Goal: Information Seeking & Learning: Check status

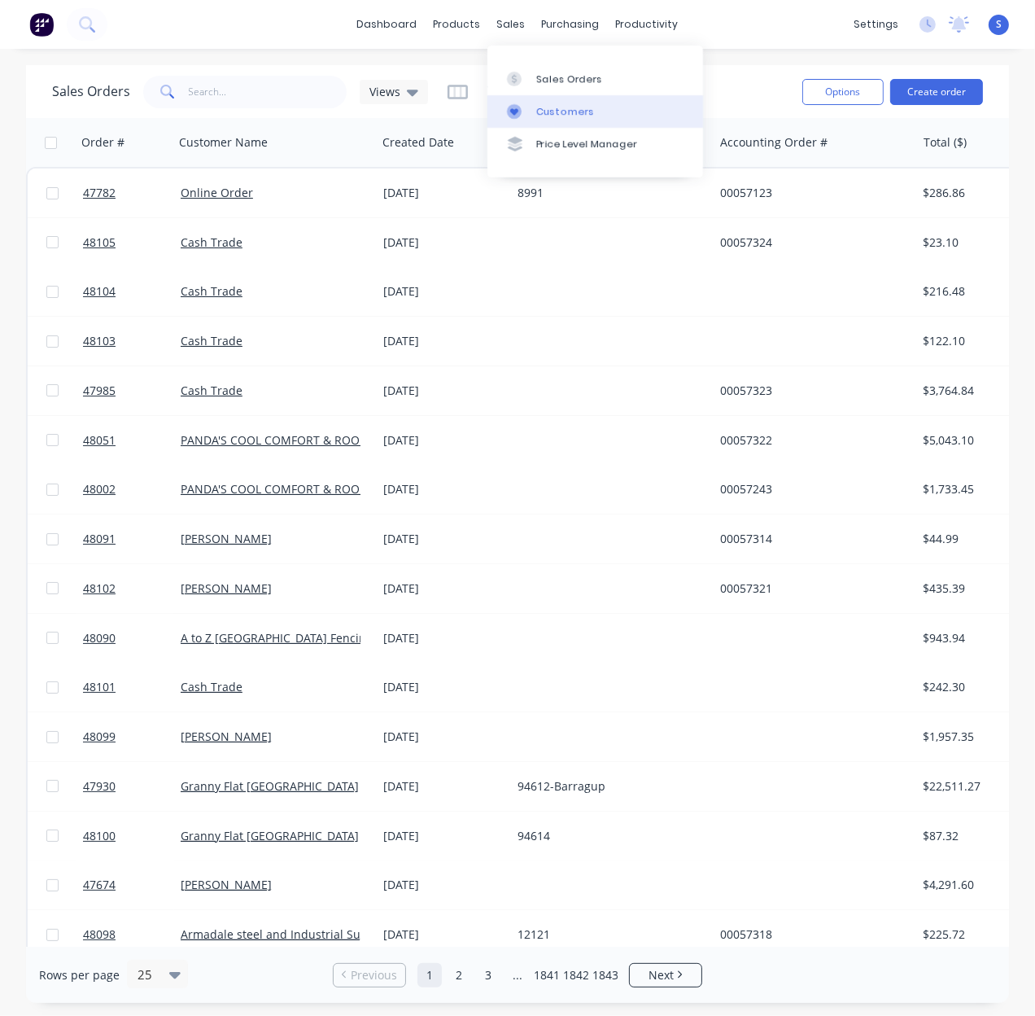
click at [554, 102] on link "Customers" at bounding box center [596, 111] width 216 height 33
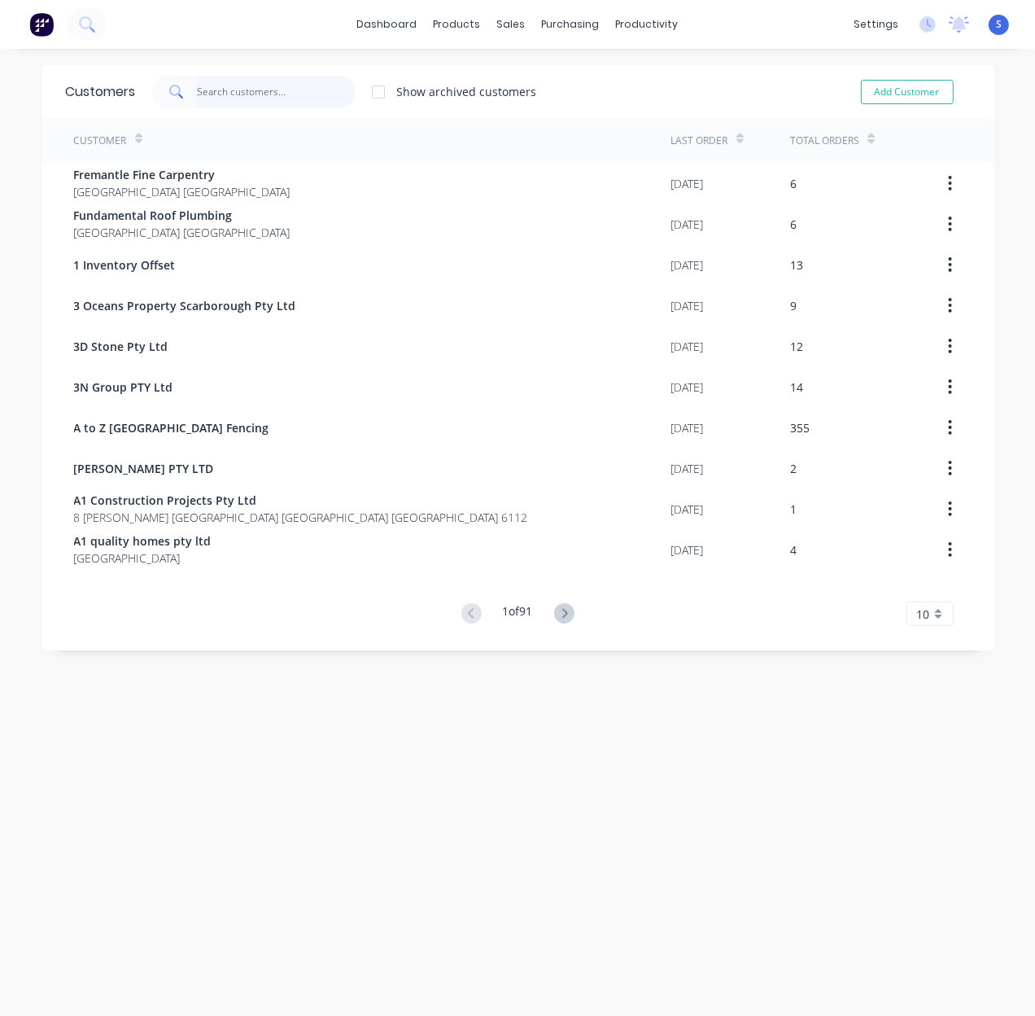
click at [253, 94] on input "text" at bounding box center [276, 92] width 159 height 33
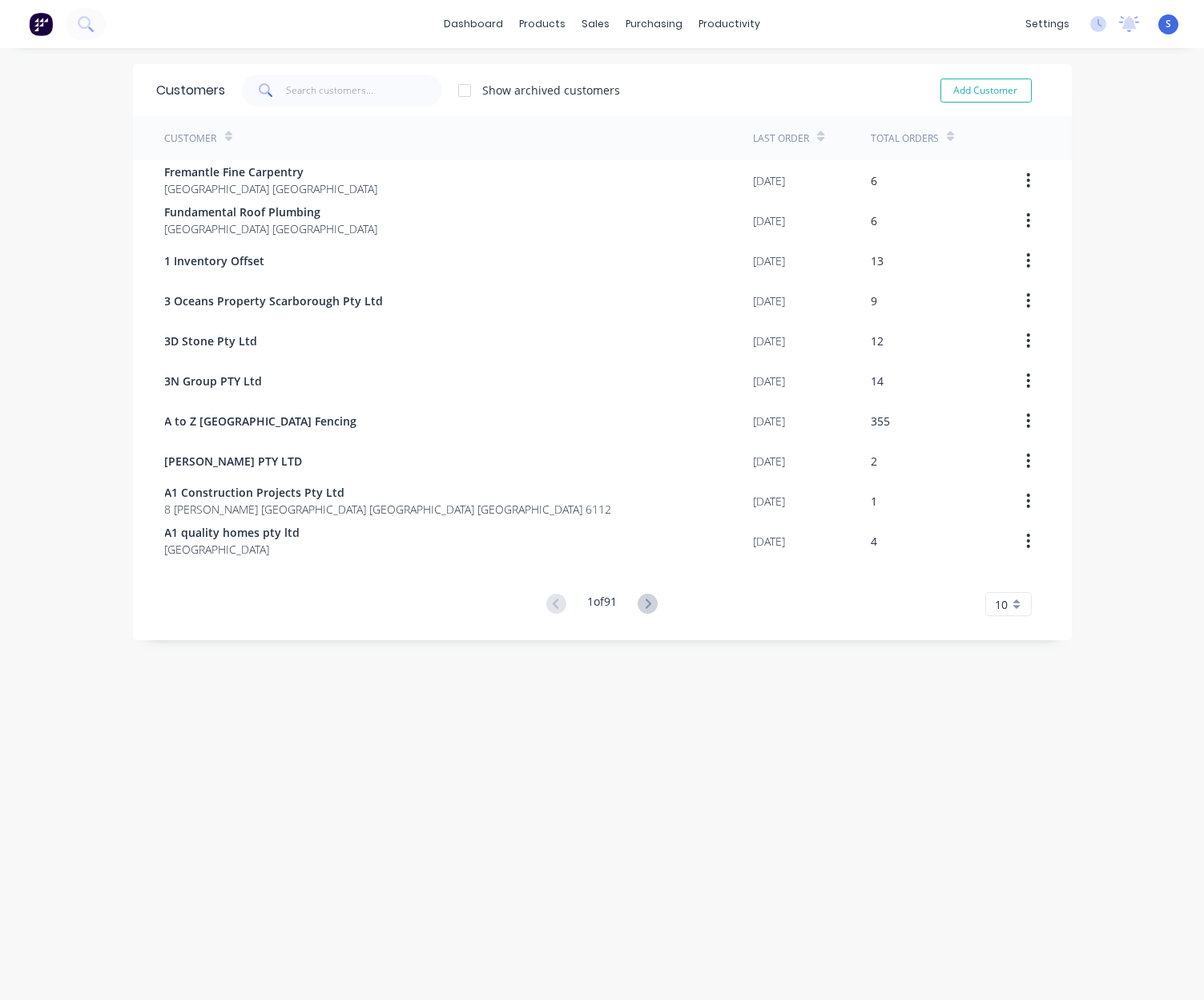
drag, startPoint x: 485, startPoint y: 812, endPoint x: 500, endPoint y: 812, distance: 15.0
click at [485, 812] on div "Customers Show archived customers Add Customer Customer Last Order Total Orders…" at bounding box center [602, 539] width 1204 height 952
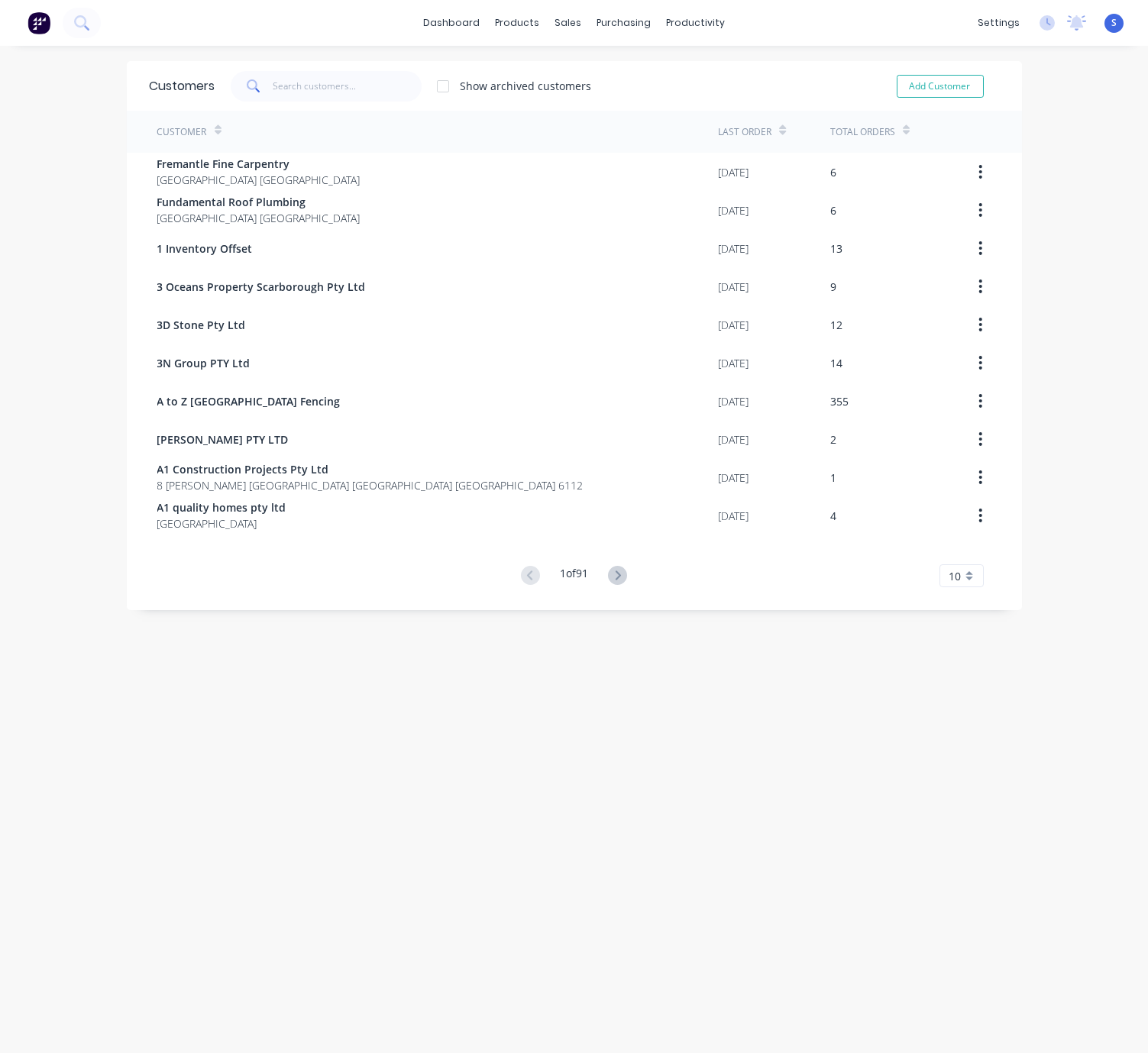
click at [675, 782] on div "Customers Show archived customers Add Customer Customer Last Order Total Orders…" at bounding box center [574, 565] width 1148 height 1008
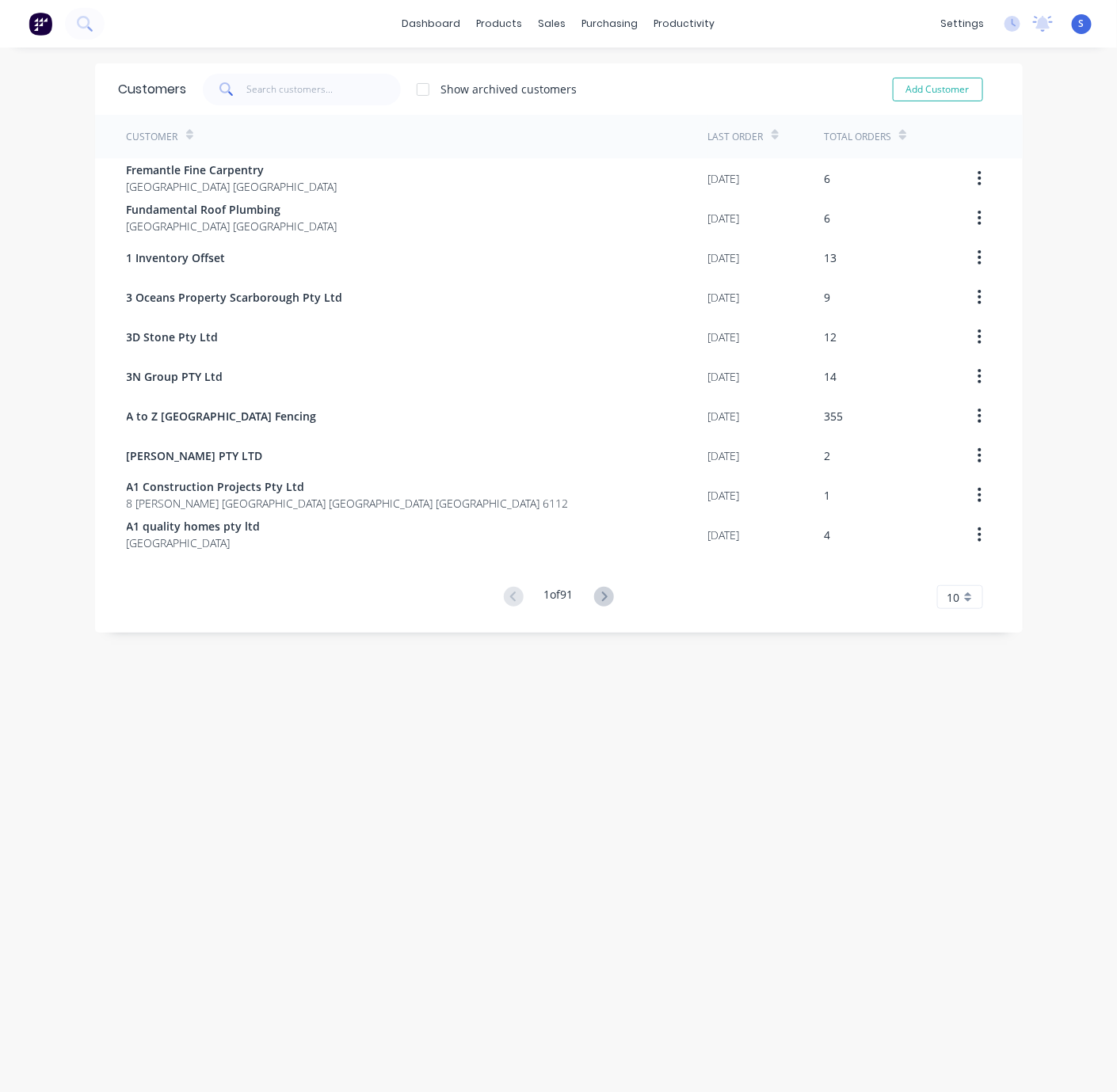
click at [445, 855] on div "Customers Show archived customers Add Customer Customer Last Order Total Orders…" at bounding box center [558, 586] width 1117 height 1045
click at [748, 844] on div "Customers Show archived customers Add Customer Customer Last Order Total Orders…" at bounding box center [558, 586] width 1117 height 1045
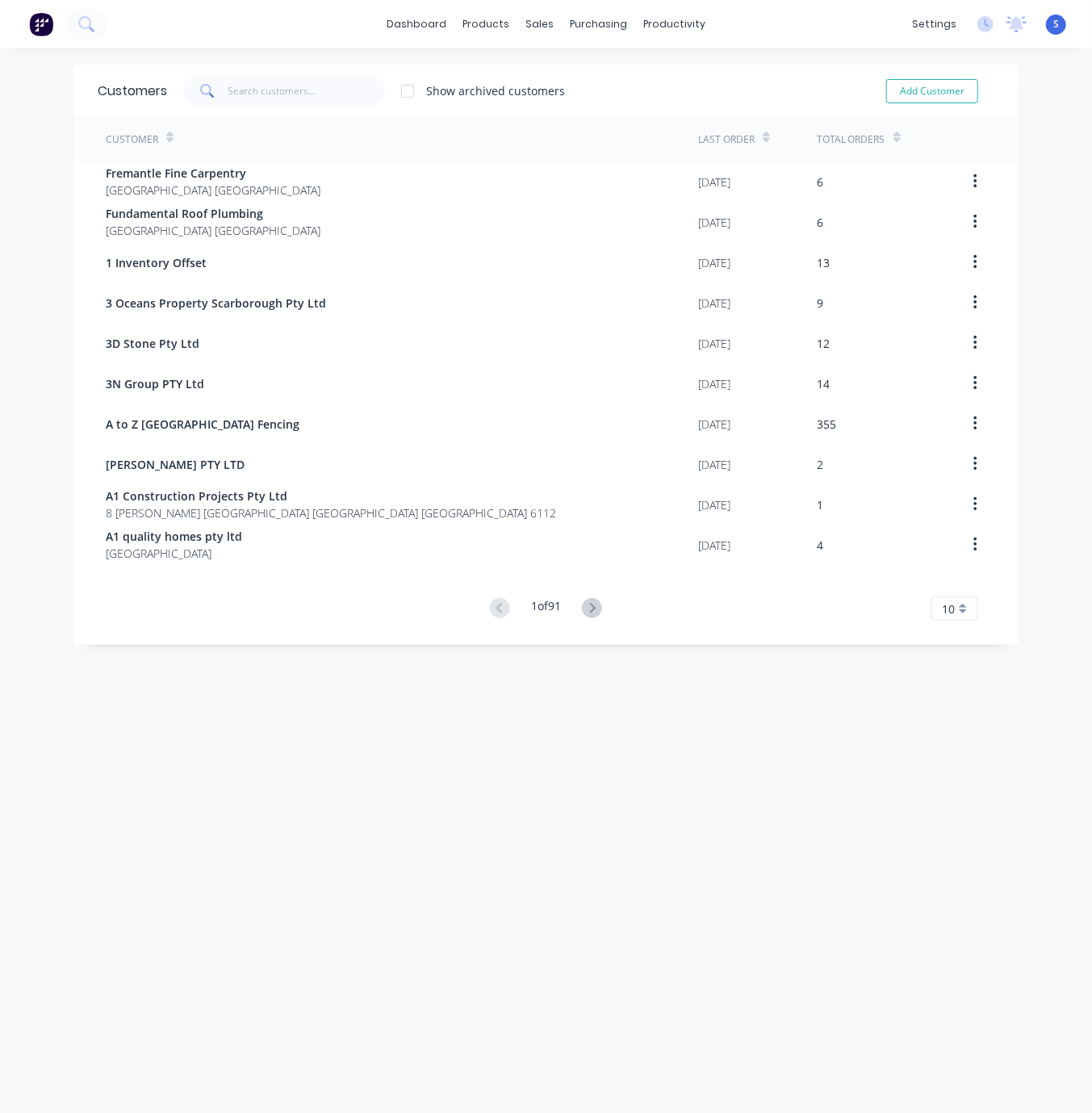
click at [519, 784] on div "Customers Show archived customers Add Customer Customer Last Order Total Orders…" at bounding box center [546, 597] width 1092 height 1065
click at [259, 89] on input "text" at bounding box center [306, 91] width 158 height 33
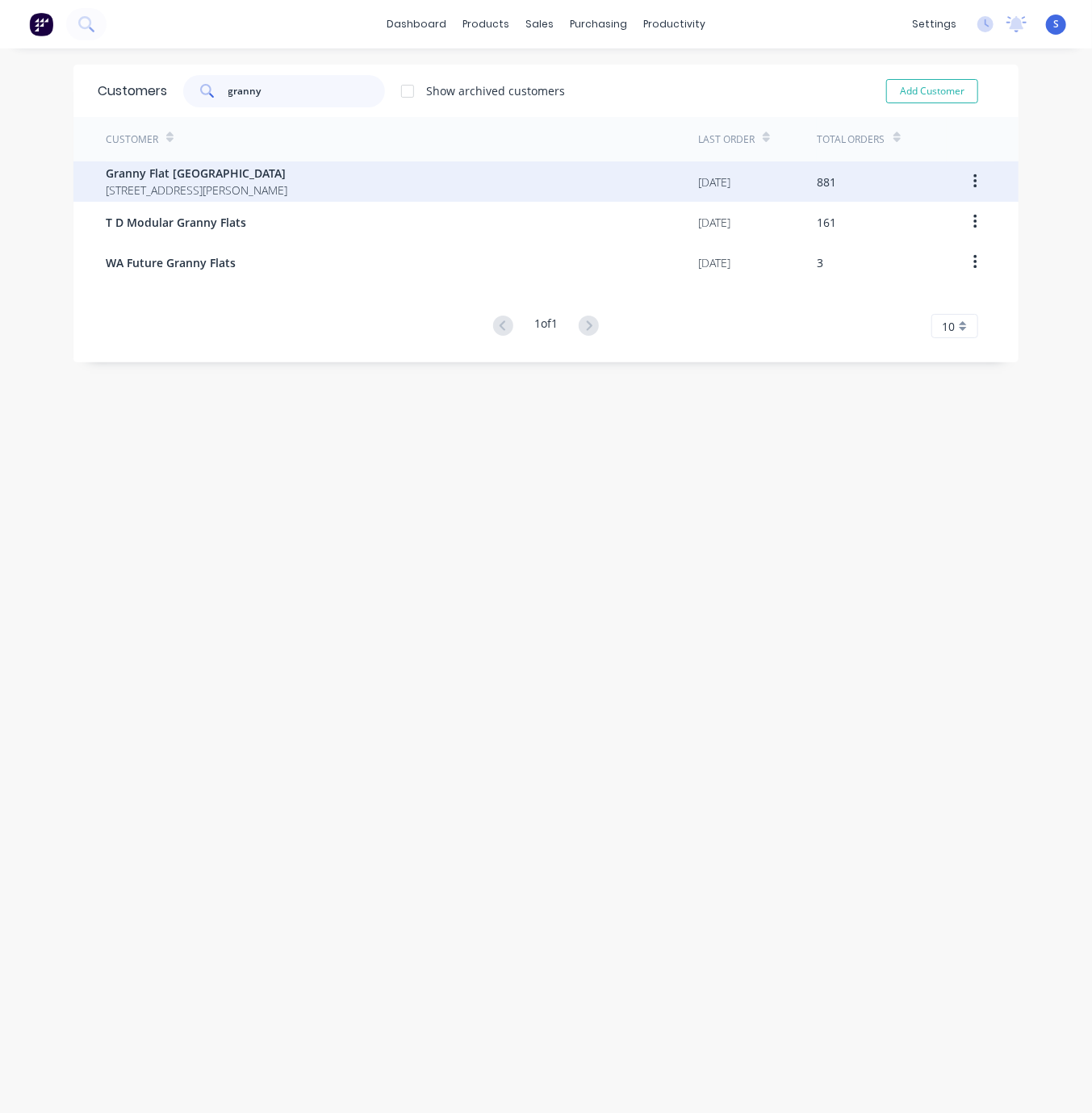
type input "granny"
click at [288, 182] on span "[STREET_ADDRESS][PERSON_NAME]" at bounding box center [196, 189] width 182 height 17
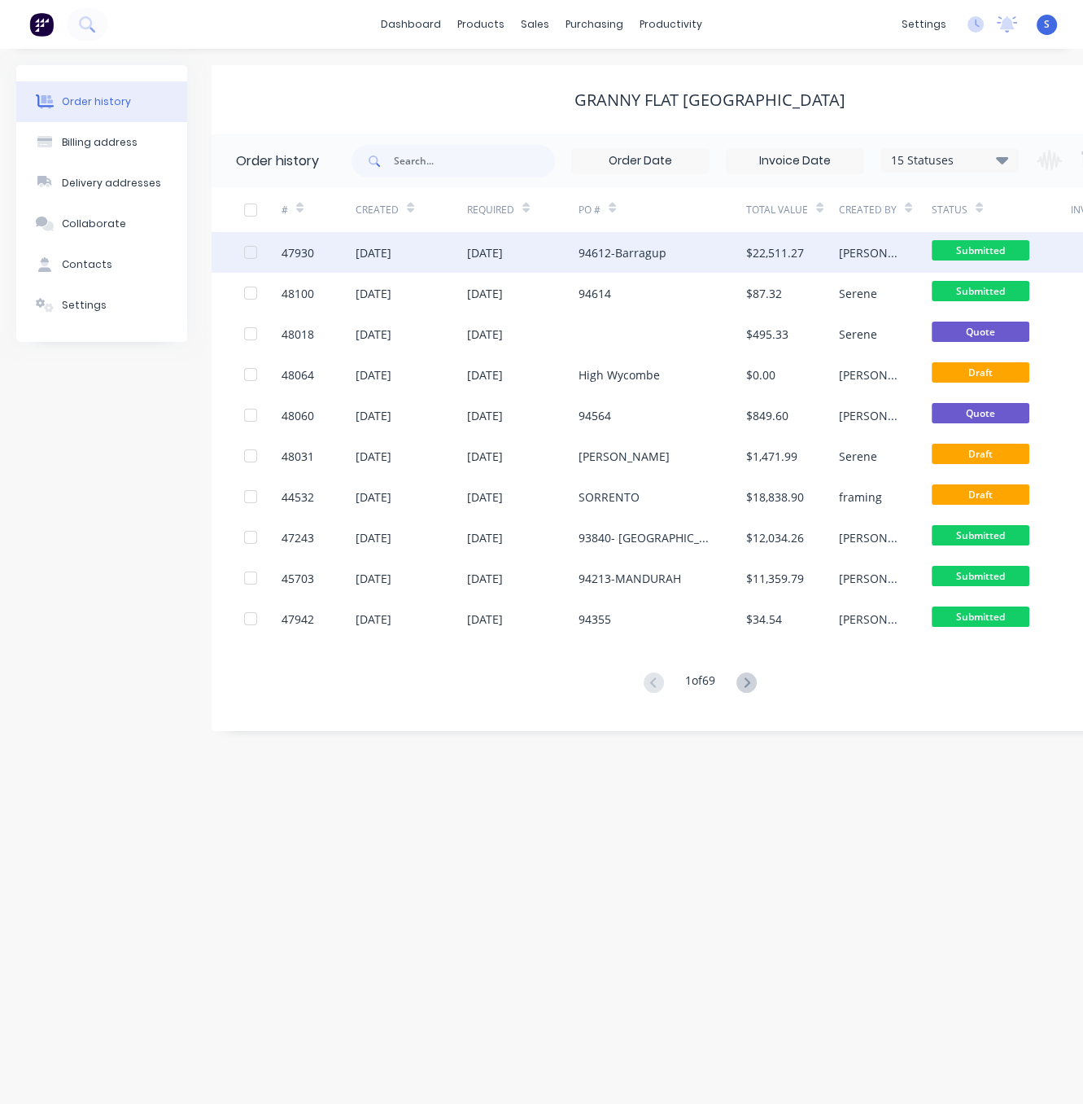
click at [580, 254] on div "94612-Barragup" at bounding box center [623, 252] width 88 height 17
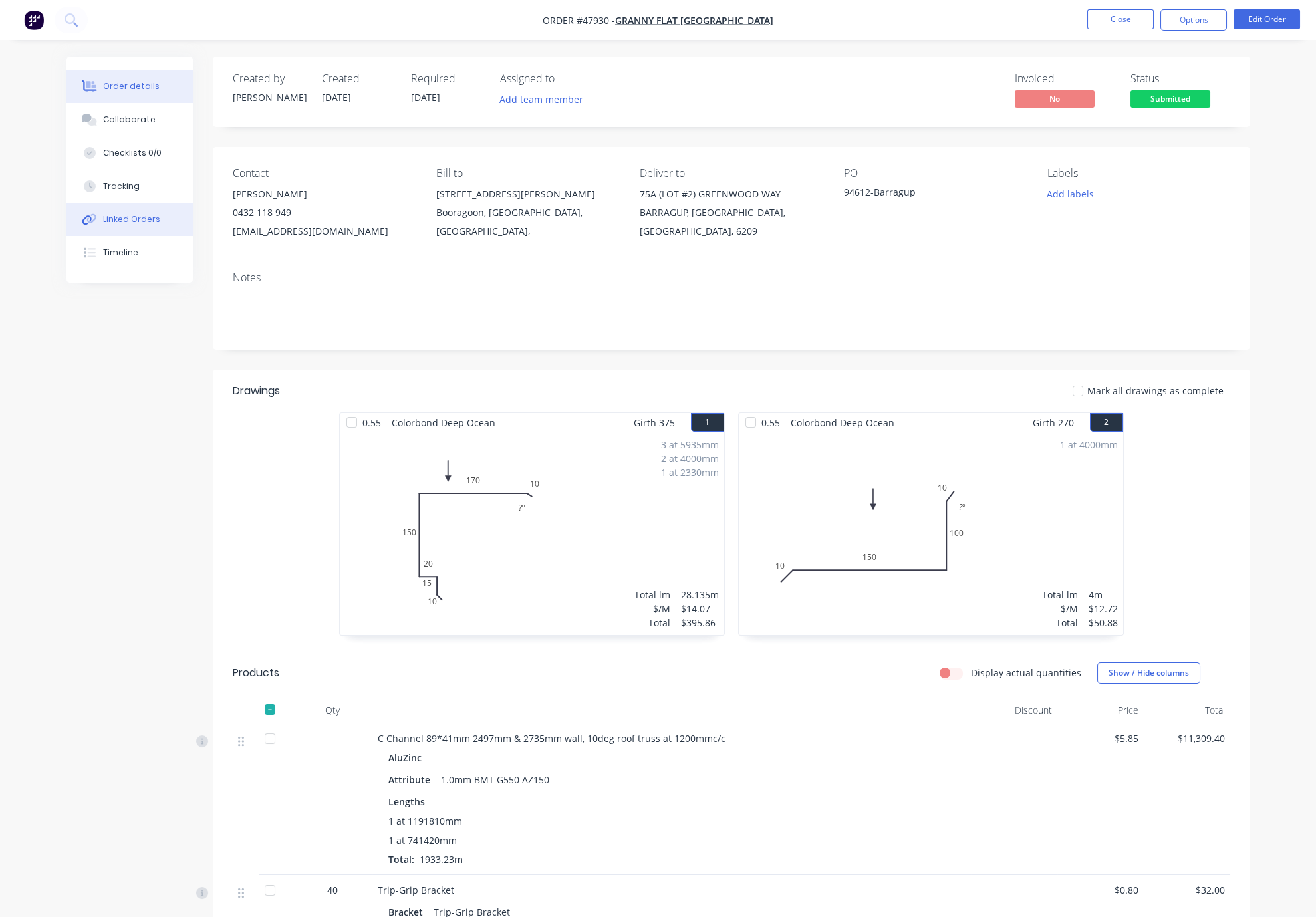
click at [140, 221] on button "Linked Orders" at bounding box center [129, 219] width 127 height 34
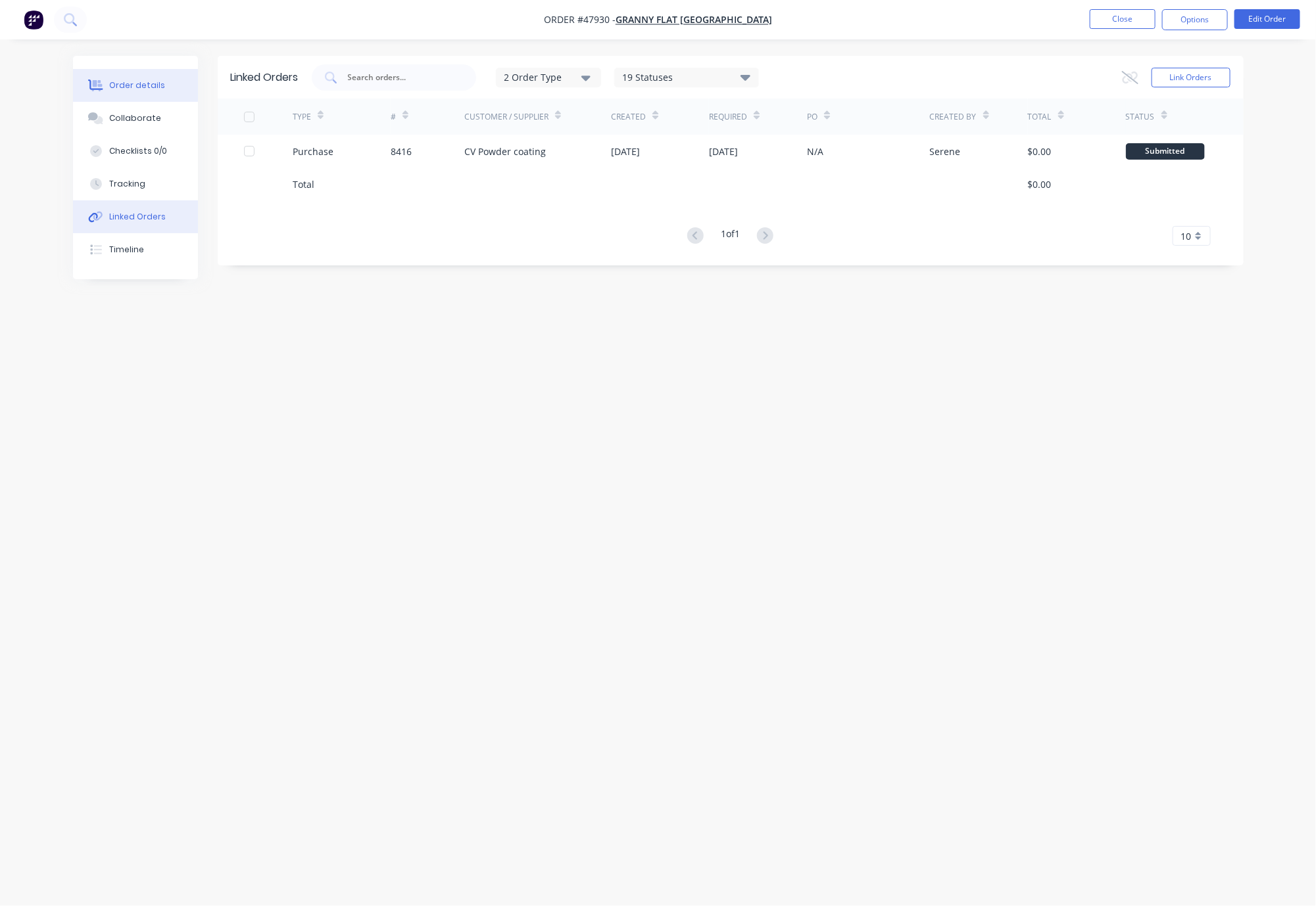
click at [158, 89] on div "Order details" at bounding box center [137, 85] width 56 height 12
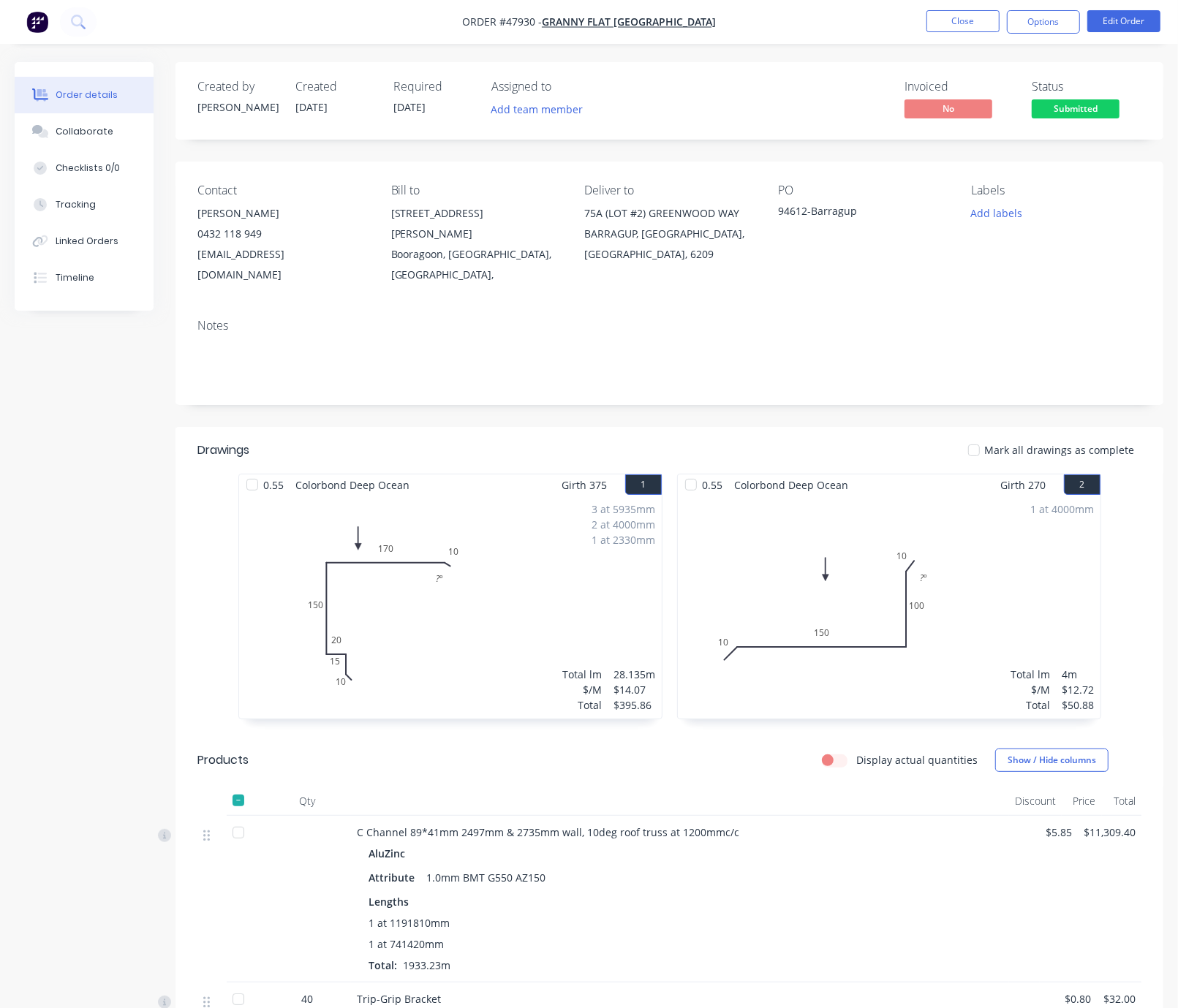
click at [929, 21] on button "Close" at bounding box center [962, 21] width 73 height 22
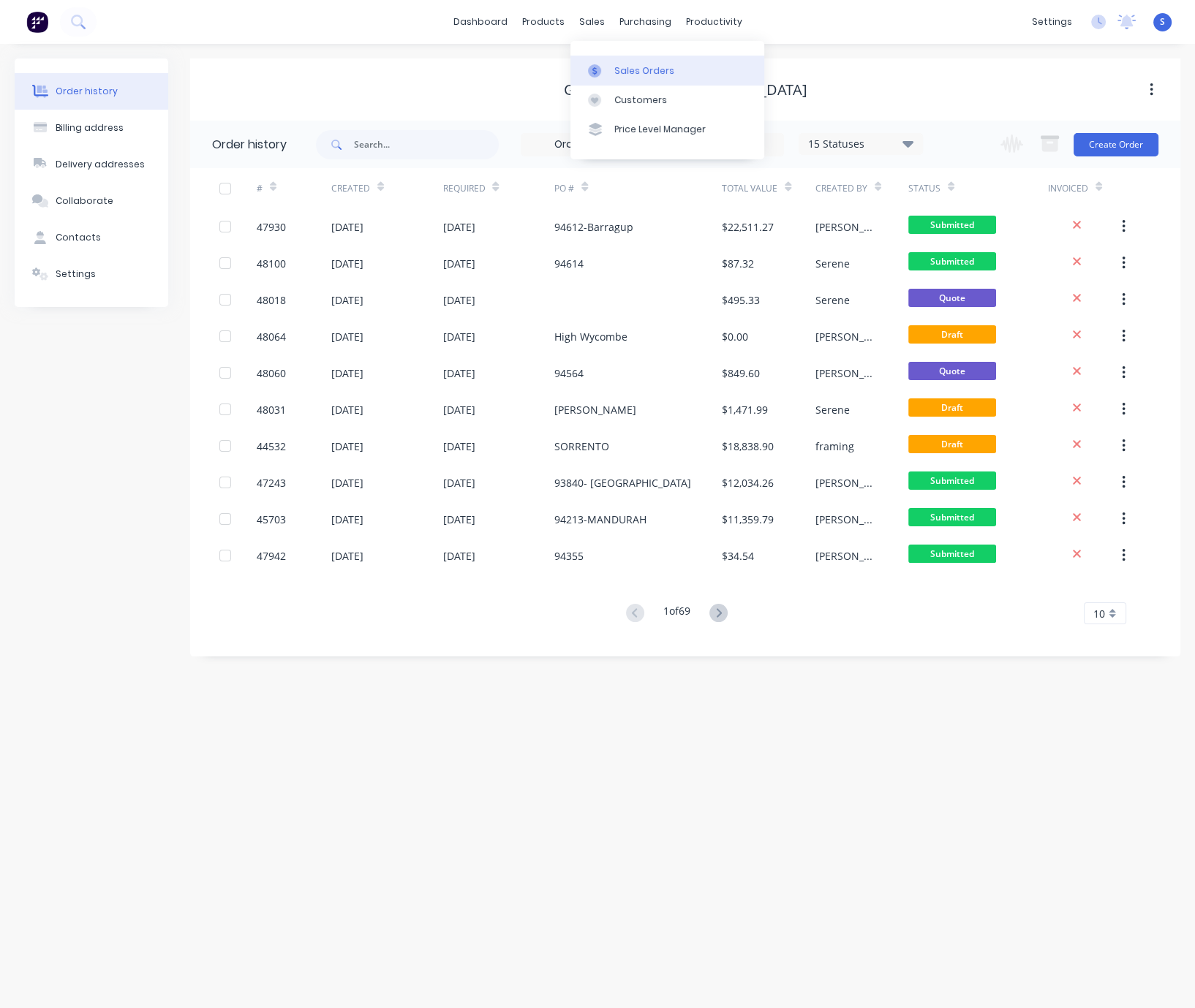
click at [631, 77] on div "Sales Orders" at bounding box center [644, 71] width 60 height 13
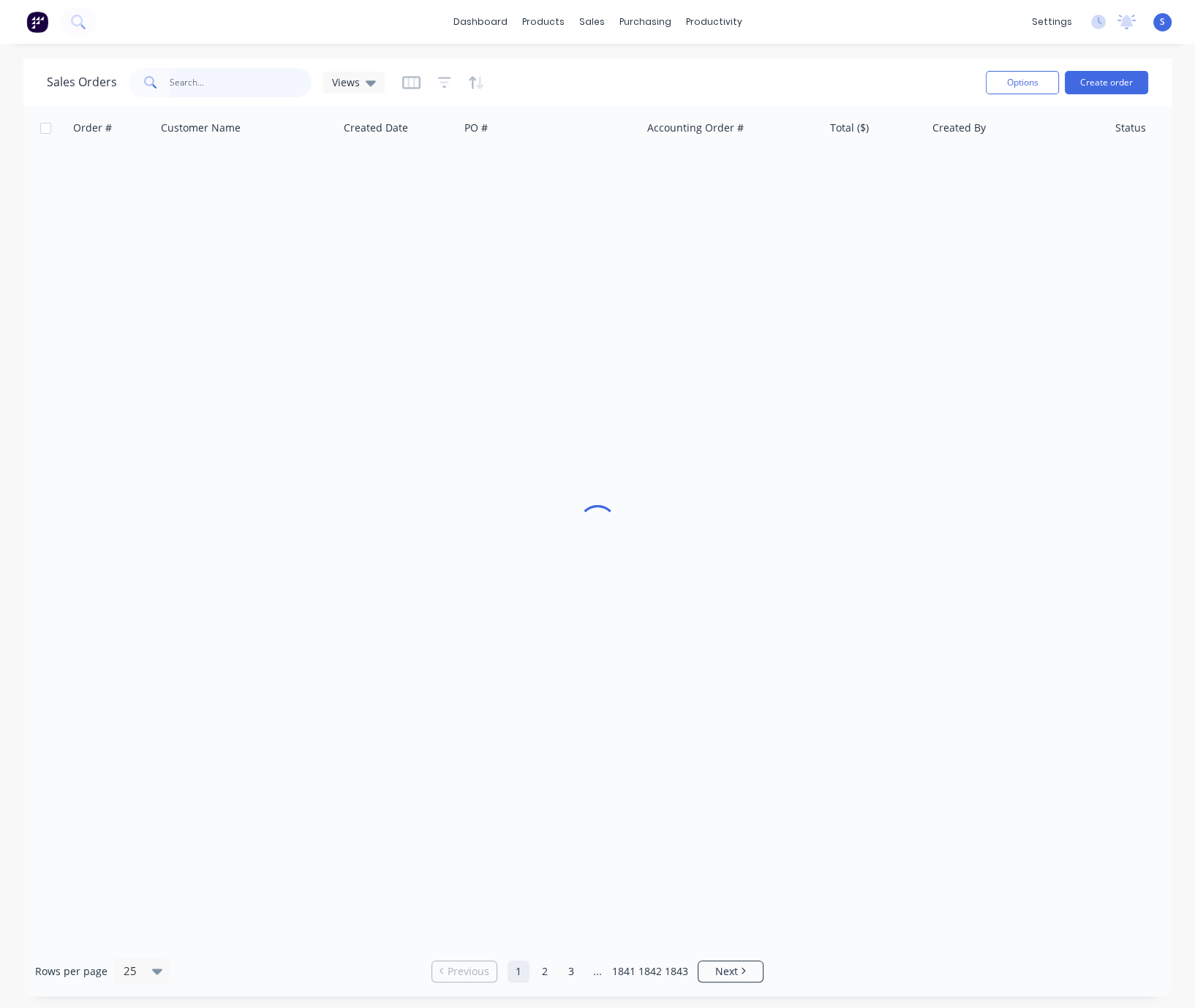
click at [255, 94] on input "text" at bounding box center [241, 83] width 143 height 30
type input "47732"
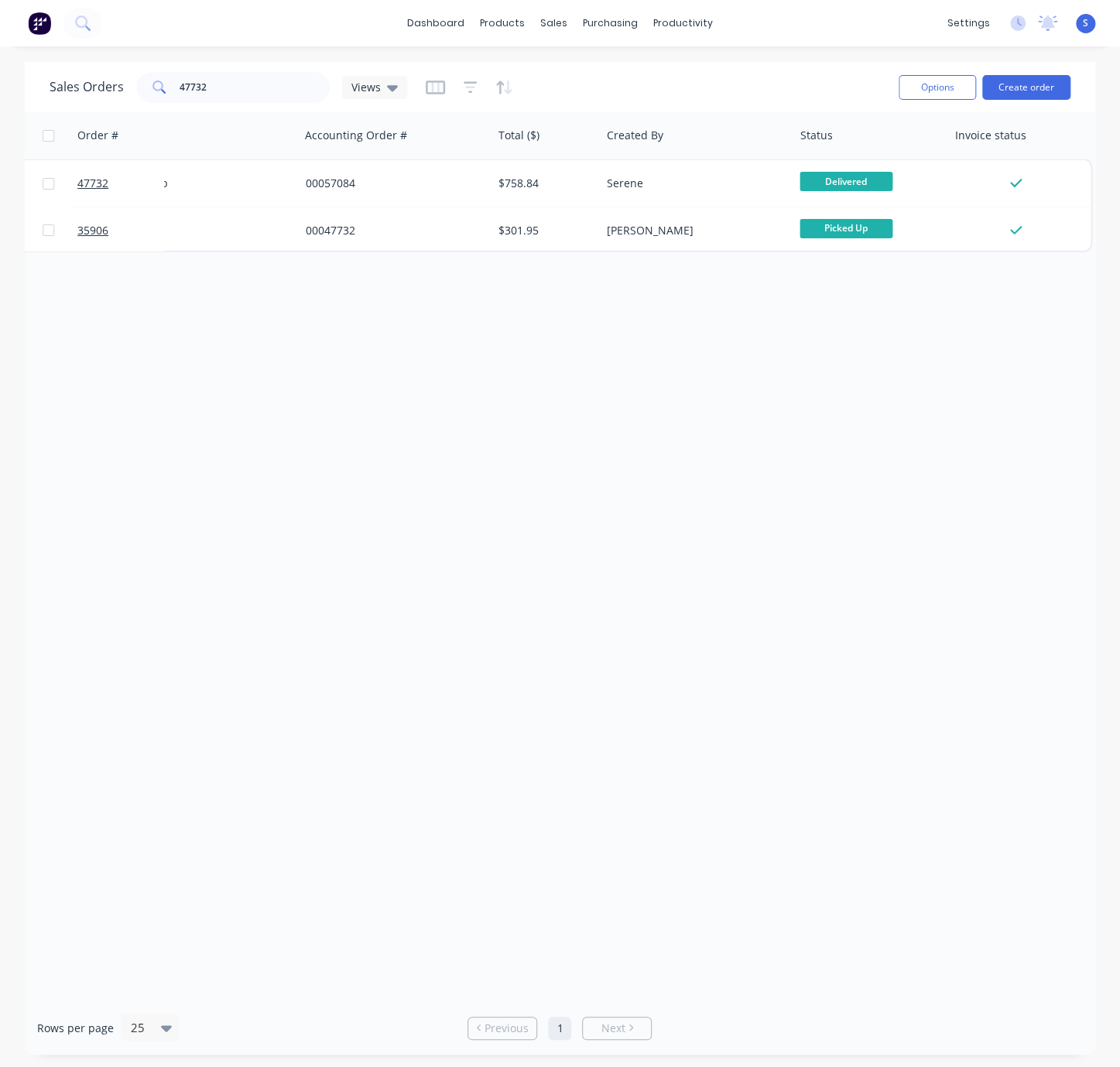
drag, startPoint x: 664, startPoint y: 402, endPoint x: 759, endPoint y: 410, distance: 95.3
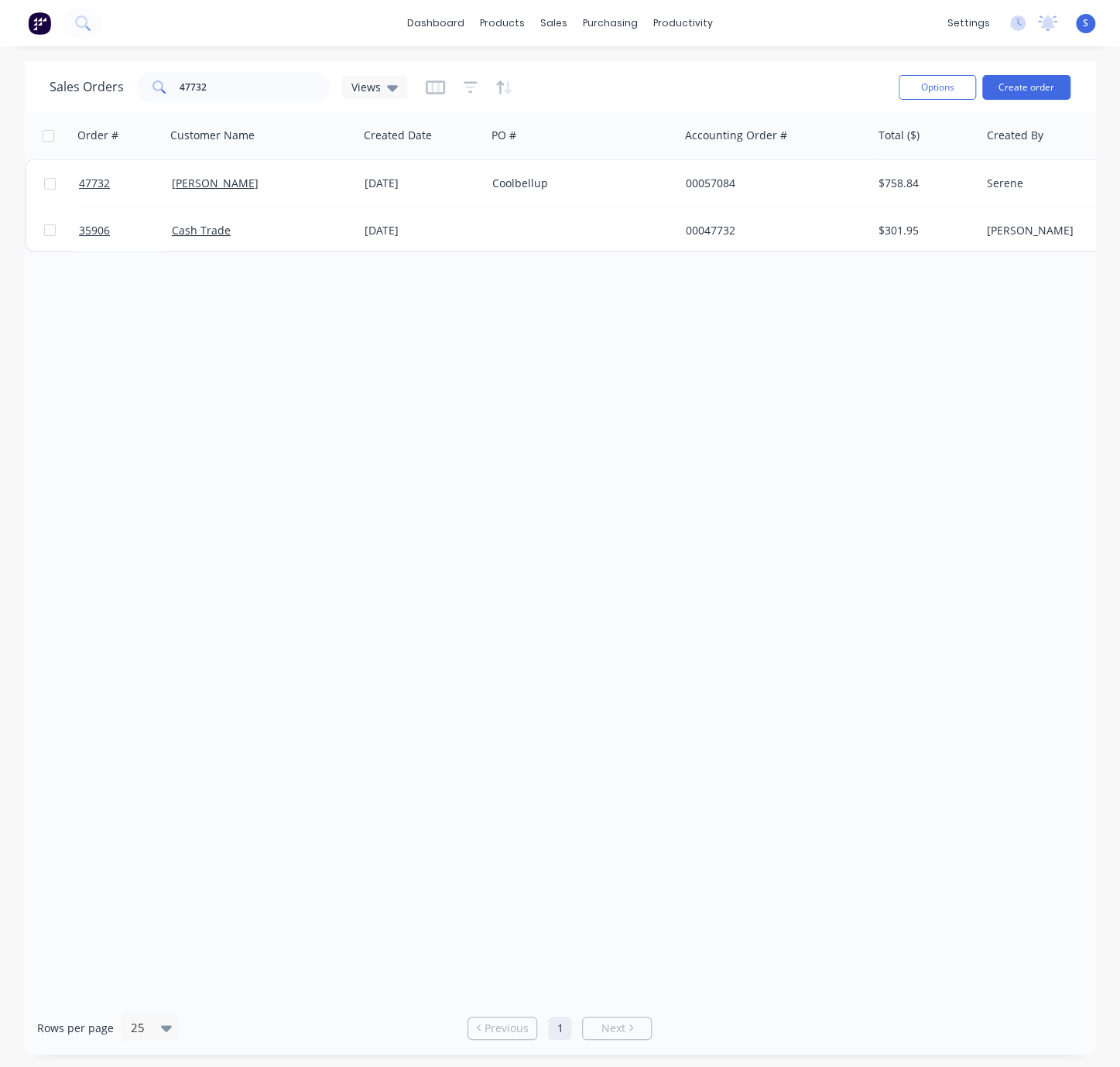
drag, startPoint x: 515, startPoint y: 409, endPoint x: 239, endPoint y: 416, distance: 276.1
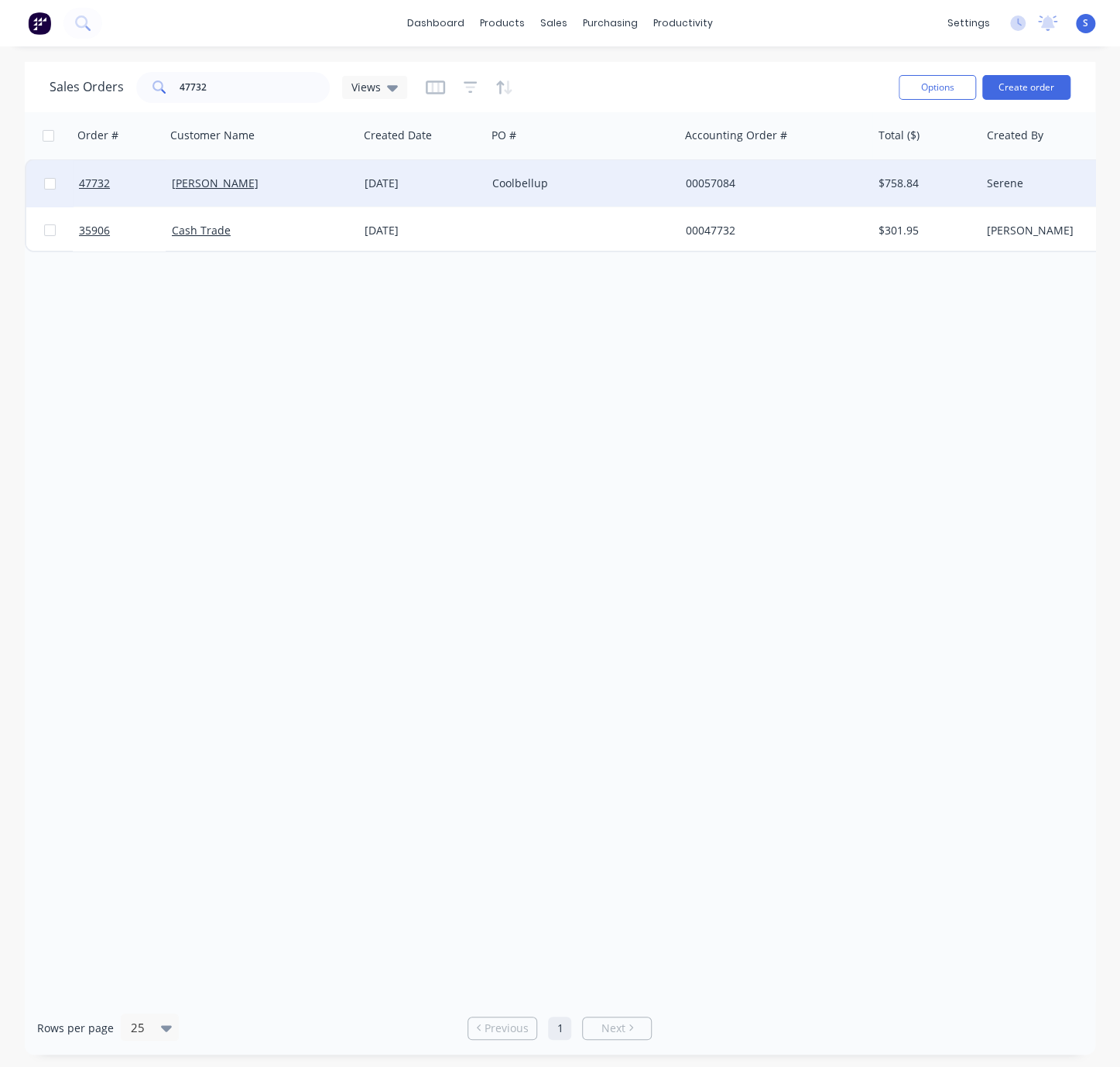
click at [379, 188] on div "[DATE]" at bounding box center [421, 184] width 115 height 15
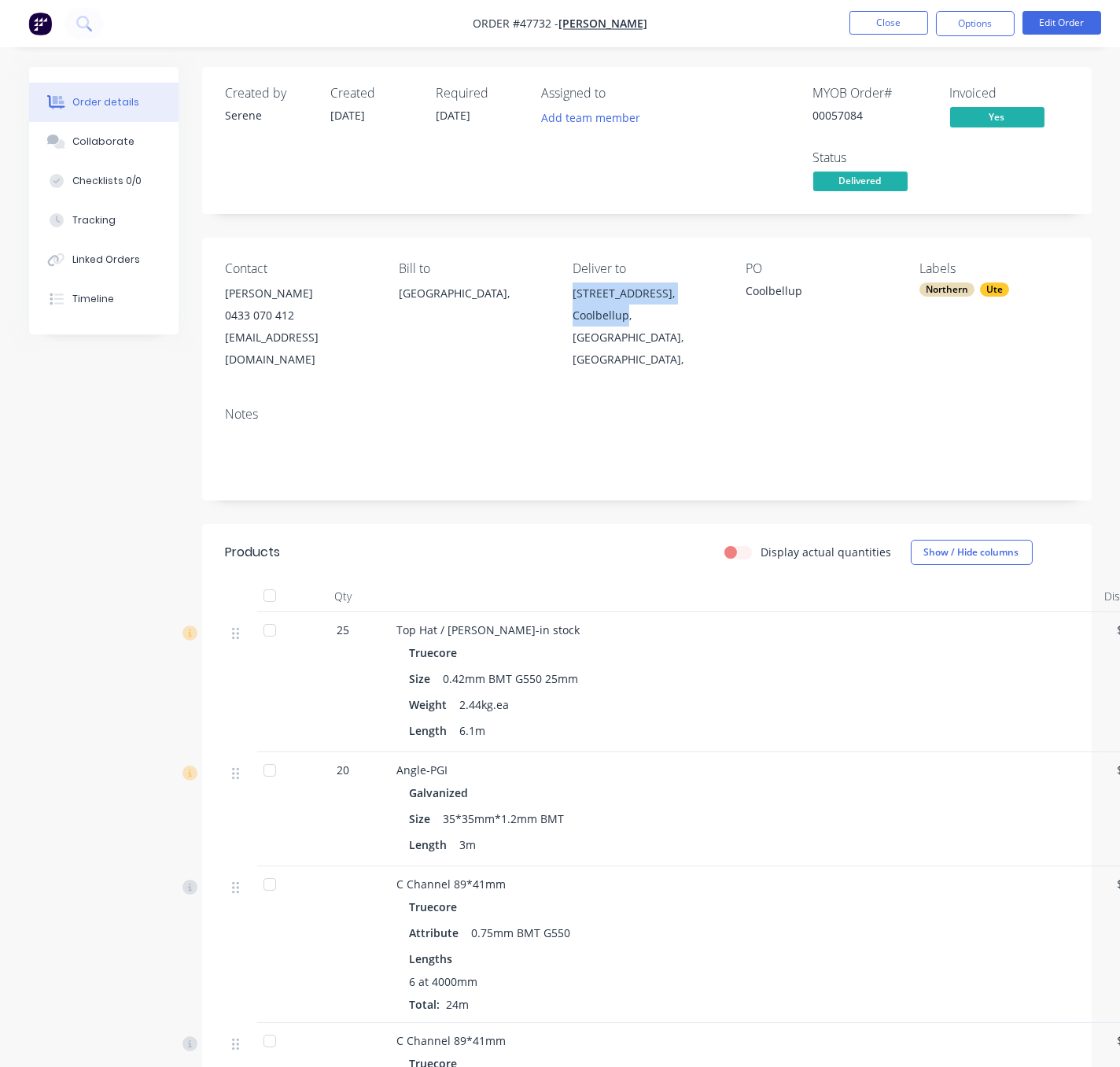
drag, startPoint x: 595, startPoint y: 307, endPoint x: 653, endPoint y: 340, distance: 66.7
click at [653, 340] on div "Contact [PERSON_NAME] [PHONE_NUMBER] [EMAIL_ADDRESS][DOMAIN_NAME] Bill to [GEOG…" at bounding box center [646, 316] width 890 height 157
copy div "[STREET_ADDRESS]"
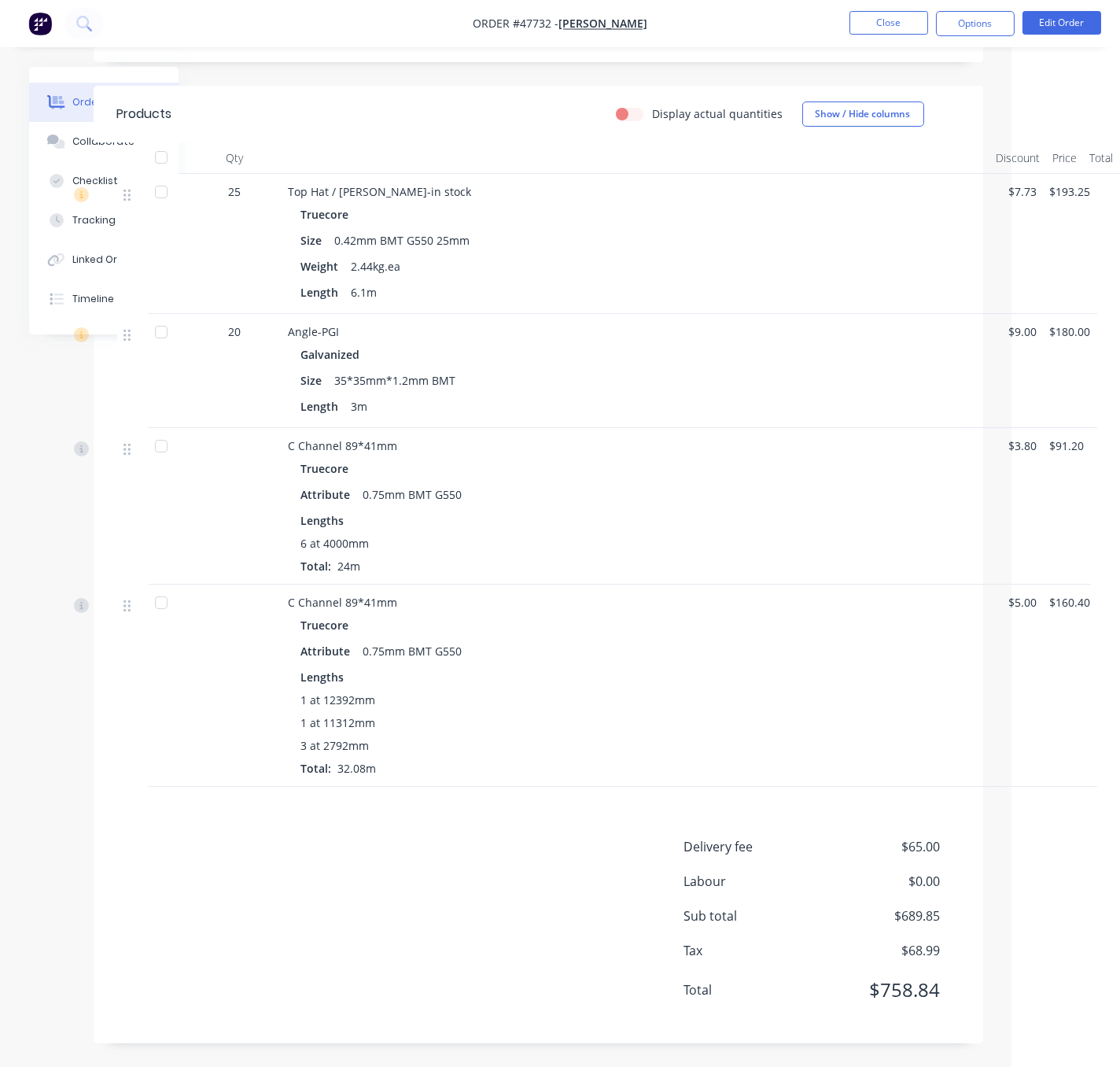
scroll to position [217, 112]
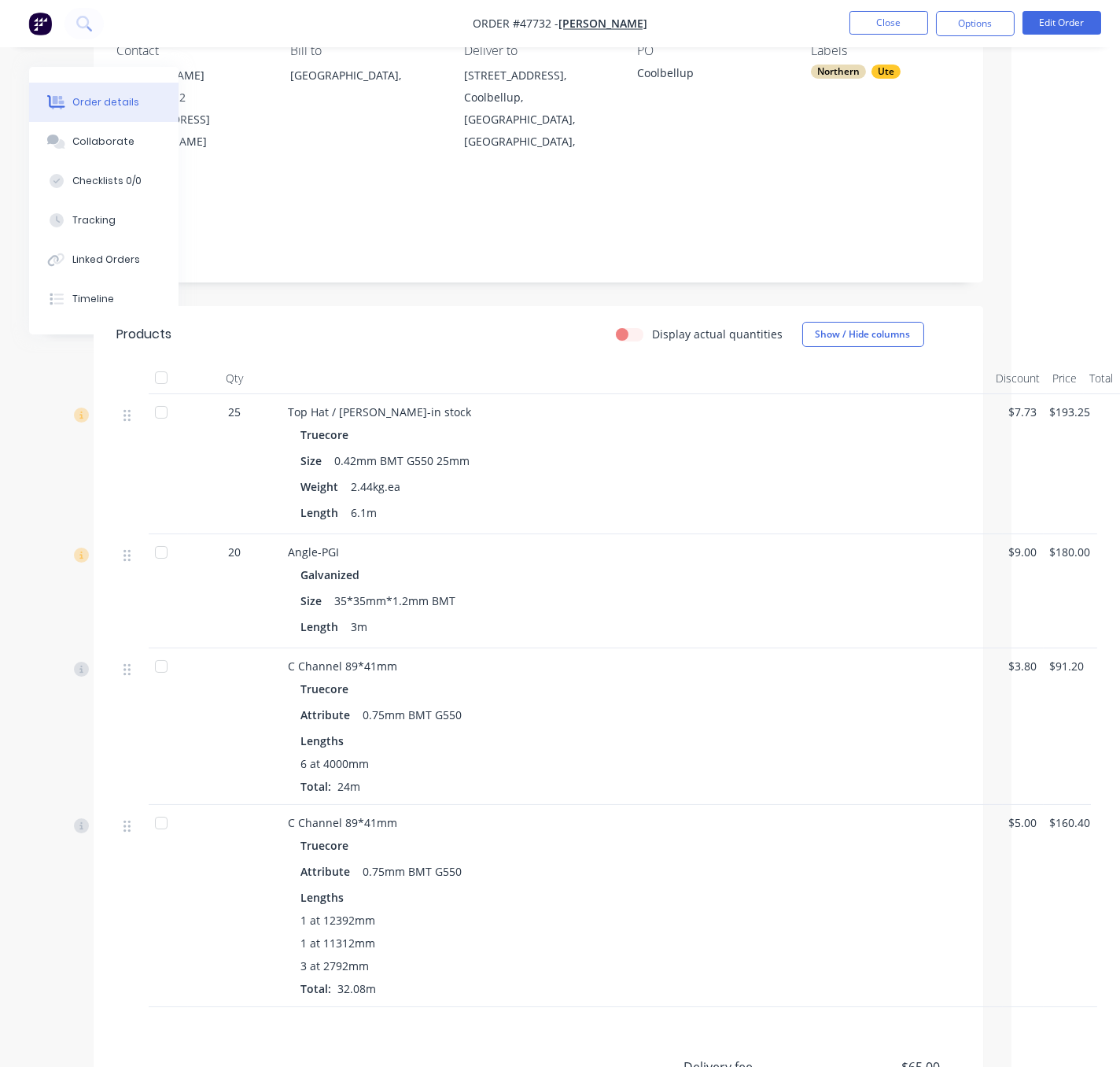
click at [479, 362] on header "Products Display actual quantities Show / Hide columns" at bounding box center [538, 334] width 890 height 57
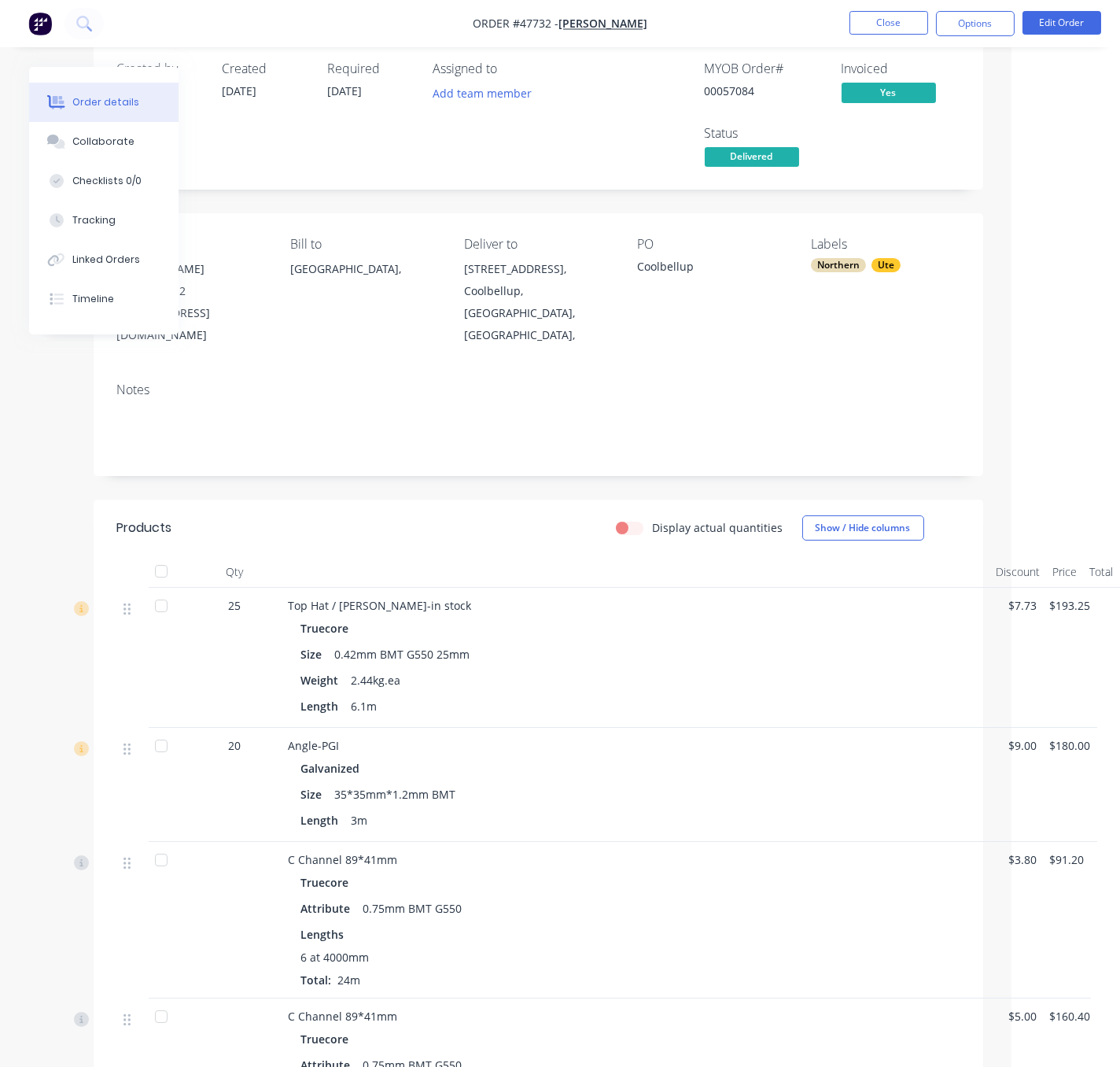
scroll to position [0, 112]
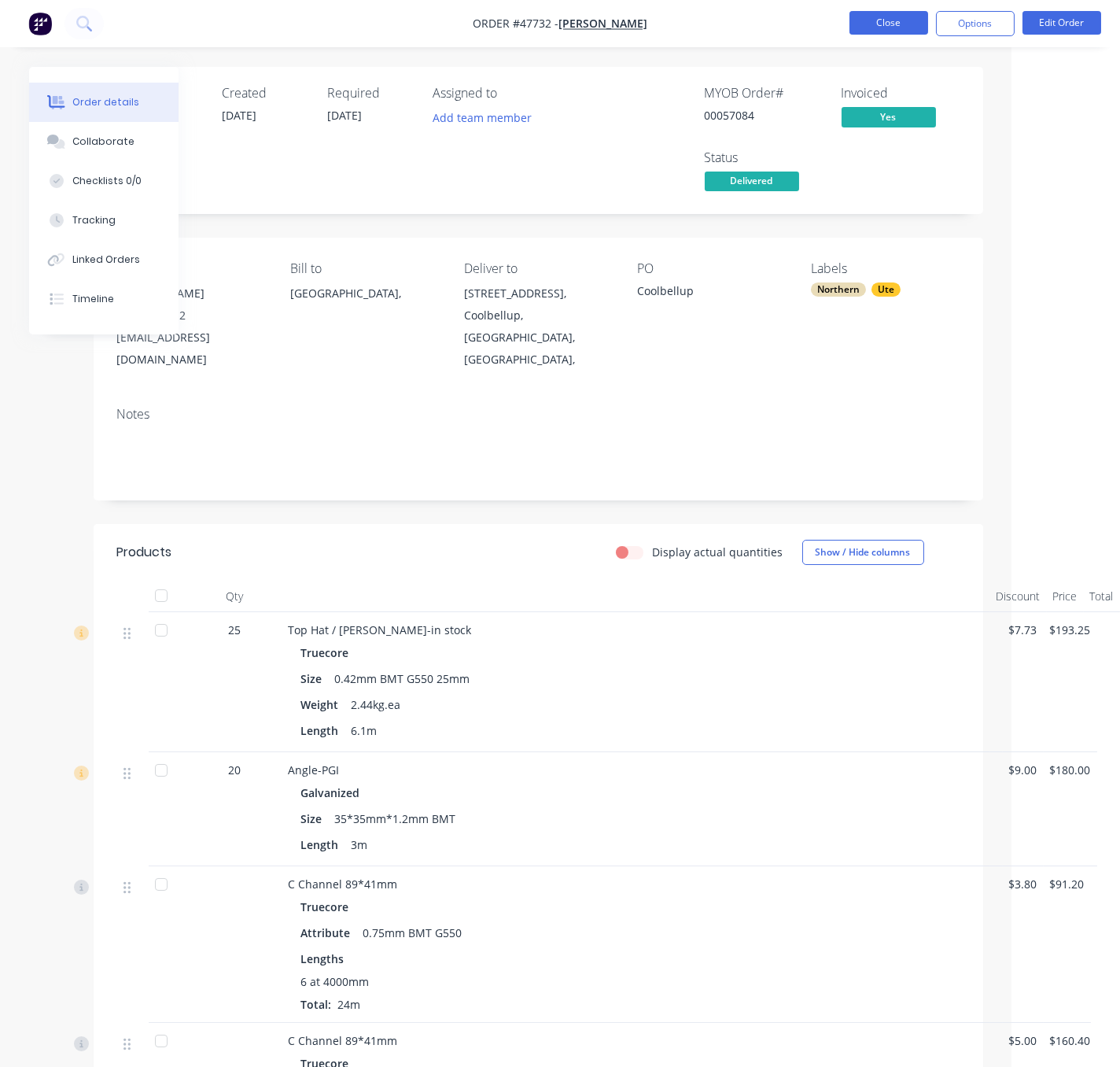
click at [886, 20] on button "Close" at bounding box center [888, 22] width 78 height 23
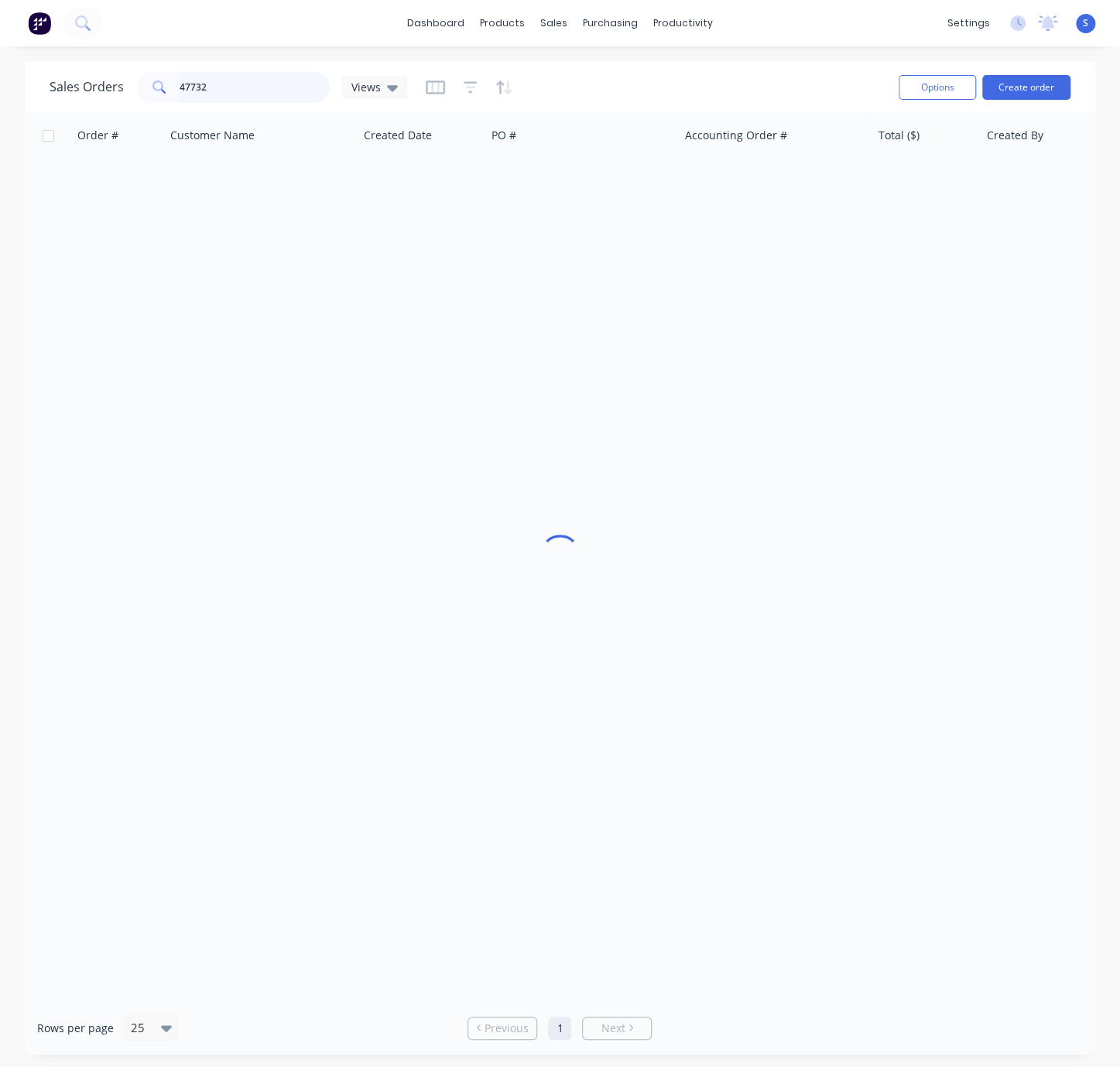
drag, startPoint x: 257, startPoint y: 87, endPoint x: 141, endPoint y: 85, distance: 116.0
click at [160, 86] on div "47732" at bounding box center [232, 87] width 193 height 31
type input "47669"
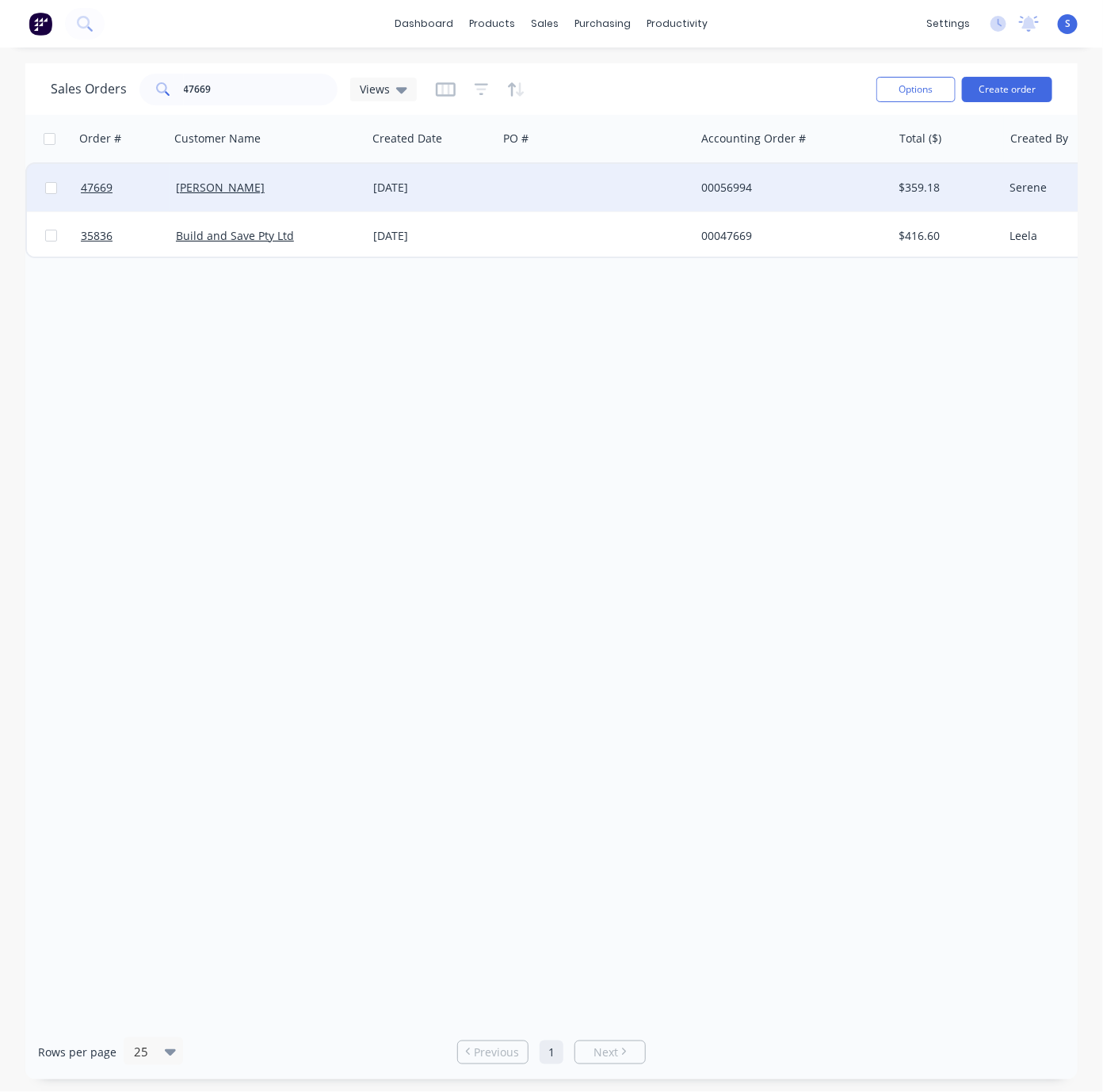
click at [386, 194] on div "[DATE]" at bounding box center [431, 188] width 118 height 16
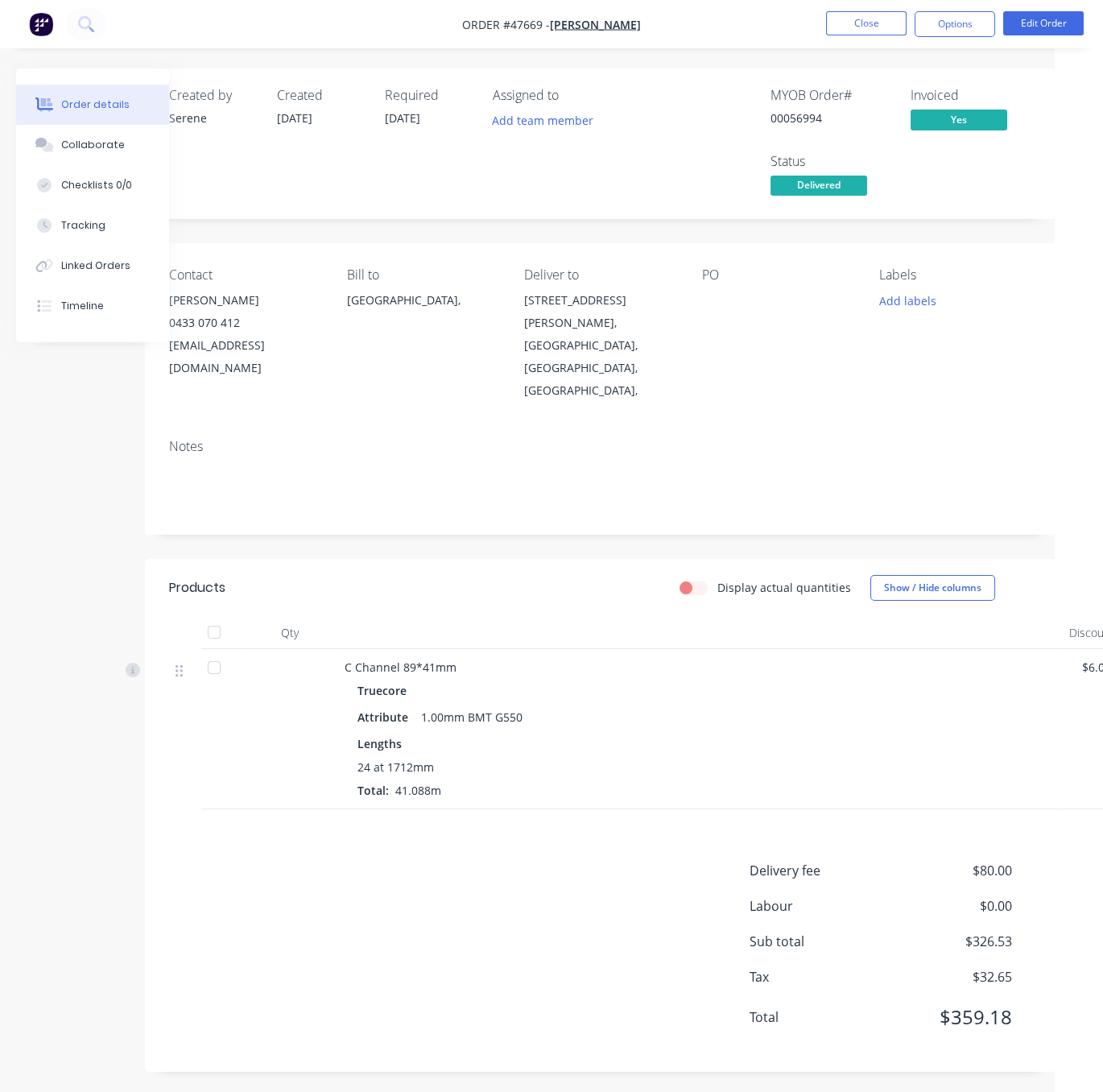
scroll to position [0, 145]
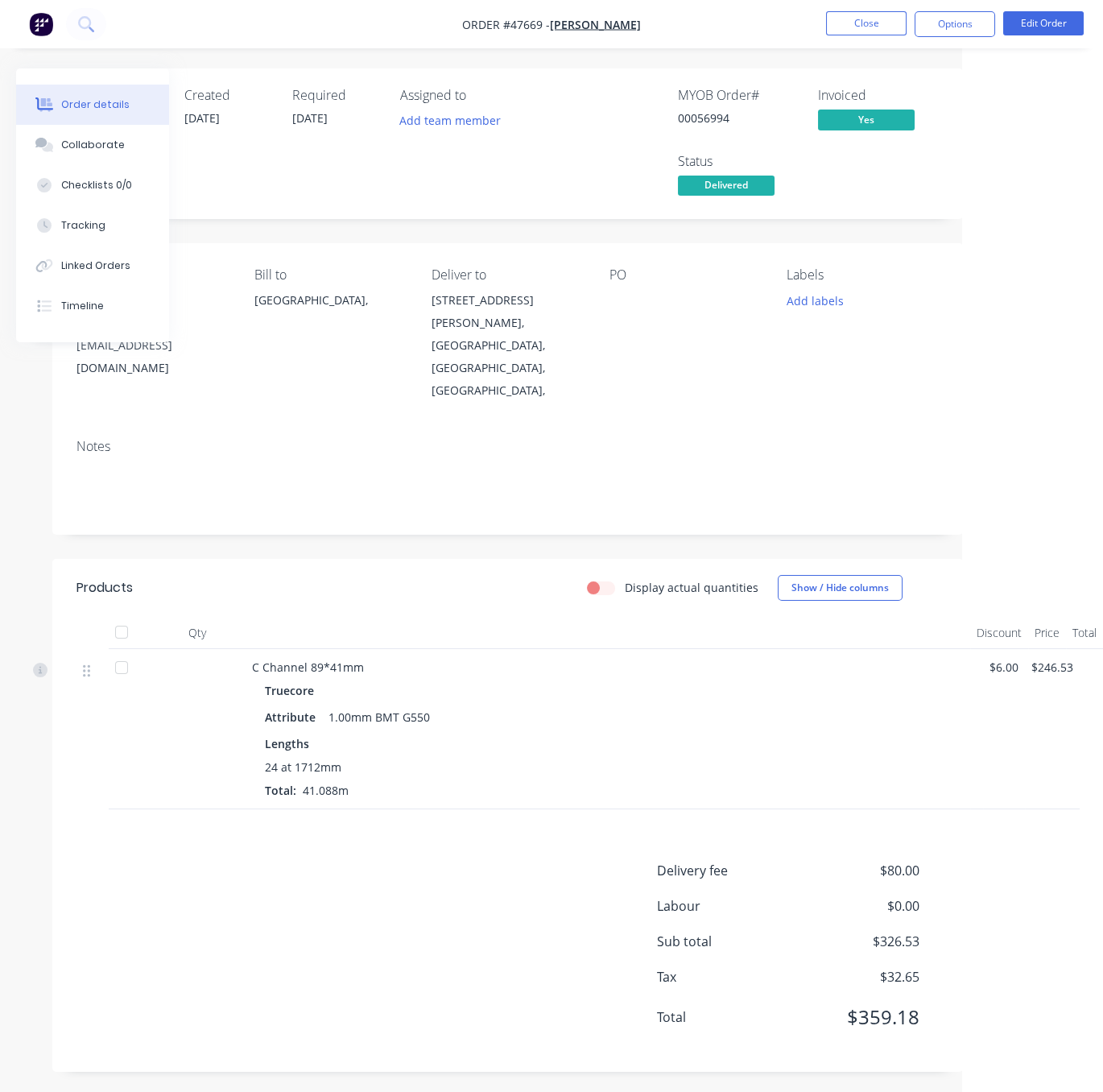
click at [367, 575] on div "Display actual quantities Show / Hide columns" at bounding box center [599, 588] width 679 height 26
click at [398, 588] on header "Products Display actual quantities Show / Hide columns" at bounding box center [507, 588] width 911 height 58
click at [857, 26] on button "Close" at bounding box center [866, 23] width 80 height 24
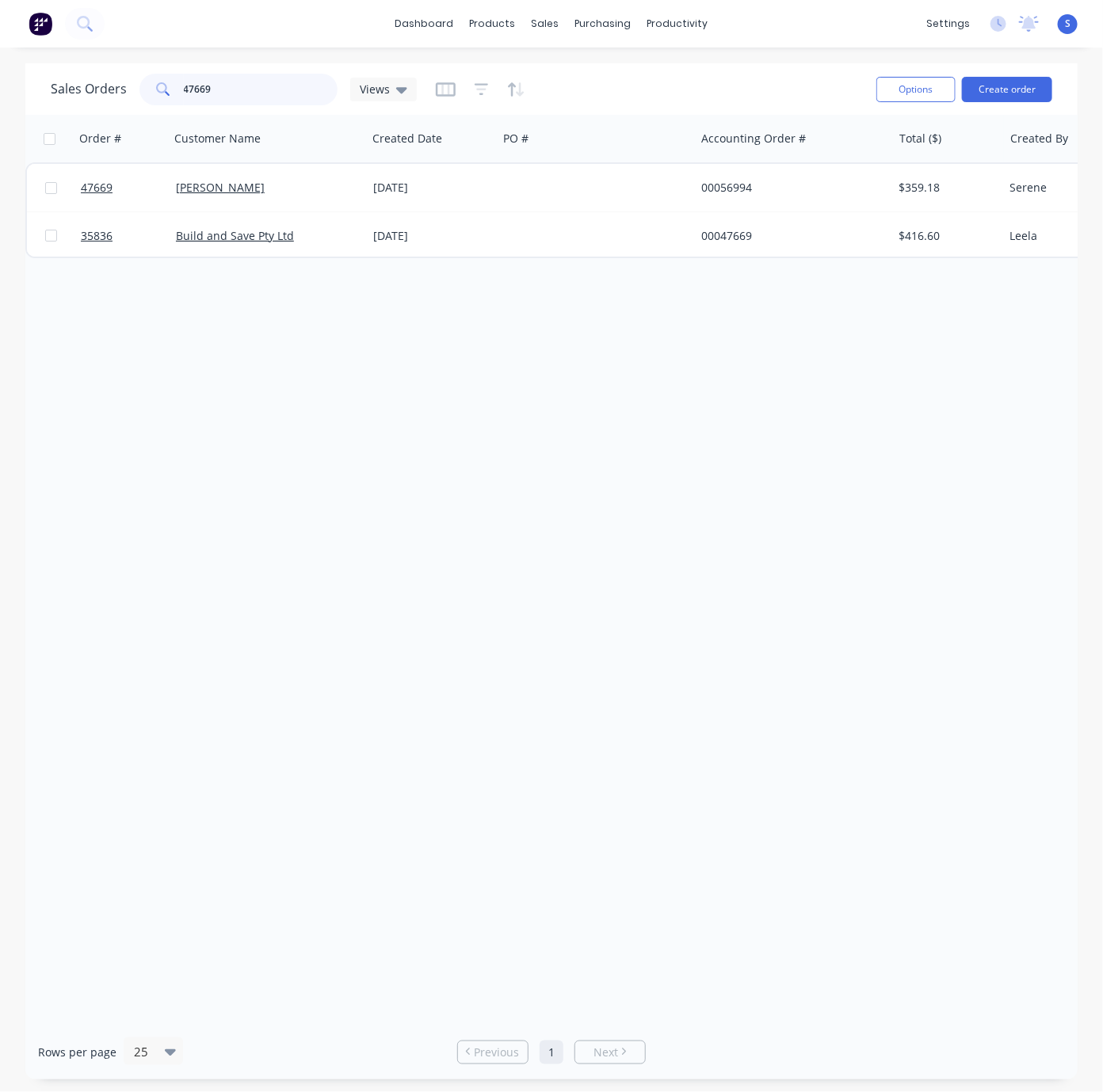
drag, startPoint x: 240, startPoint y: 90, endPoint x: 66, endPoint y: 83, distance: 174.1
click at [122, 90] on div "Sales Orders 47669 Views" at bounding box center [234, 90] width 366 height 32
type input "41929"
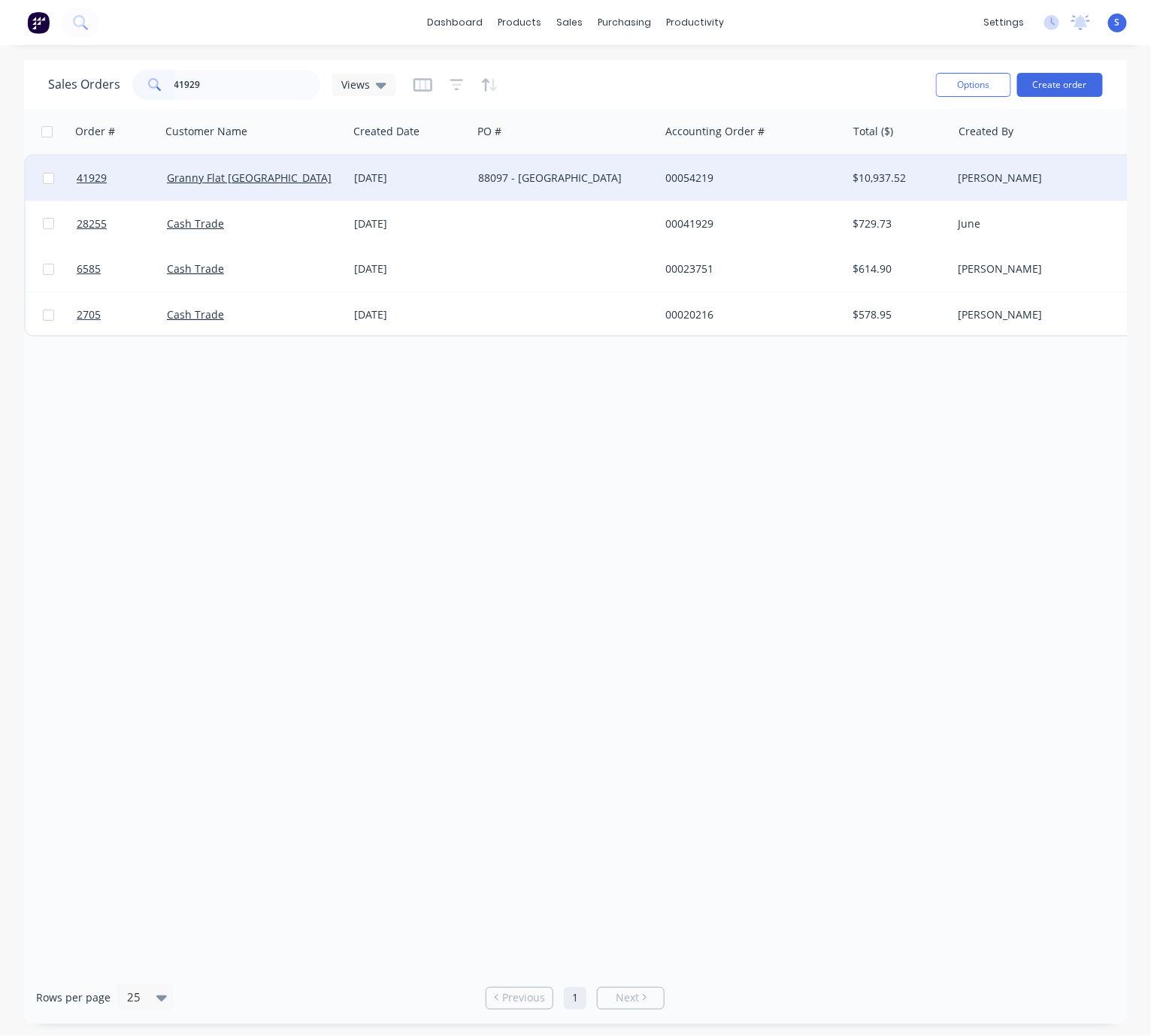
click at [442, 180] on div "[DATE]" at bounding box center [409, 178] width 112 height 15
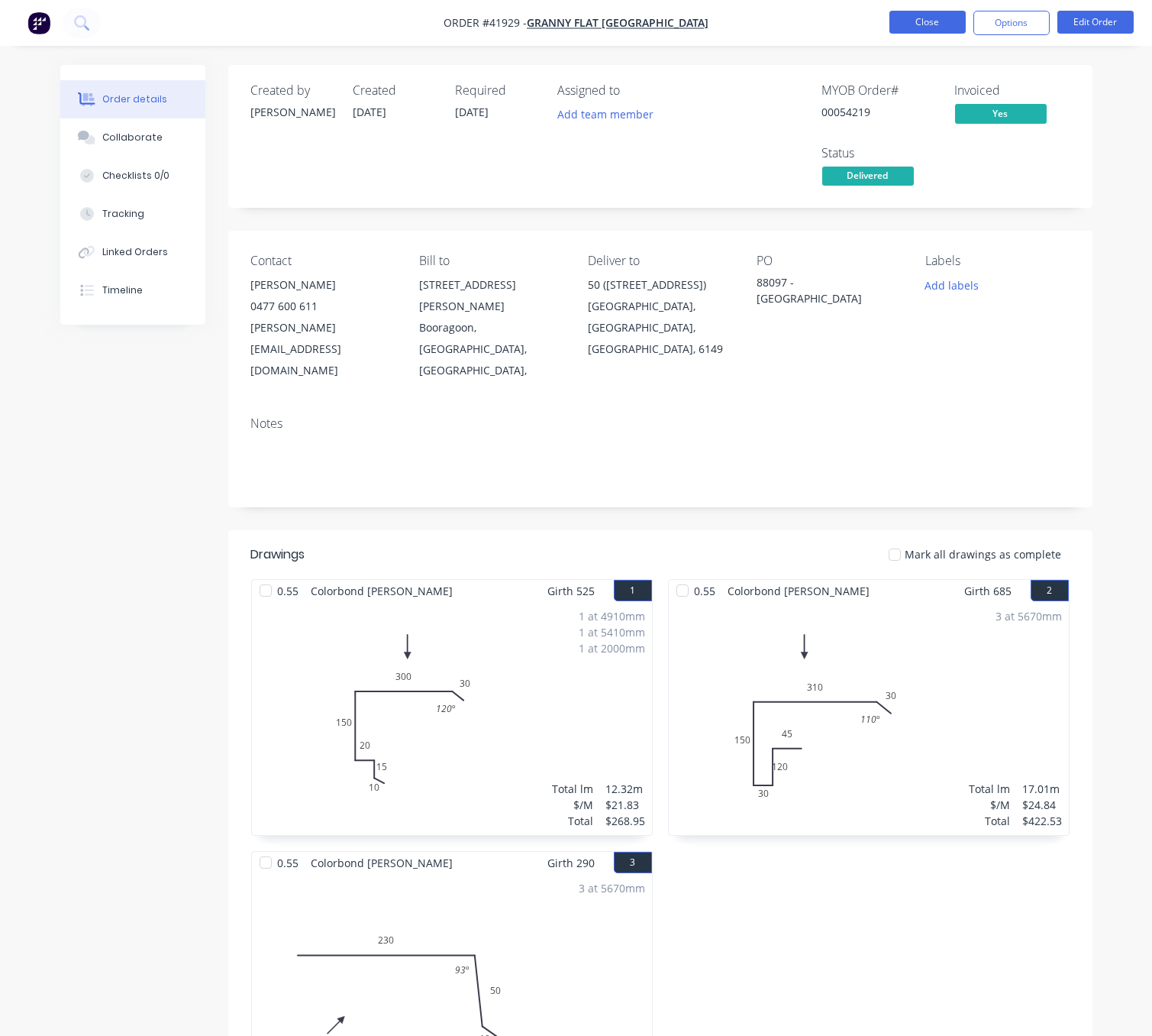
click at [925, 18] on button "Close" at bounding box center [927, 22] width 76 height 23
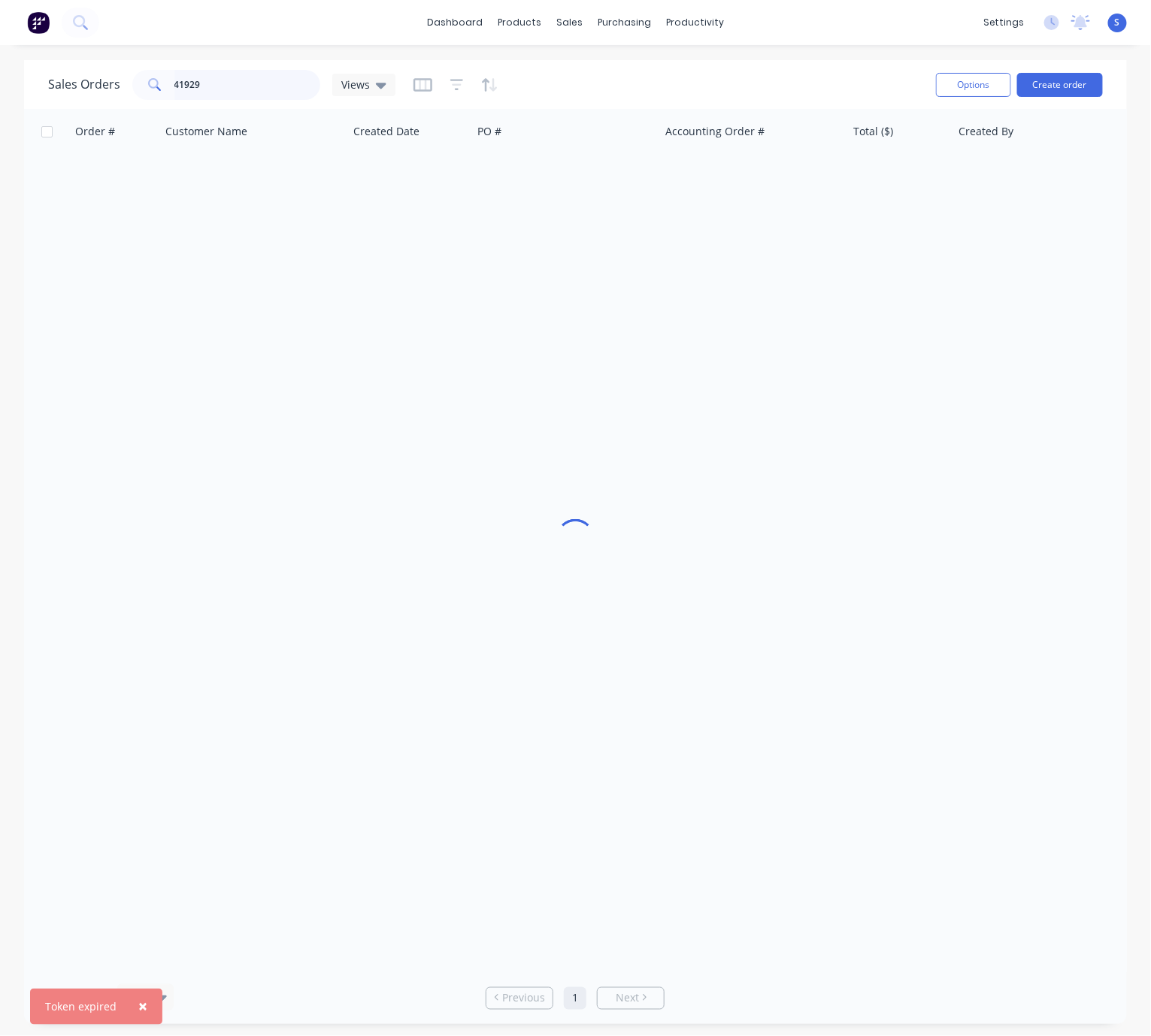
drag, startPoint x: 237, startPoint y: 86, endPoint x: 134, endPoint y: 85, distance: 103.0
click at [136, 85] on div "41929" at bounding box center [225, 85] width 188 height 30
type input "47346"
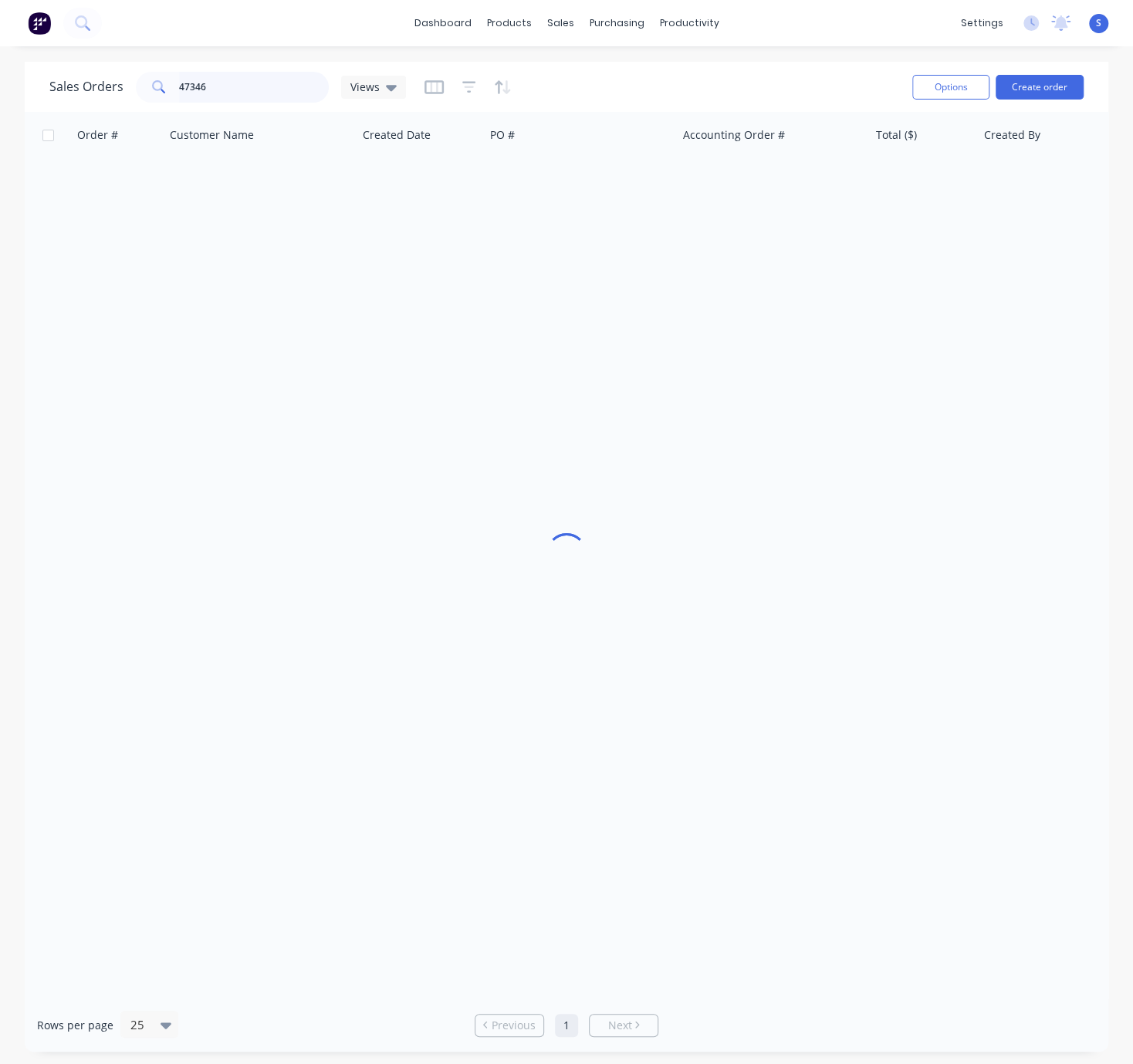
click at [226, 83] on input "47346" at bounding box center [254, 87] width 151 height 31
click at [224, 83] on input "47346" at bounding box center [254, 87] width 151 height 31
click at [209, 81] on input "text" at bounding box center [254, 87] width 151 height 31
type input "47346"
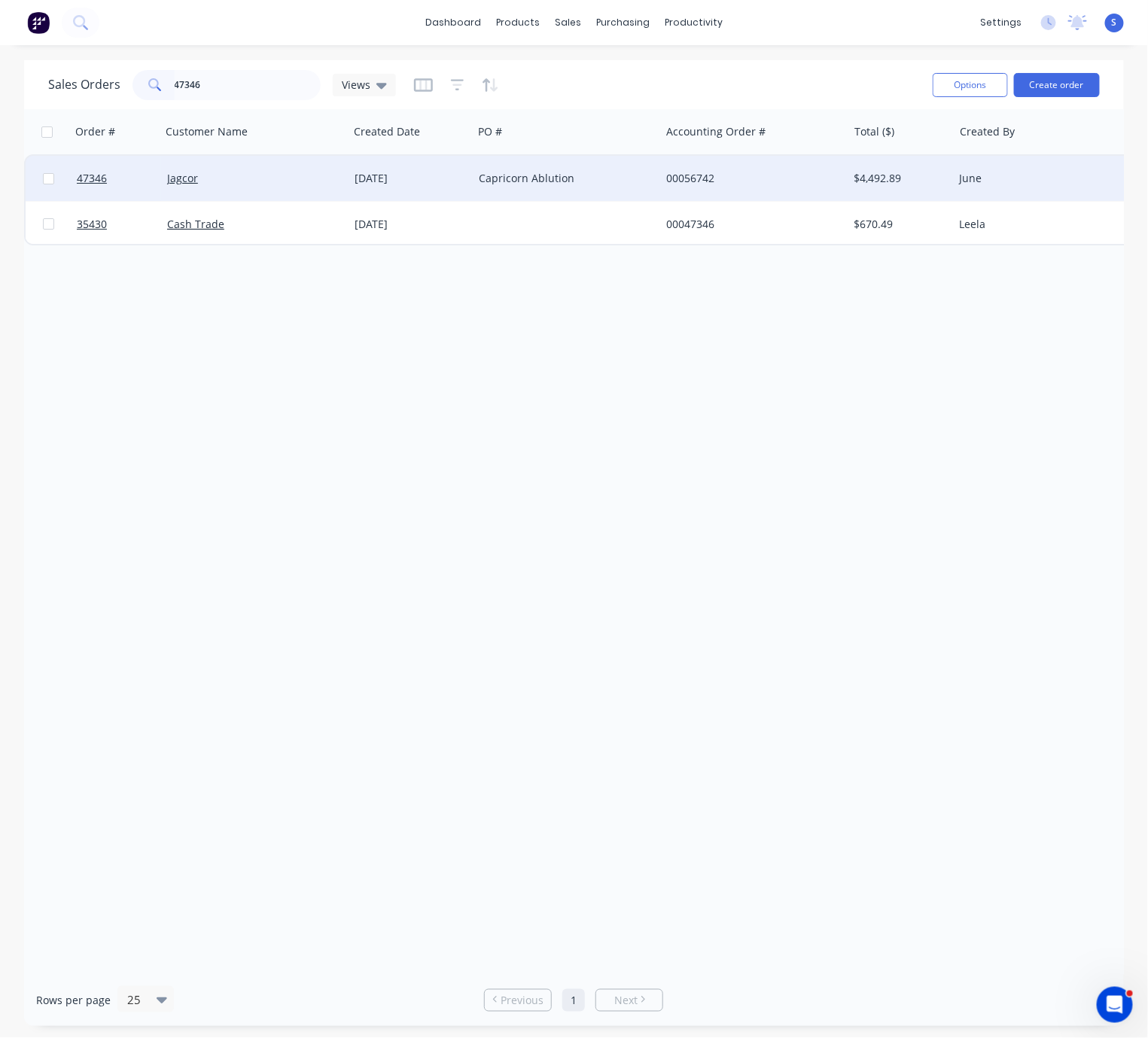
click at [298, 184] on div "Jagcor" at bounding box center [251, 179] width 167 height 15
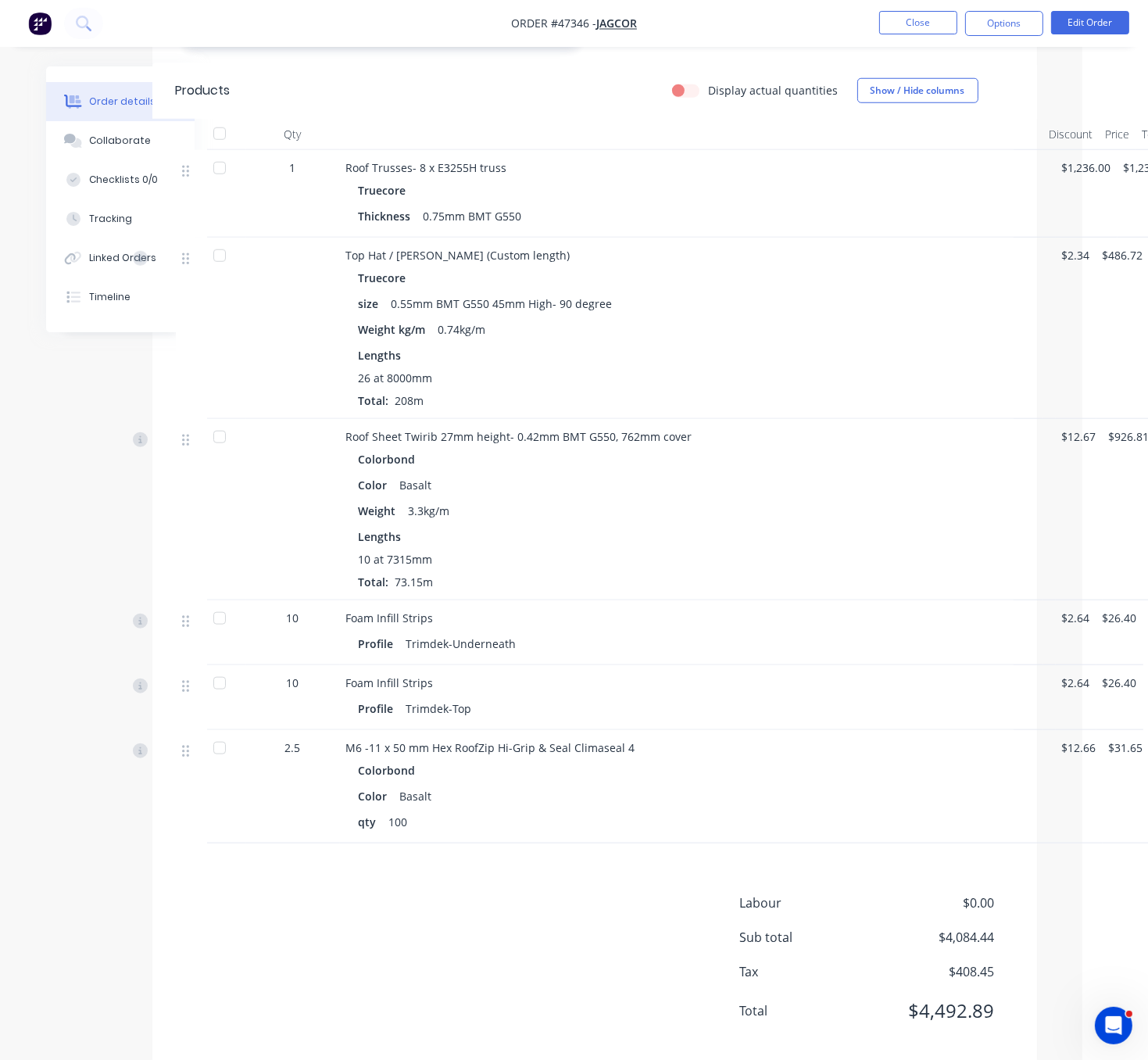
scroll to position [1641, 108]
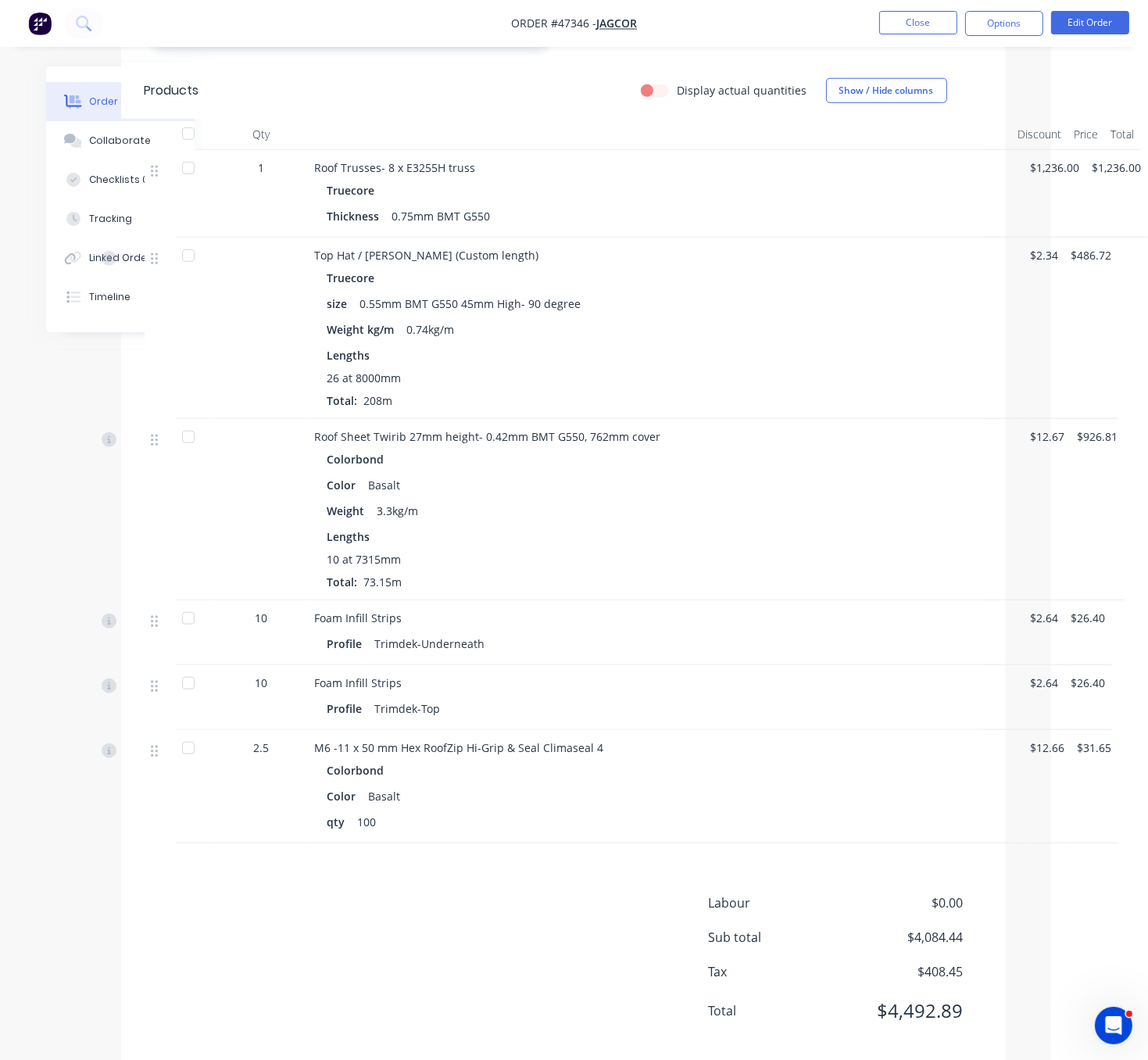
drag, startPoint x: 643, startPoint y: 579, endPoint x: 785, endPoint y: 561, distance: 143.1
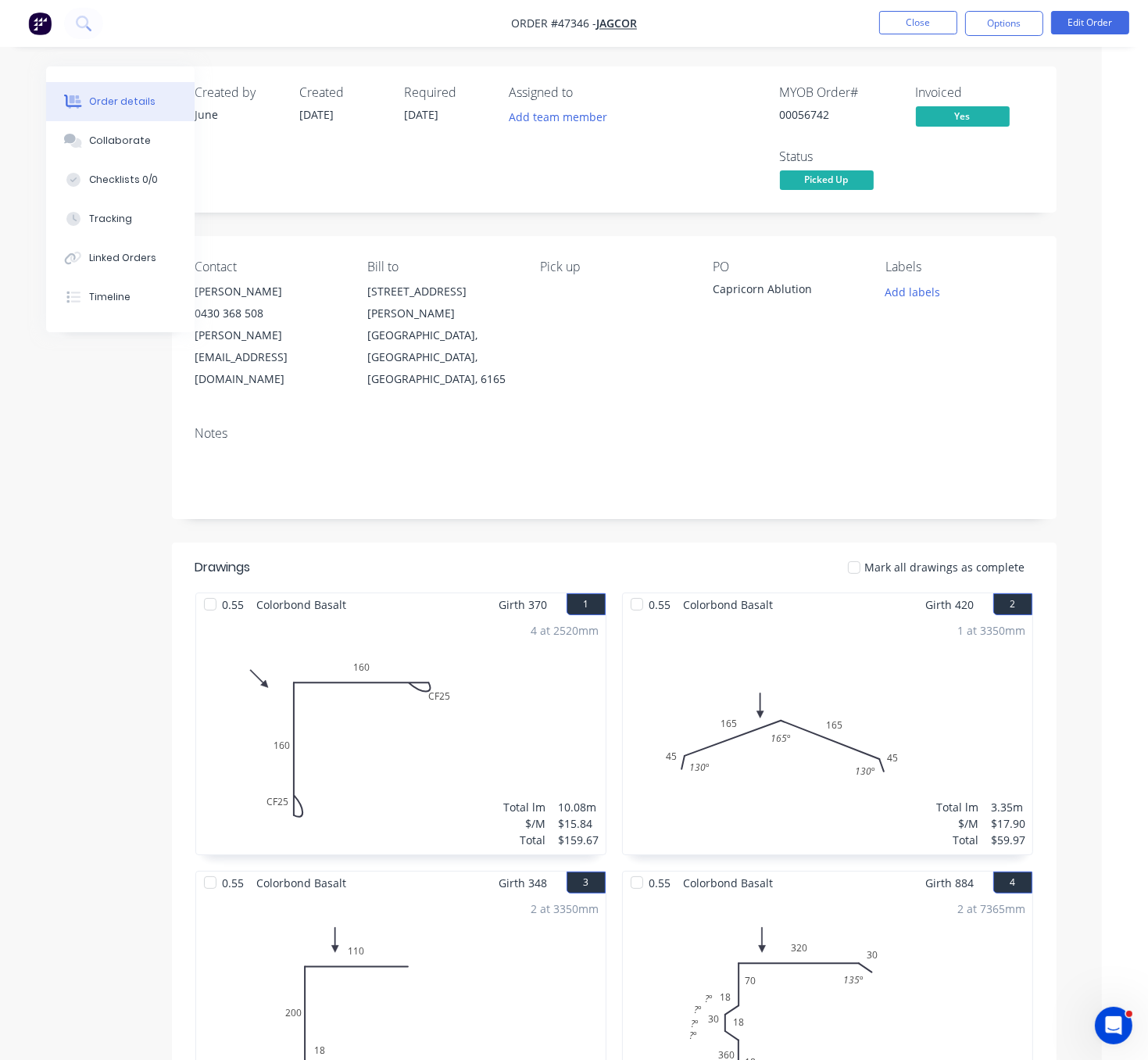
scroll to position [0, 0]
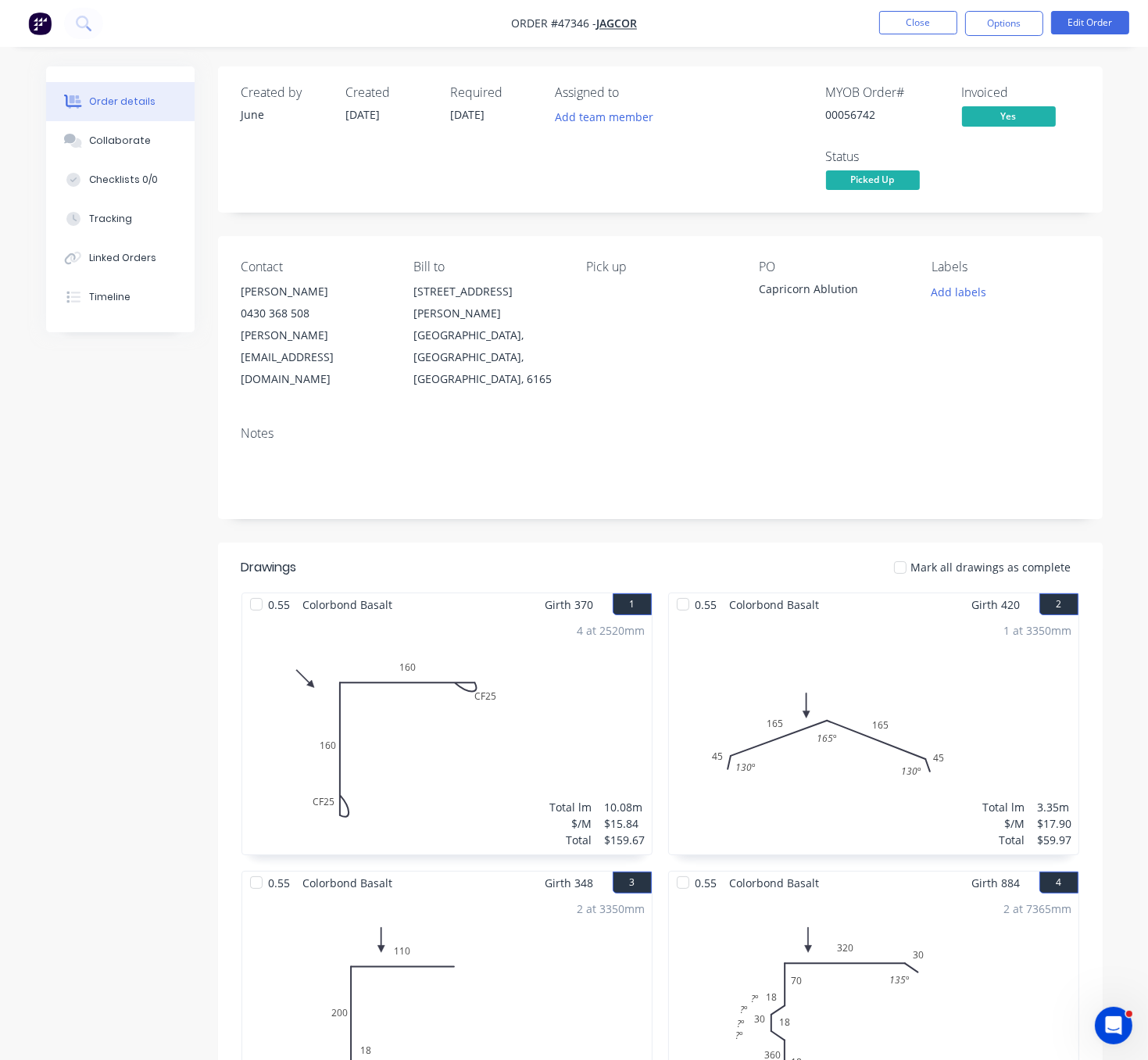
drag, startPoint x: 459, startPoint y: 483, endPoint x: 360, endPoint y: 489, distance: 99.2
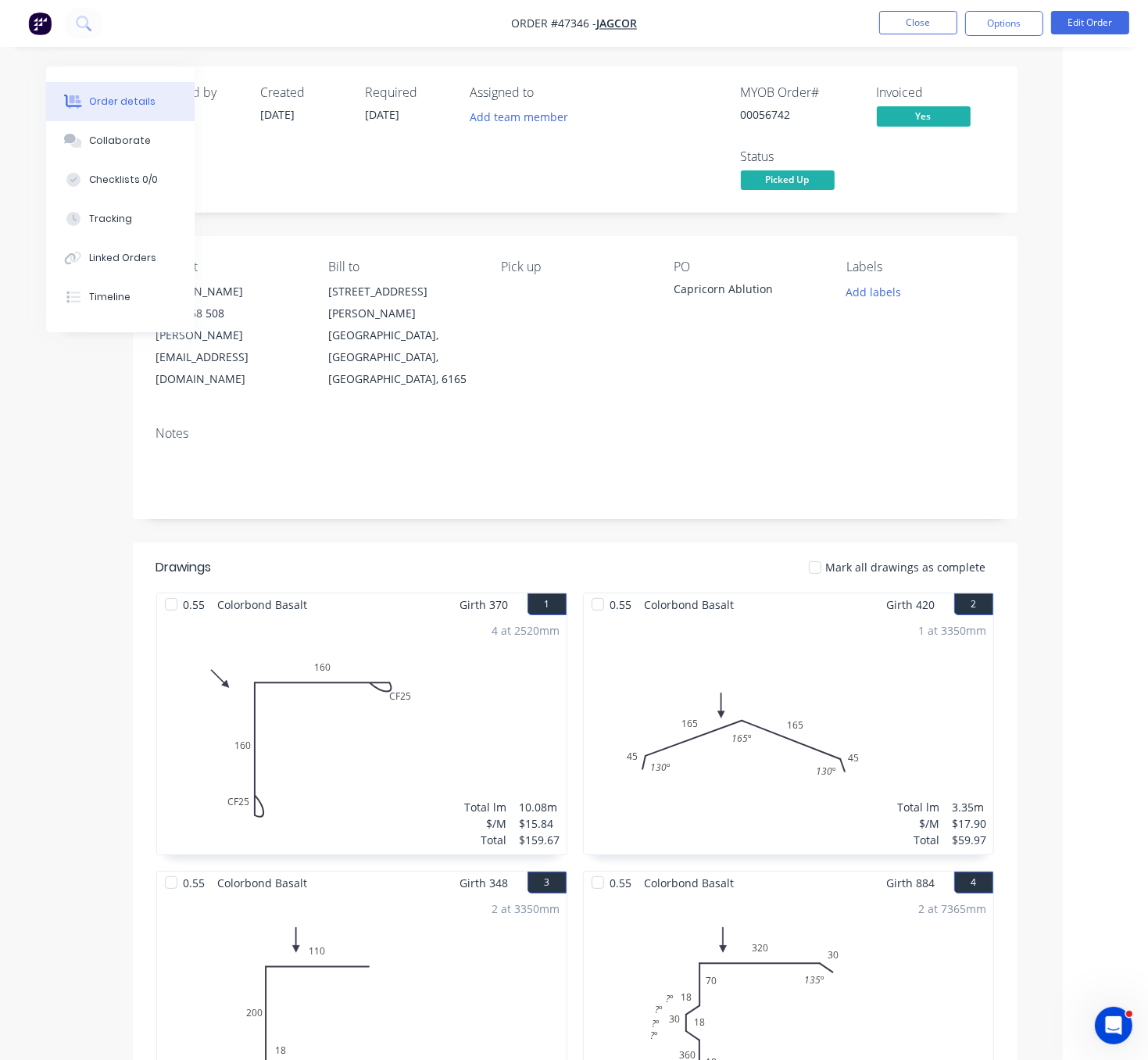
scroll to position [0, 108]
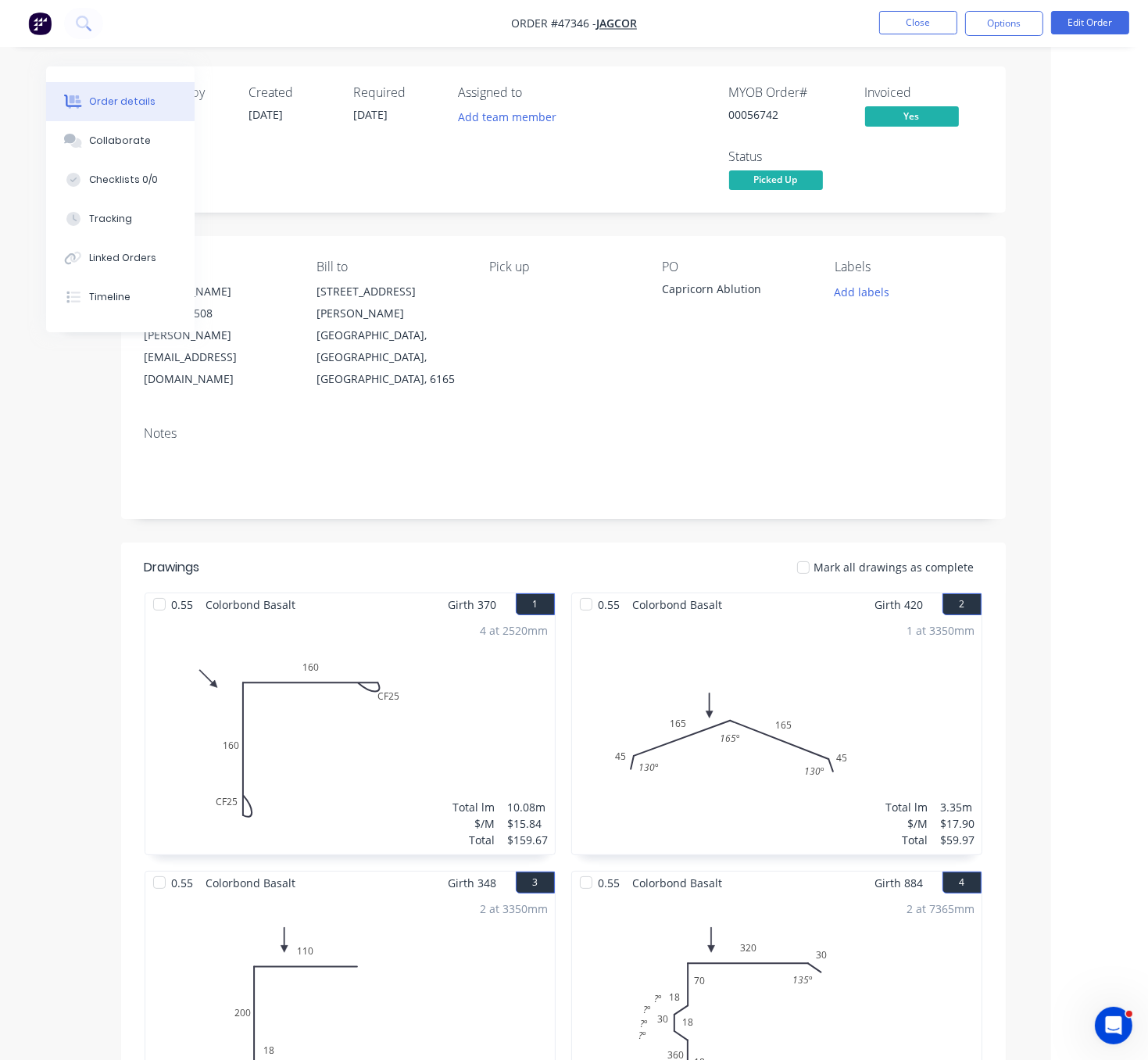
drag, startPoint x: 435, startPoint y: 519, endPoint x: 504, endPoint y: 522, distance: 69.1
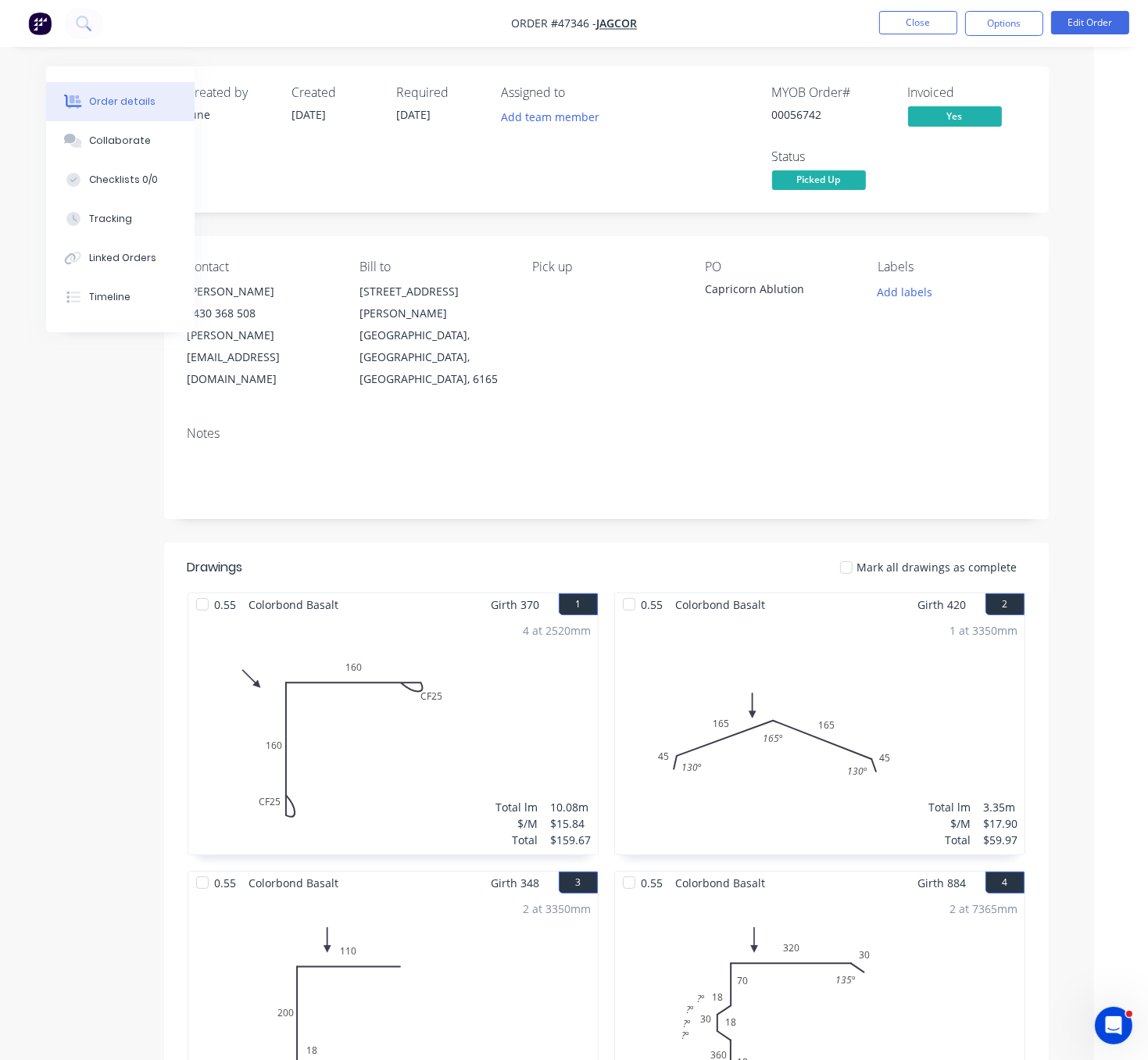
drag, startPoint x: 405, startPoint y: 264, endPoint x: 338, endPoint y: 260, distance: 67.1
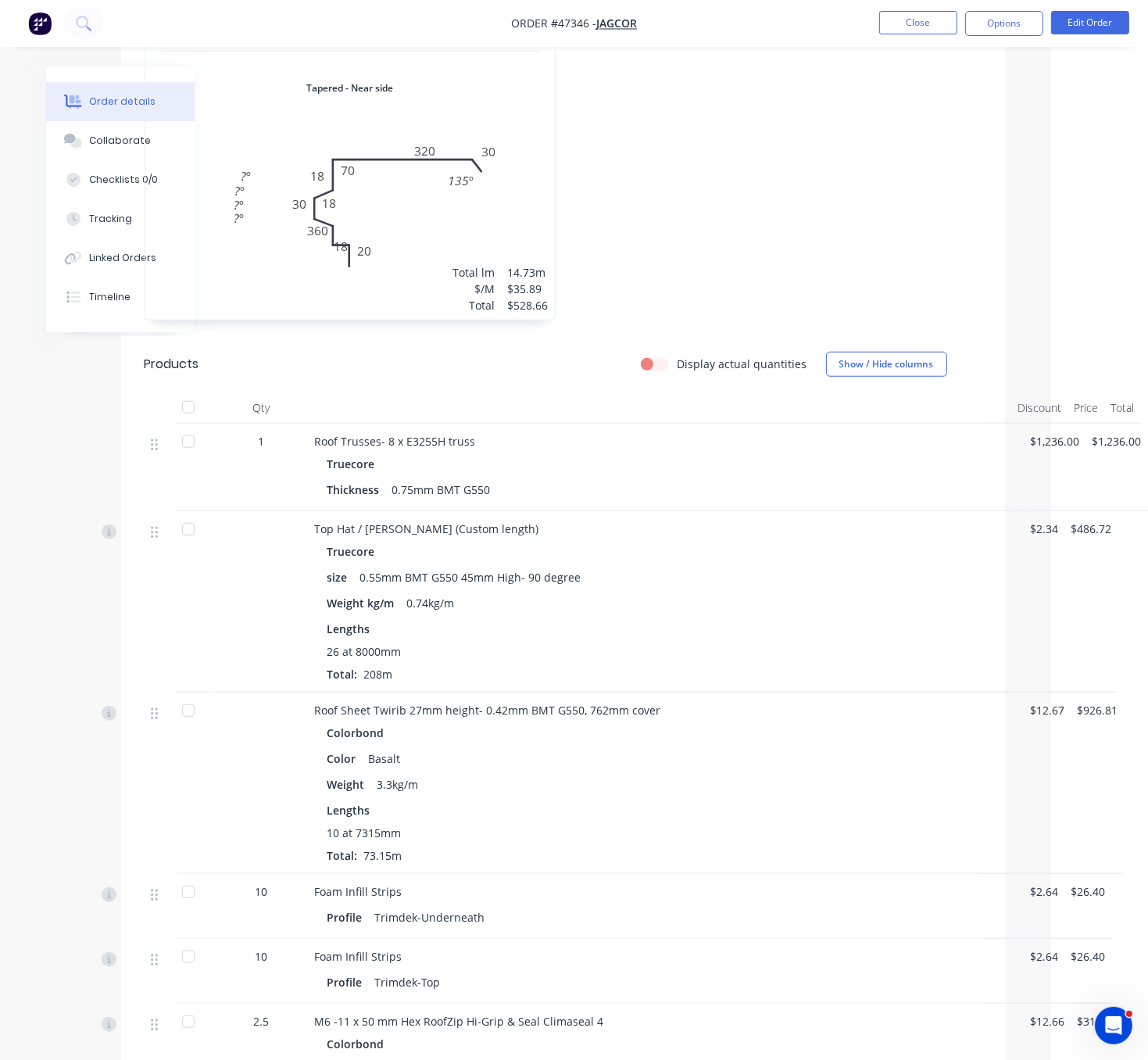
scroll to position [1367, 108]
drag, startPoint x: 685, startPoint y: 474, endPoint x: 777, endPoint y: 474, distance: 92.0
drag, startPoint x: 653, startPoint y: 636, endPoint x: 796, endPoint y: 630, distance: 143.1
drag, startPoint x: 663, startPoint y: 563, endPoint x: 833, endPoint y: 559, distance: 170.0
click at [628, 460] on div "Truecore" at bounding box center [659, 464] width 665 height 23
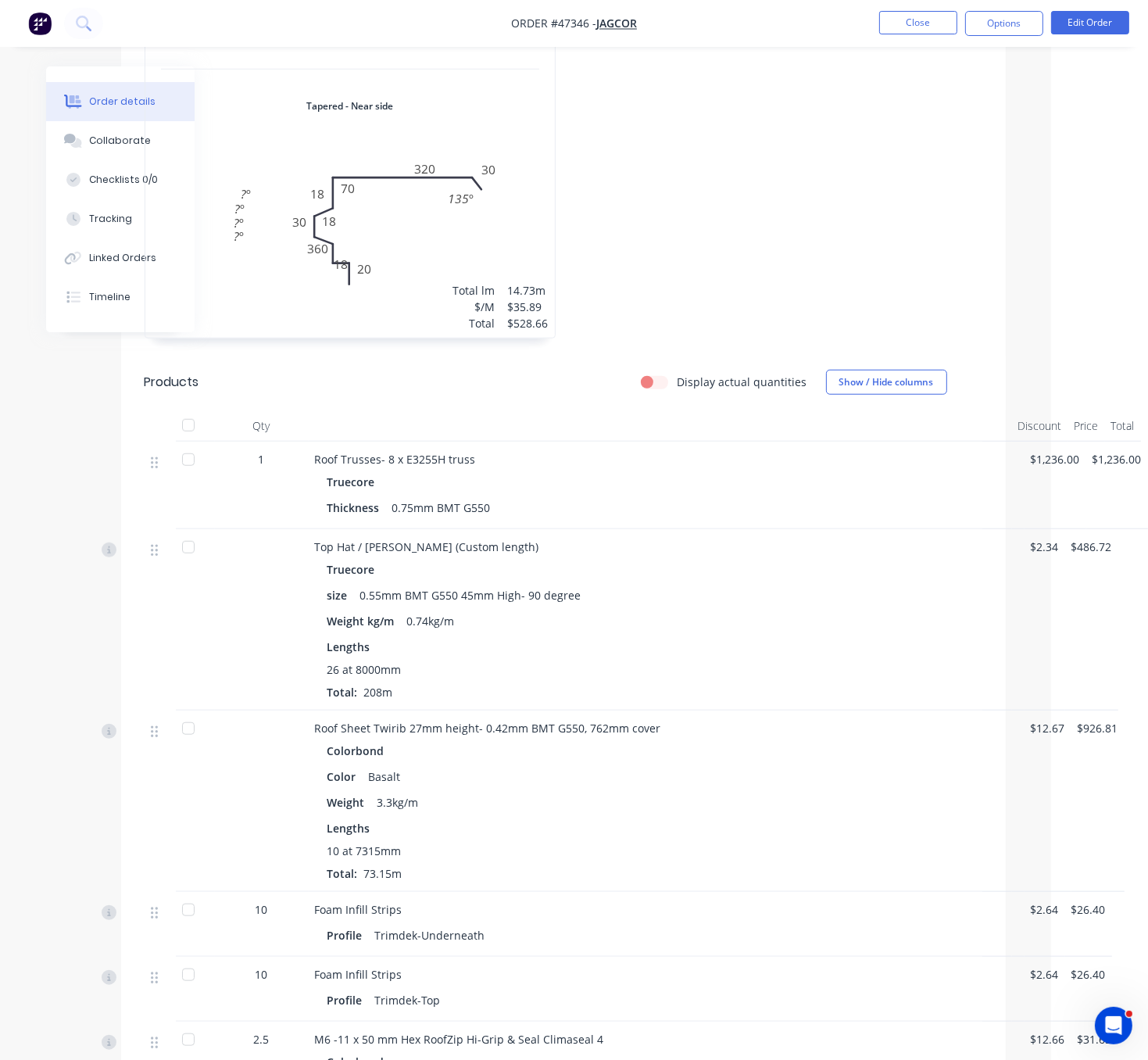
drag, startPoint x: 540, startPoint y: 375, endPoint x: 651, endPoint y: 329, distance: 120.2
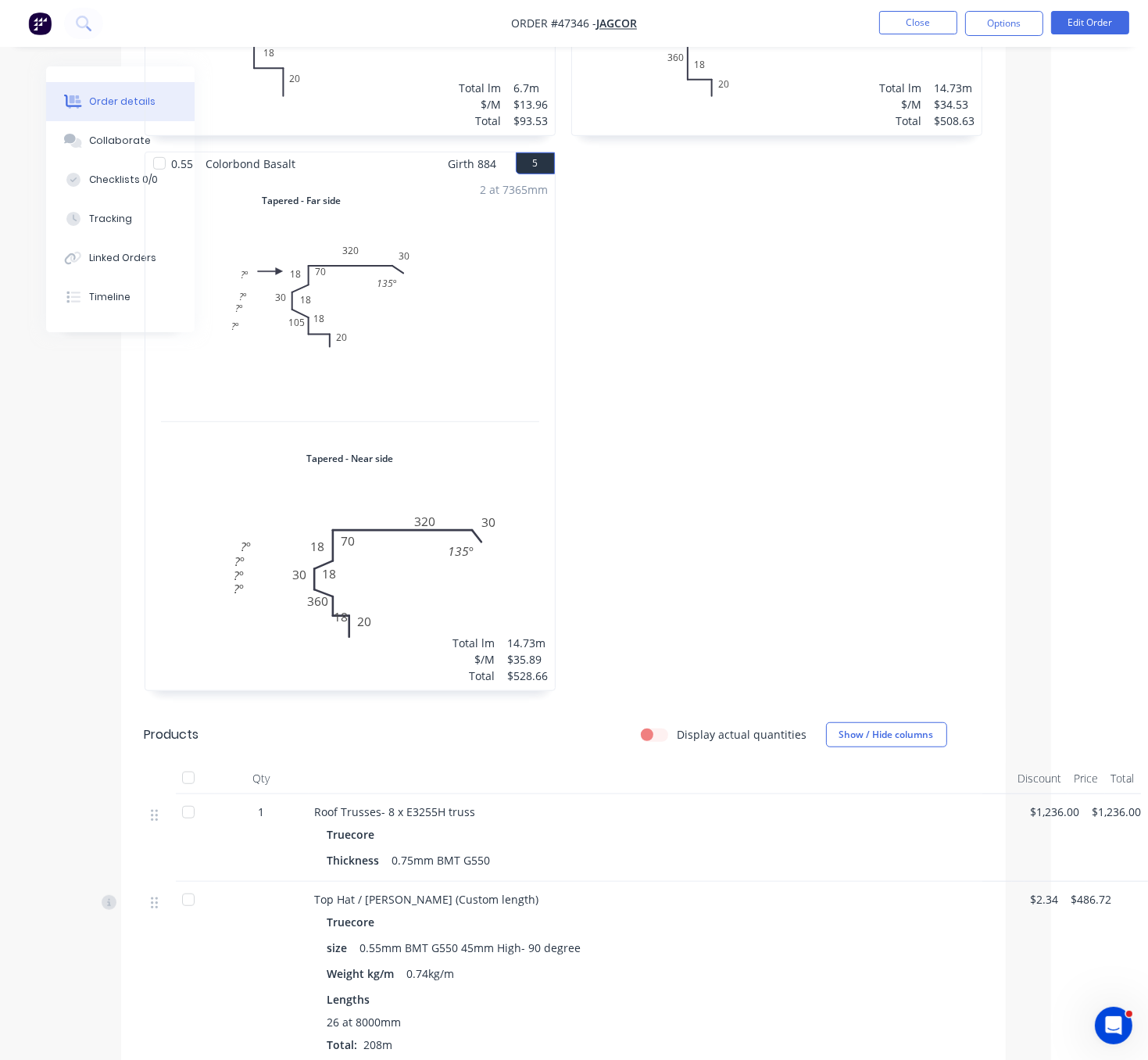
scroll to position [1169, 108]
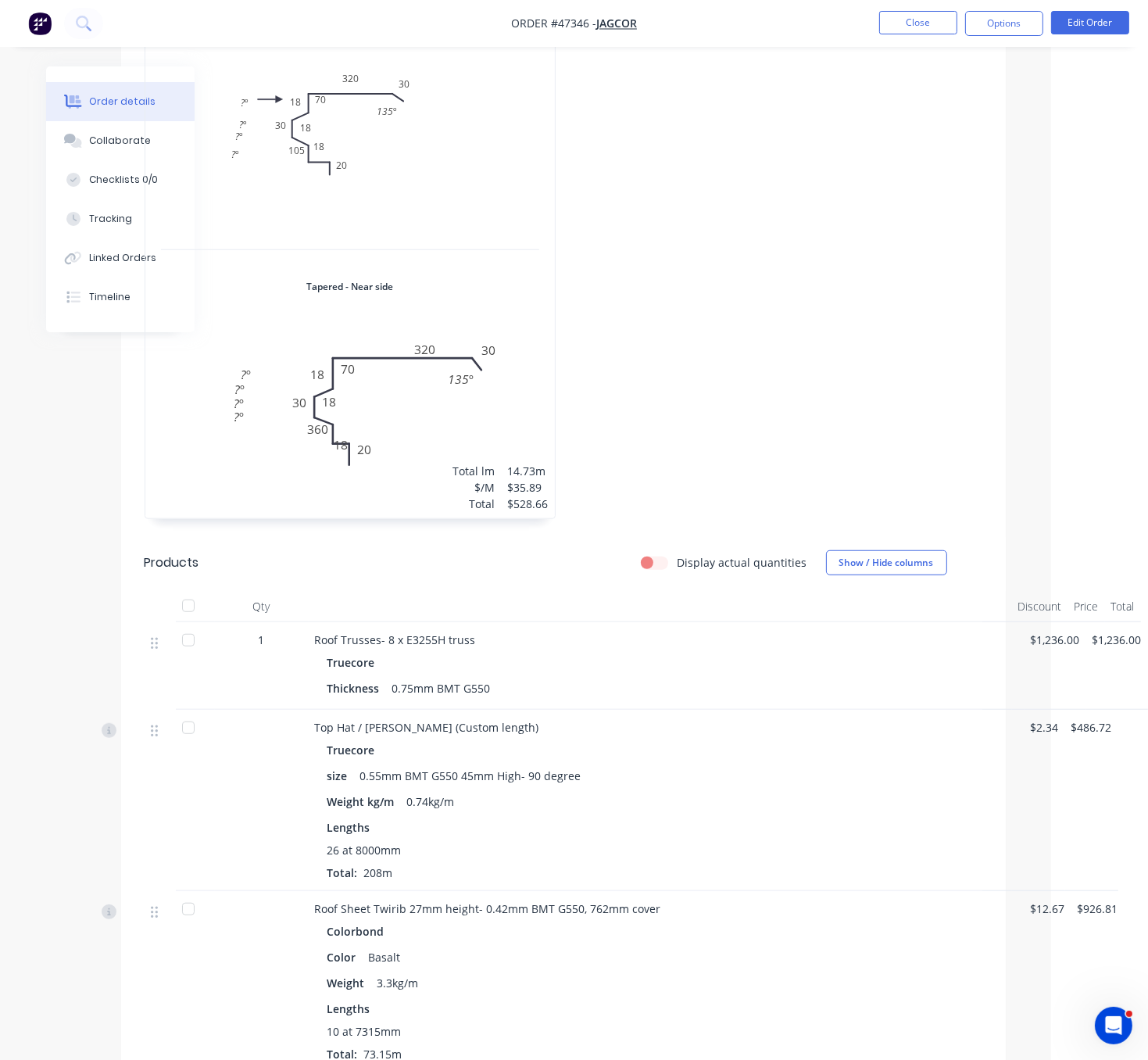
drag, startPoint x: 788, startPoint y: 334, endPoint x: 857, endPoint y: 334, distance: 69.0
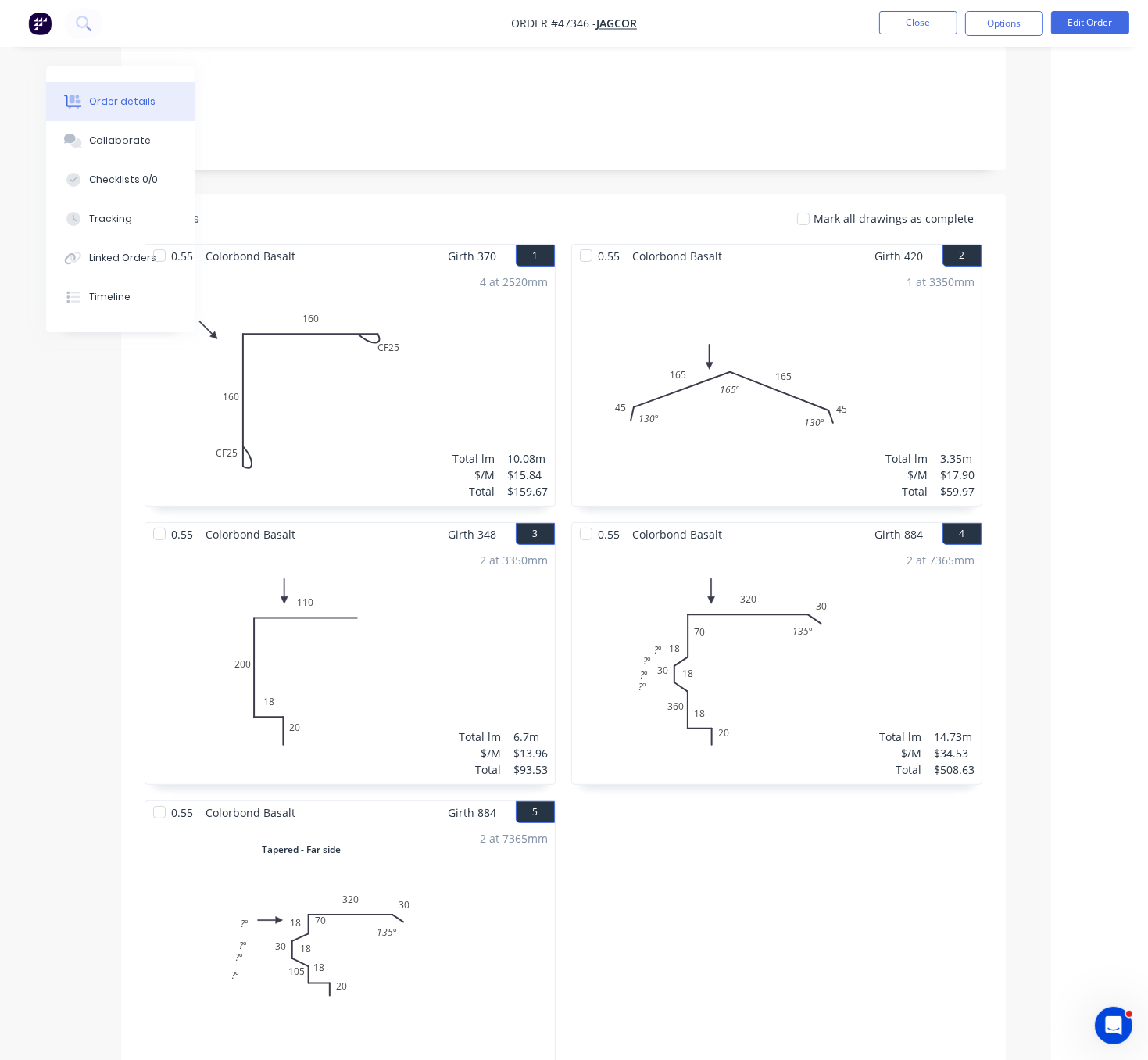
scroll to position [0, 108]
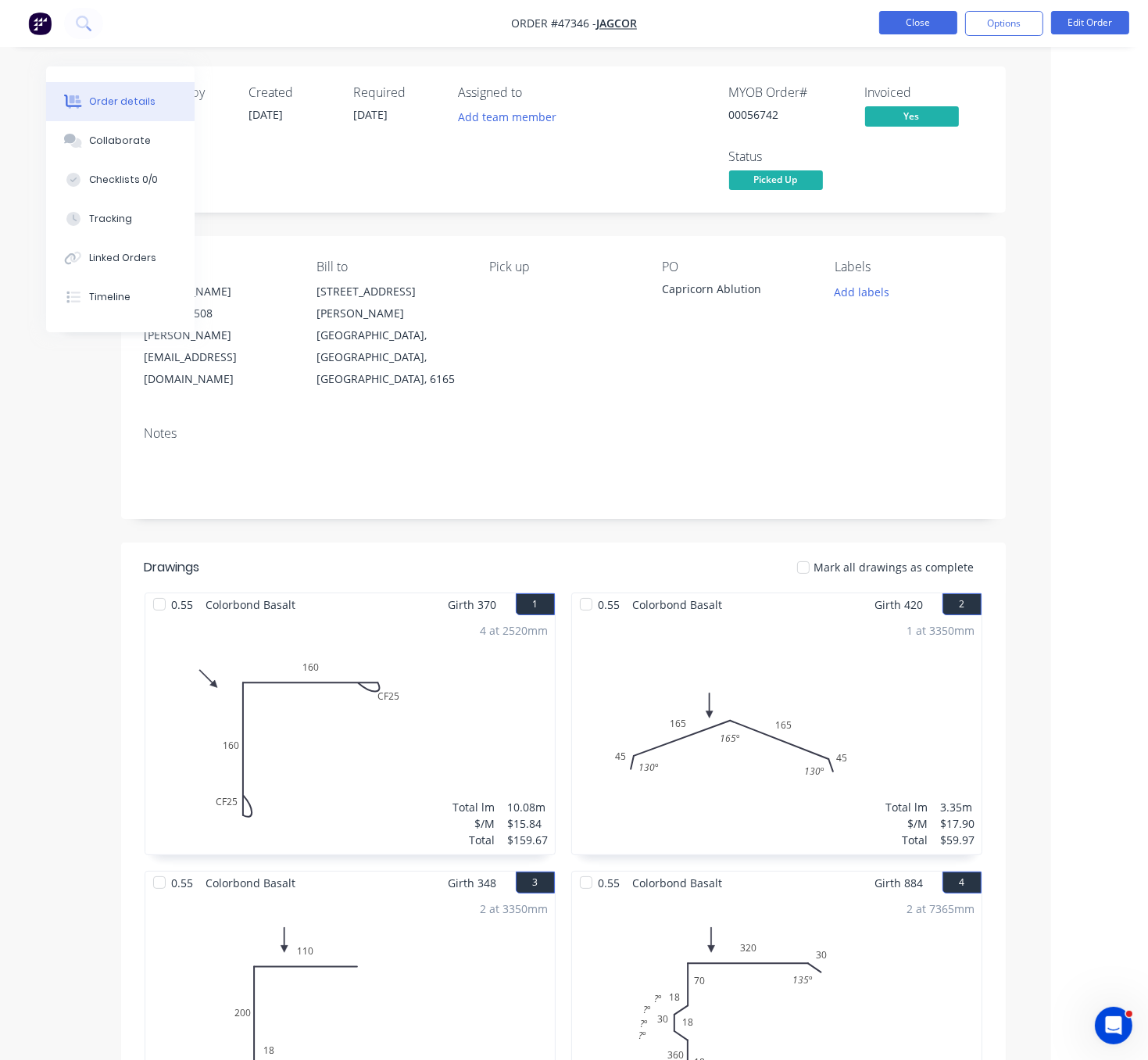
click at [930, 20] on button "Close" at bounding box center [918, 22] width 78 height 23
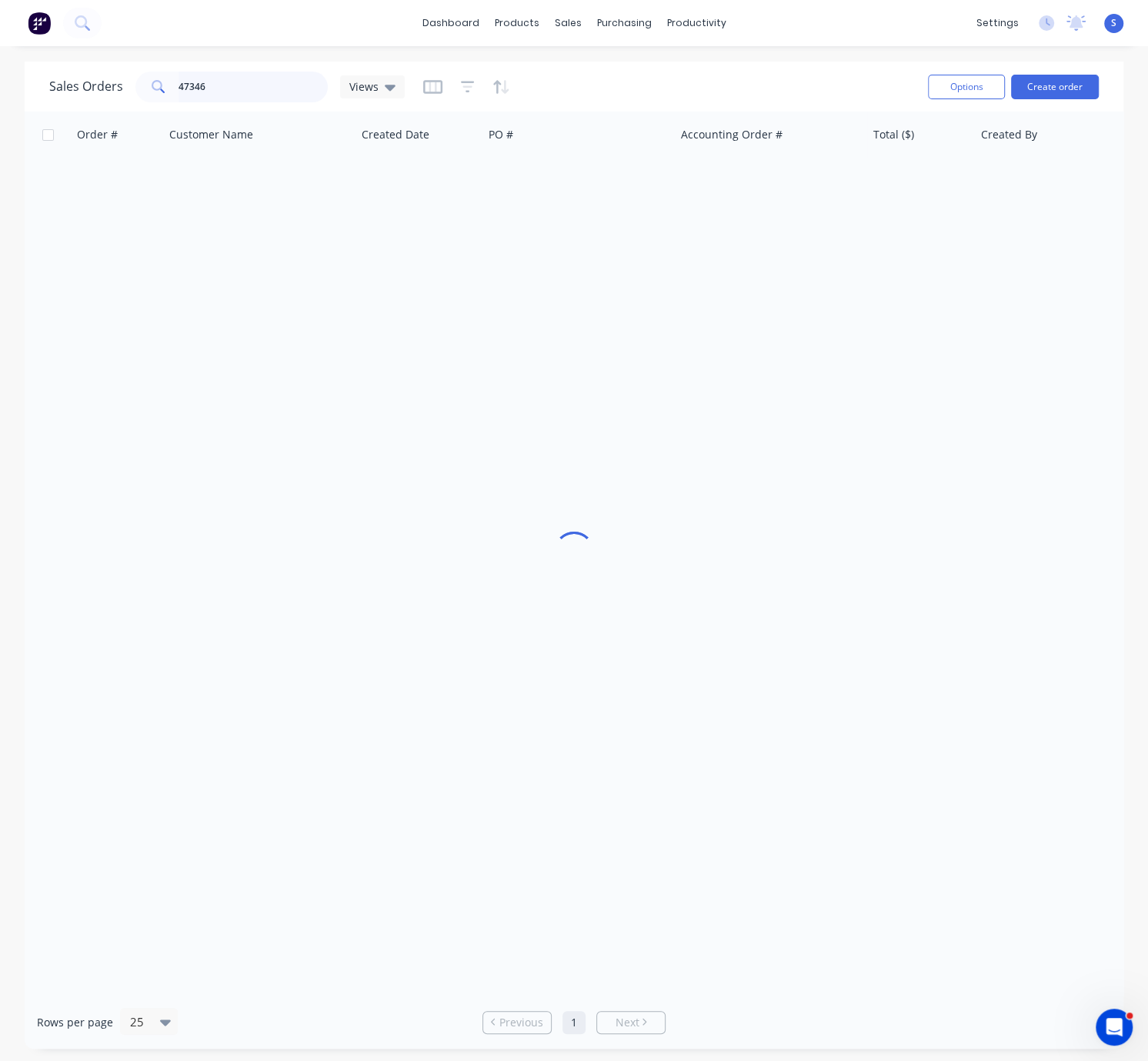
drag, startPoint x: 253, startPoint y: 79, endPoint x: 97, endPoint y: 79, distance: 156.0
click at [111, 79] on div "Sales Orders 47346 Views" at bounding box center [227, 87] width 356 height 31
drag, startPoint x: 232, startPoint y: 92, endPoint x: 118, endPoint y: 95, distance: 114.0
click at [123, 92] on div "Sales Orders 46622 Views" at bounding box center [227, 87] width 356 height 31
type input "34110"
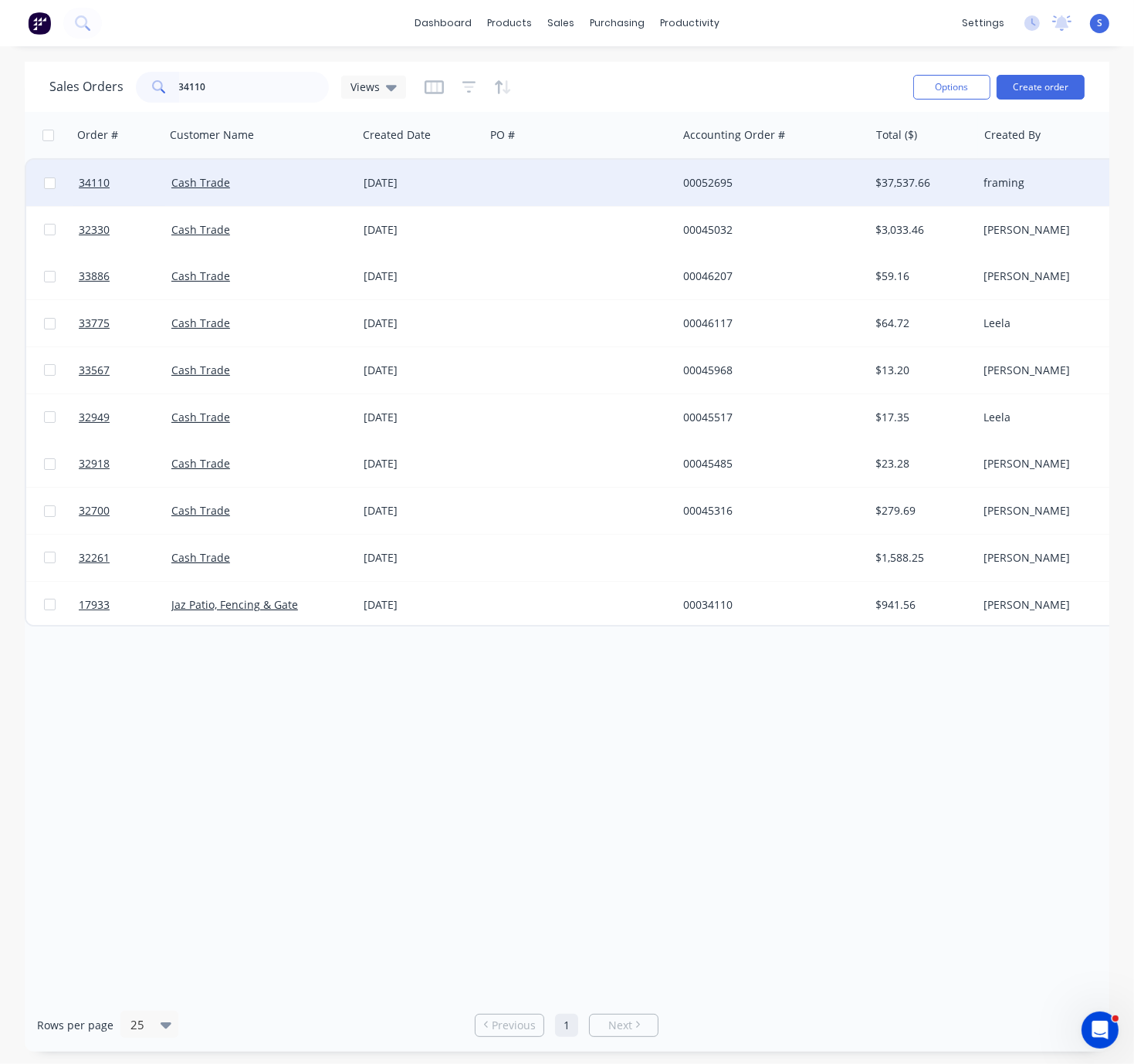
click at [304, 180] on div "Cash Trade" at bounding box center [257, 183] width 172 height 15
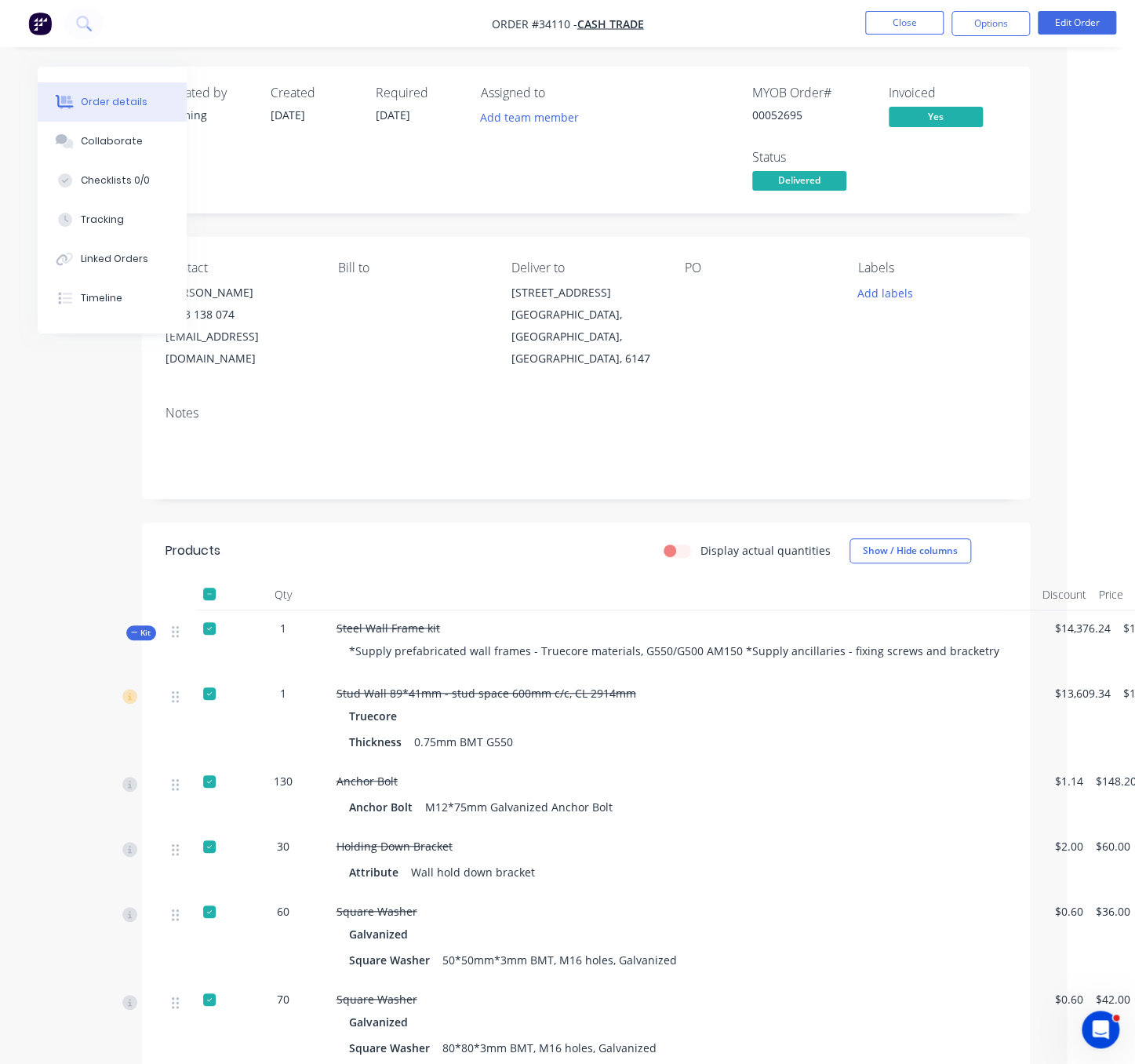
scroll to position [0, 130]
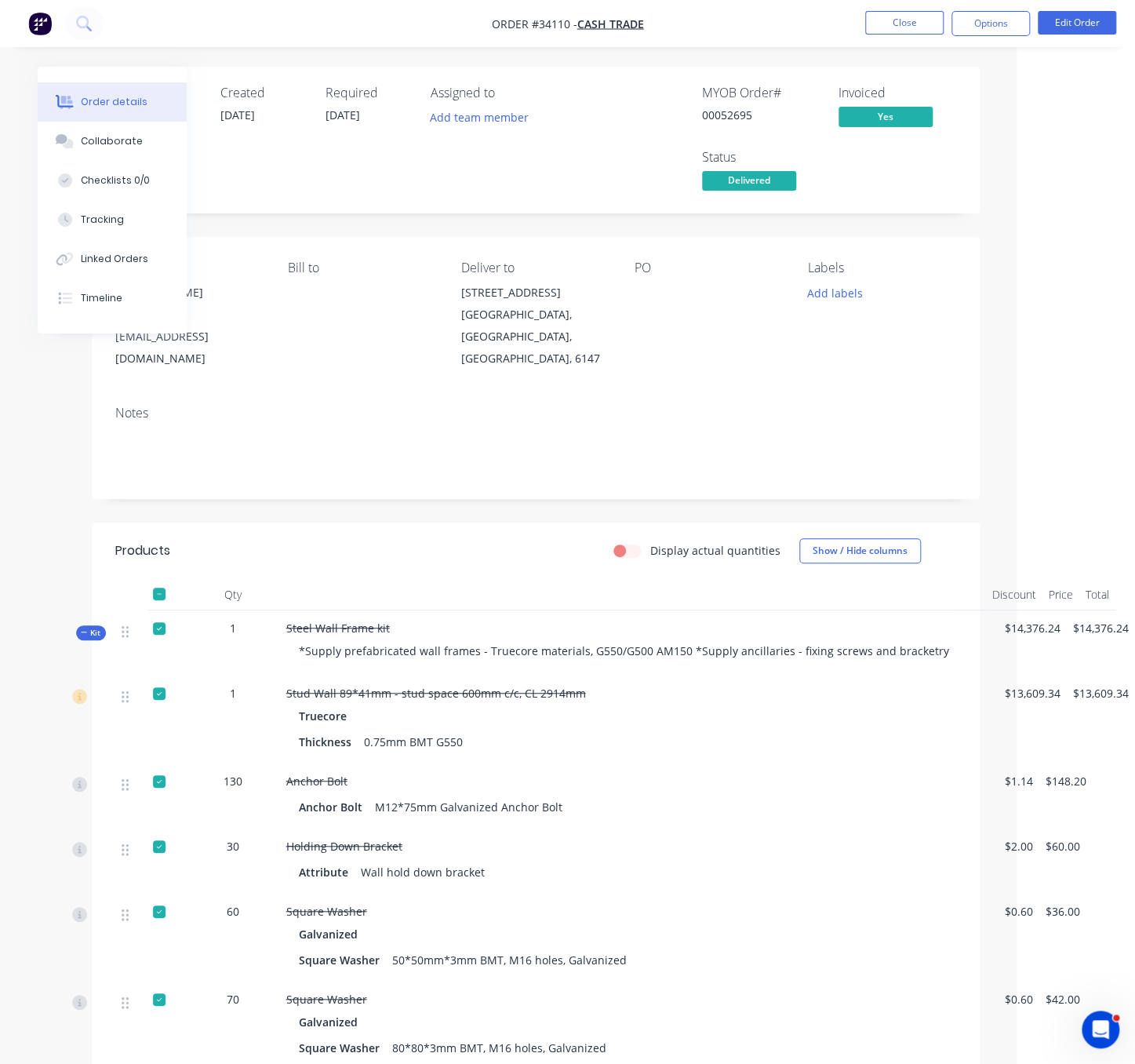
drag, startPoint x: 499, startPoint y: 545, endPoint x: 680, endPoint y: 548, distance: 181.0
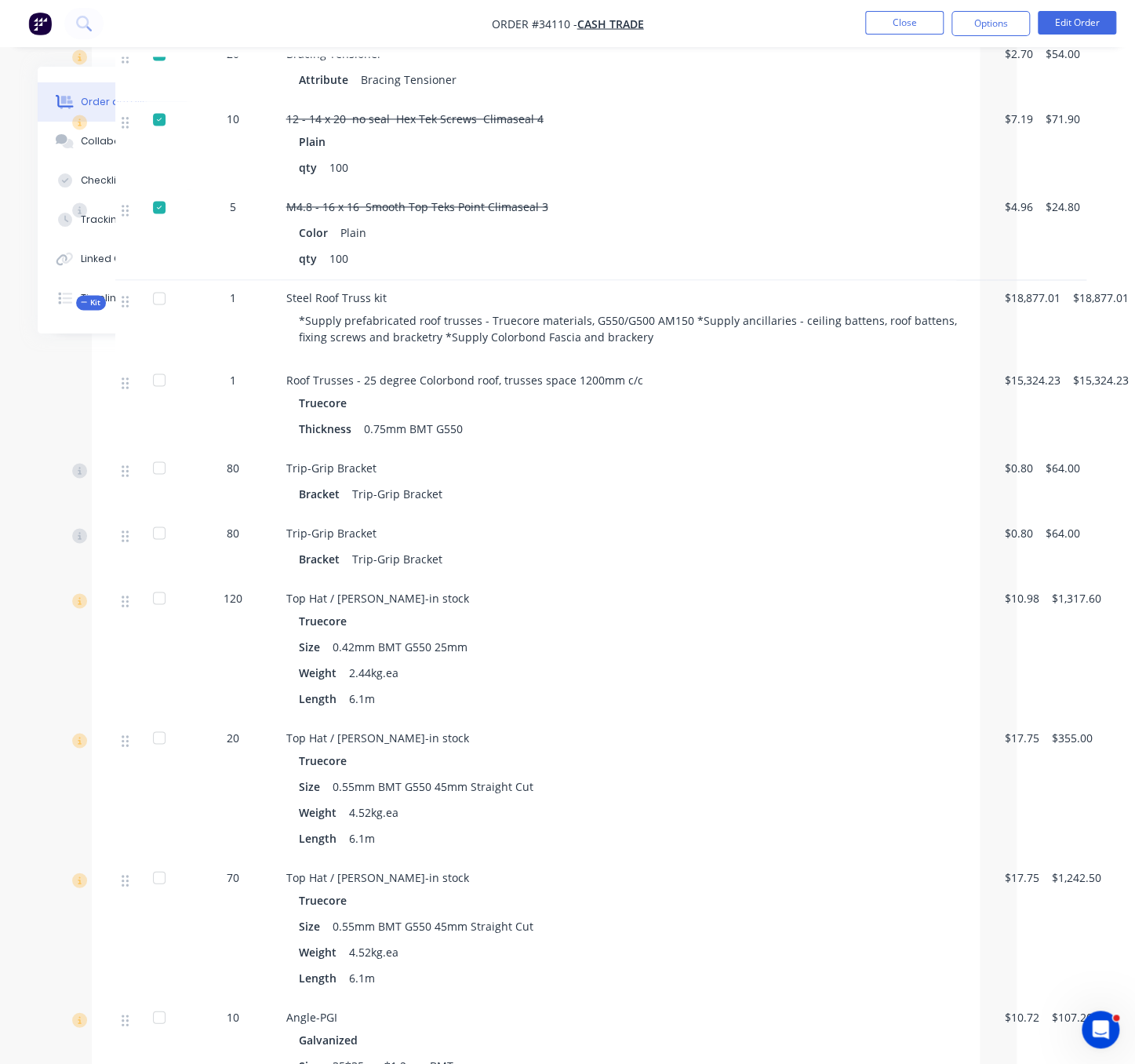
scroll to position [1982, 130]
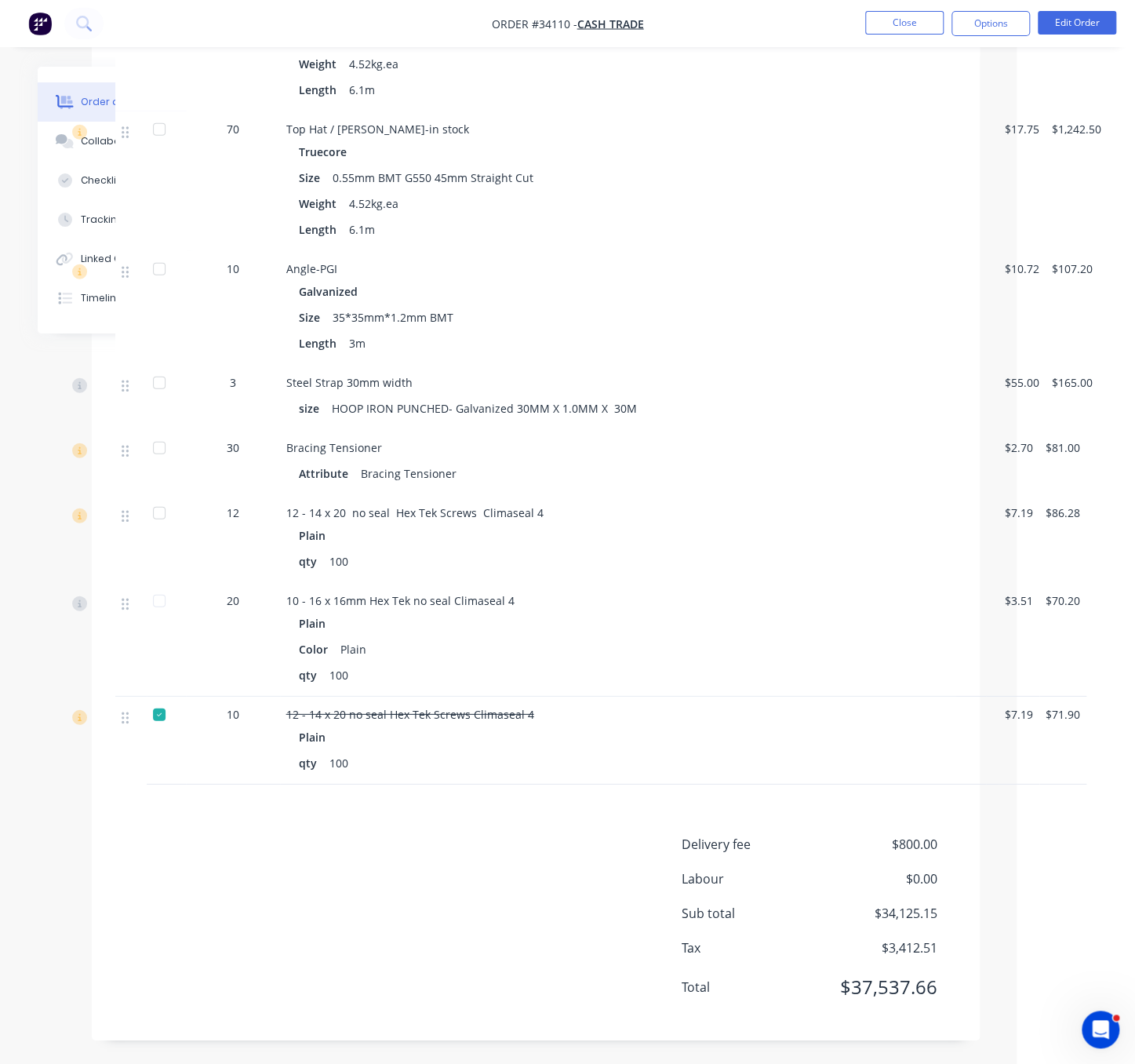
click at [943, 120] on div "Top Hat / [PERSON_NAME]-in stock" at bounding box center [633, 128] width 694 height 16
click at [921, 27] on button "Close" at bounding box center [904, 22] width 78 height 23
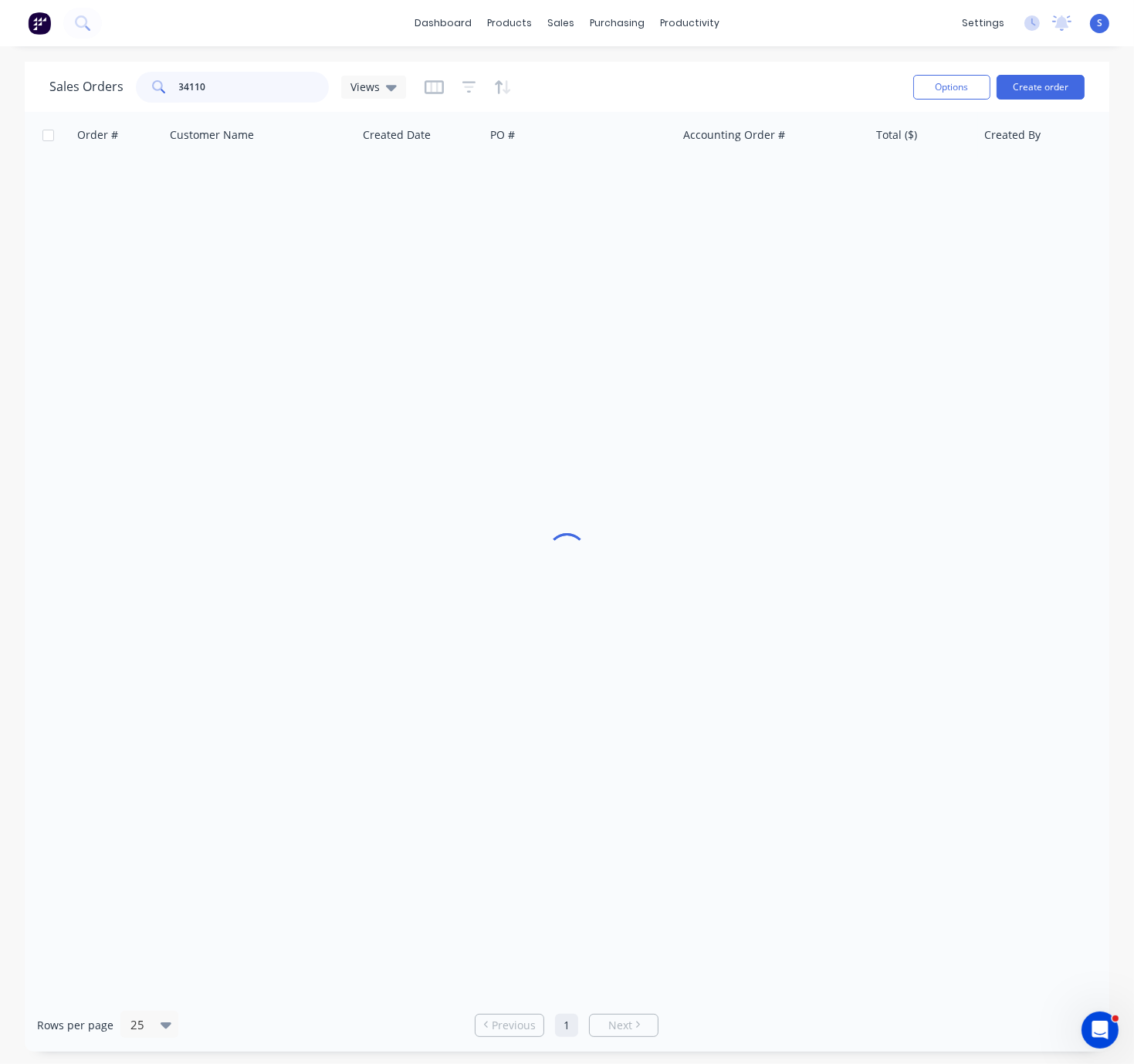
drag, startPoint x: 220, startPoint y: 85, endPoint x: 126, endPoint y: 81, distance: 94.1
click at [137, 82] on div "34110" at bounding box center [231, 87] width 192 height 31
type input "46647"
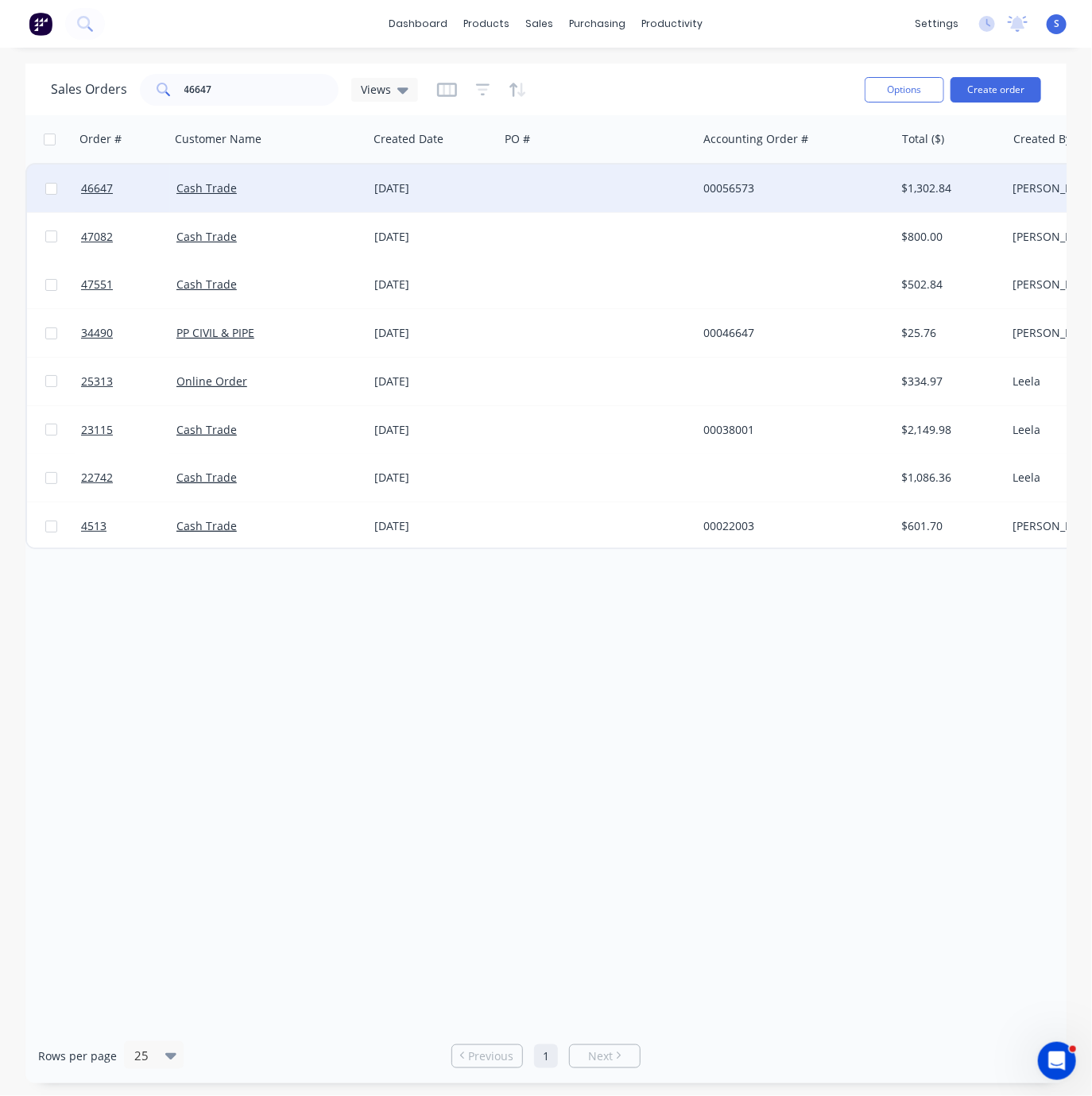
click at [330, 193] on div "Cash Trade" at bounding box center [265, 189] width 177 height 16
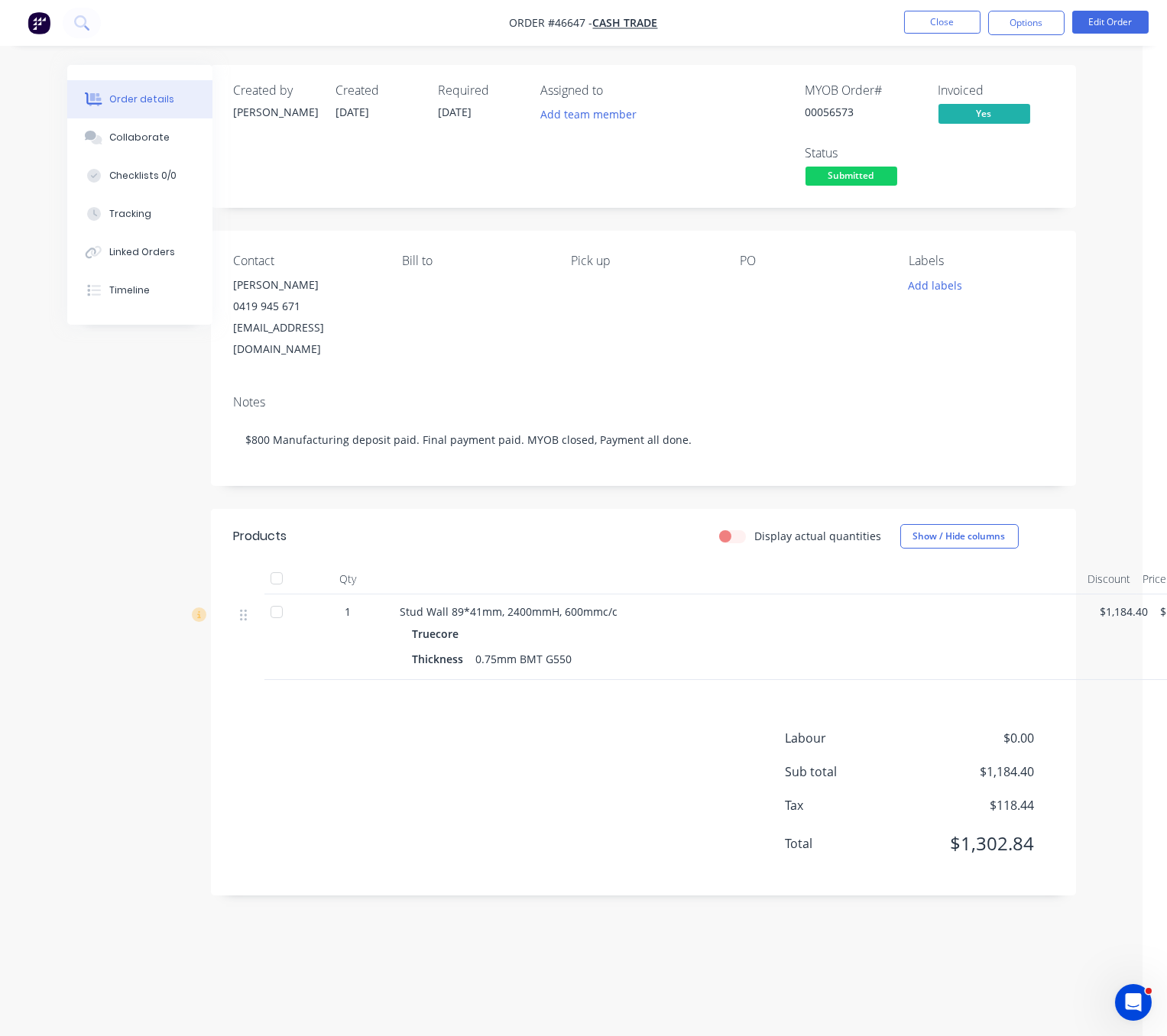
scroll to position [0, 84]
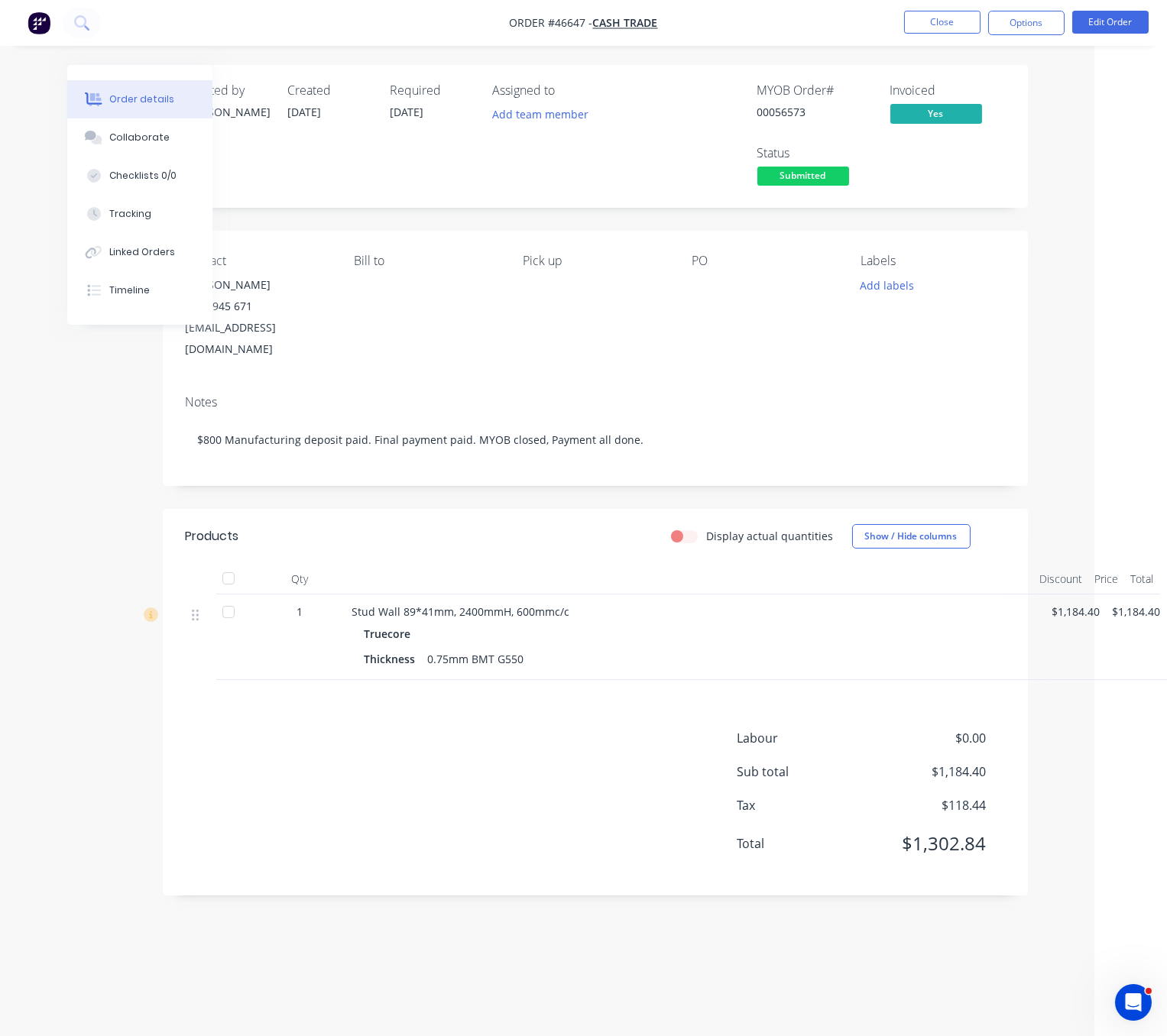
drag, startPoint x: 551, startPoint y: 549, endPoint x: 760, endPoint y: 518, distance: 211.3
click at [891, 618] on div "Stud Wall 89*41mm, 2400mmH, 600mmc/c" at bounding box center [690, 611] width 676 height 16
click at [949, 31] on button "Close" at bounding box center [942, 22] width 76 height 23
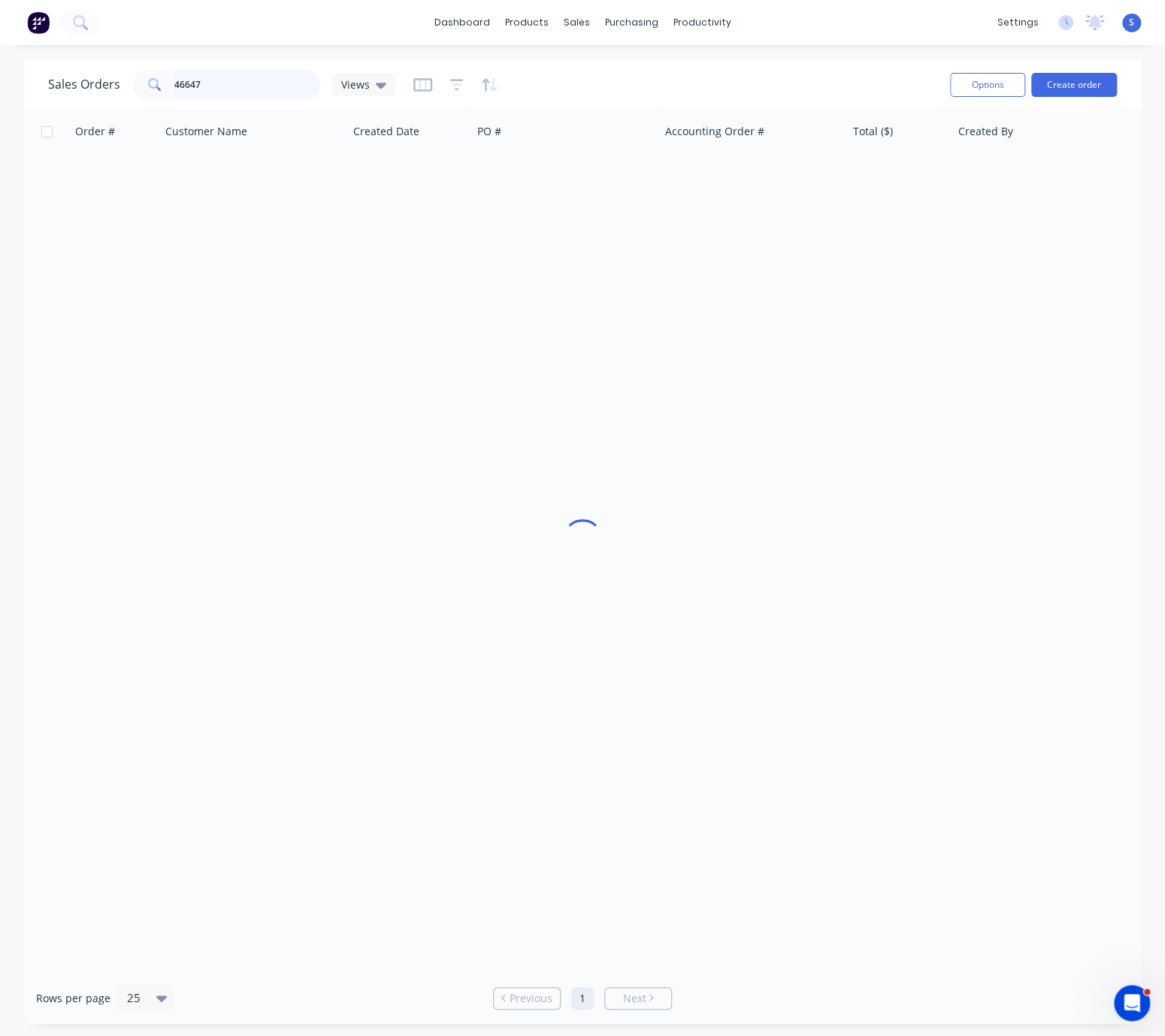
drag, startPoint x: 257, startPoint y: 90, endPoint x: 109, endPoint y: 71, distance: 149.2
click at [119, 73] on div "Sales Orders 46647 Views" at bounding box center [222, 85] width 347 height 30
type input "46839"
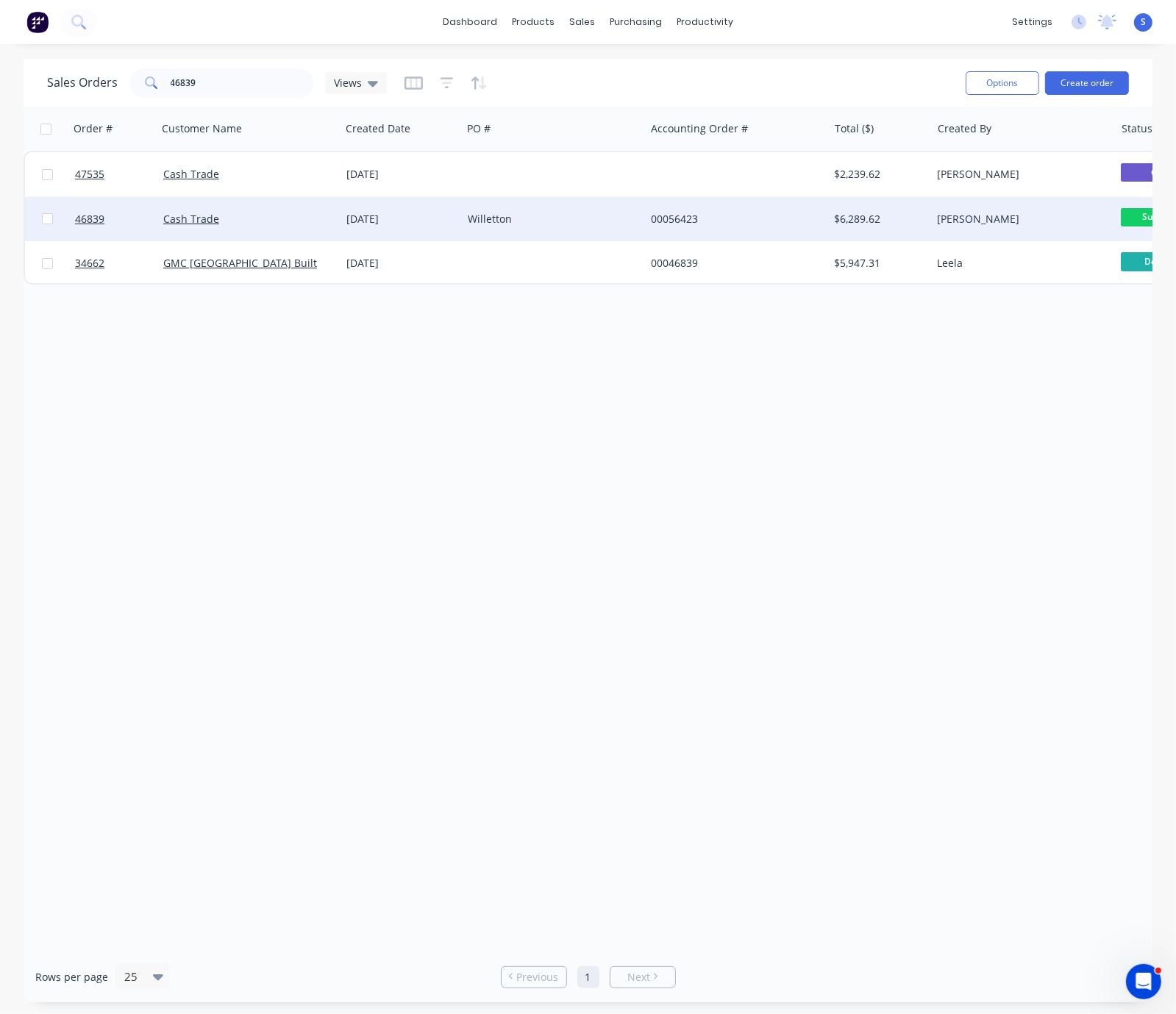
click at [291, 221] on div "Cash Trade" at bounding box center [245, 219] width 164 height 14
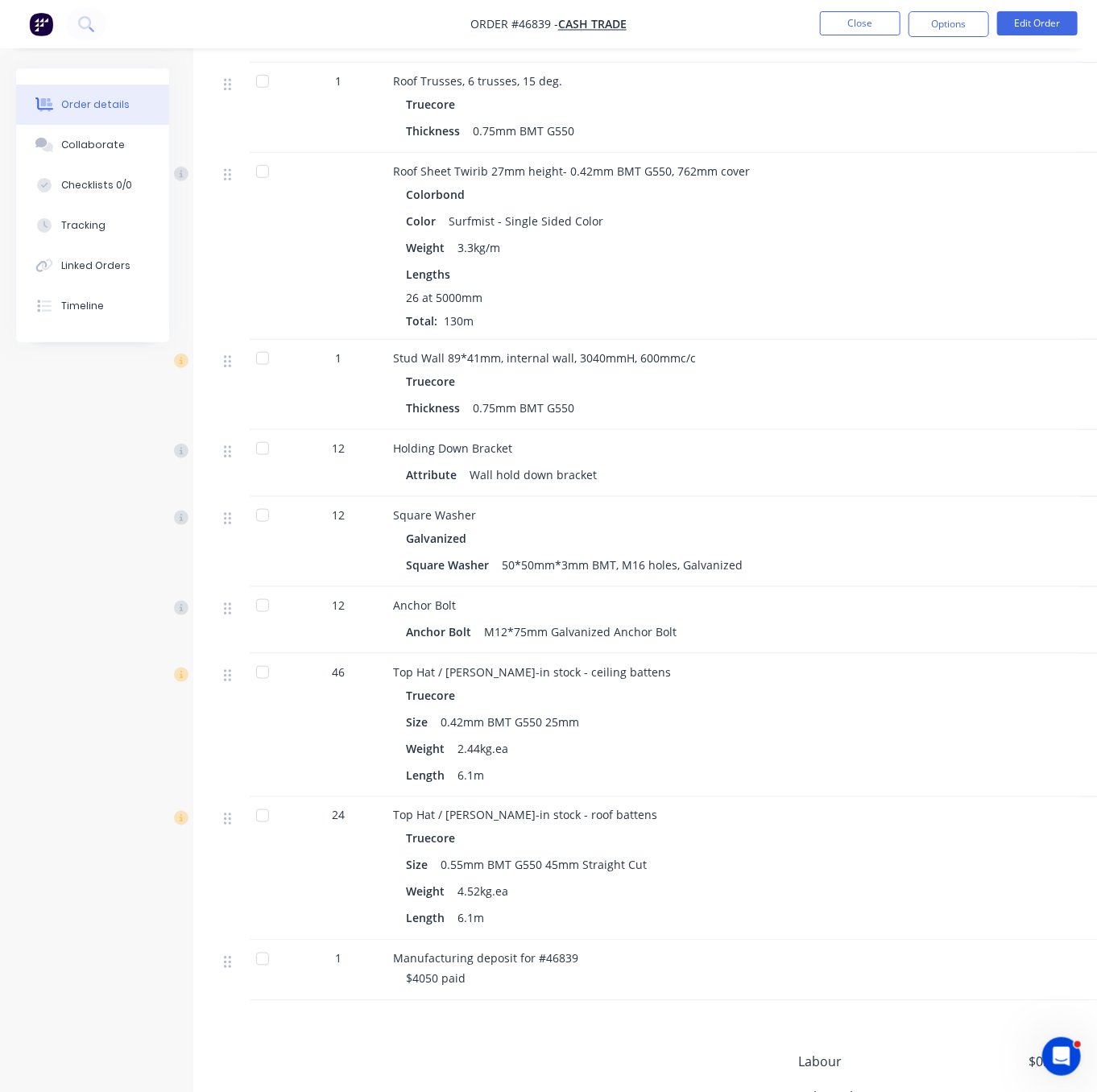
scroll to position [282, 0]
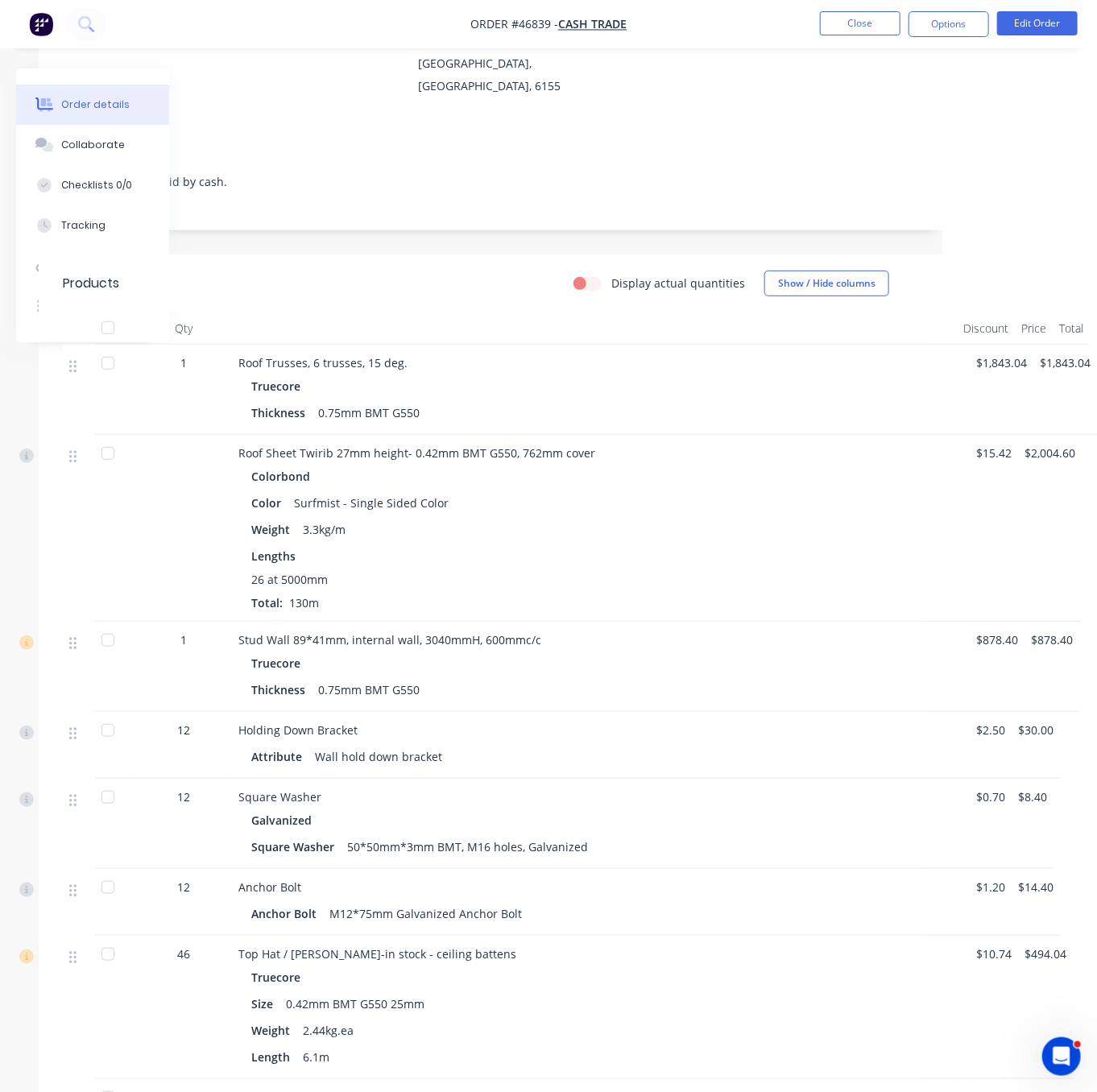
drag, startPoint x: 491, startPoint y: 275, endPoint x: 690, endPoint y: 275, distance: 199.0
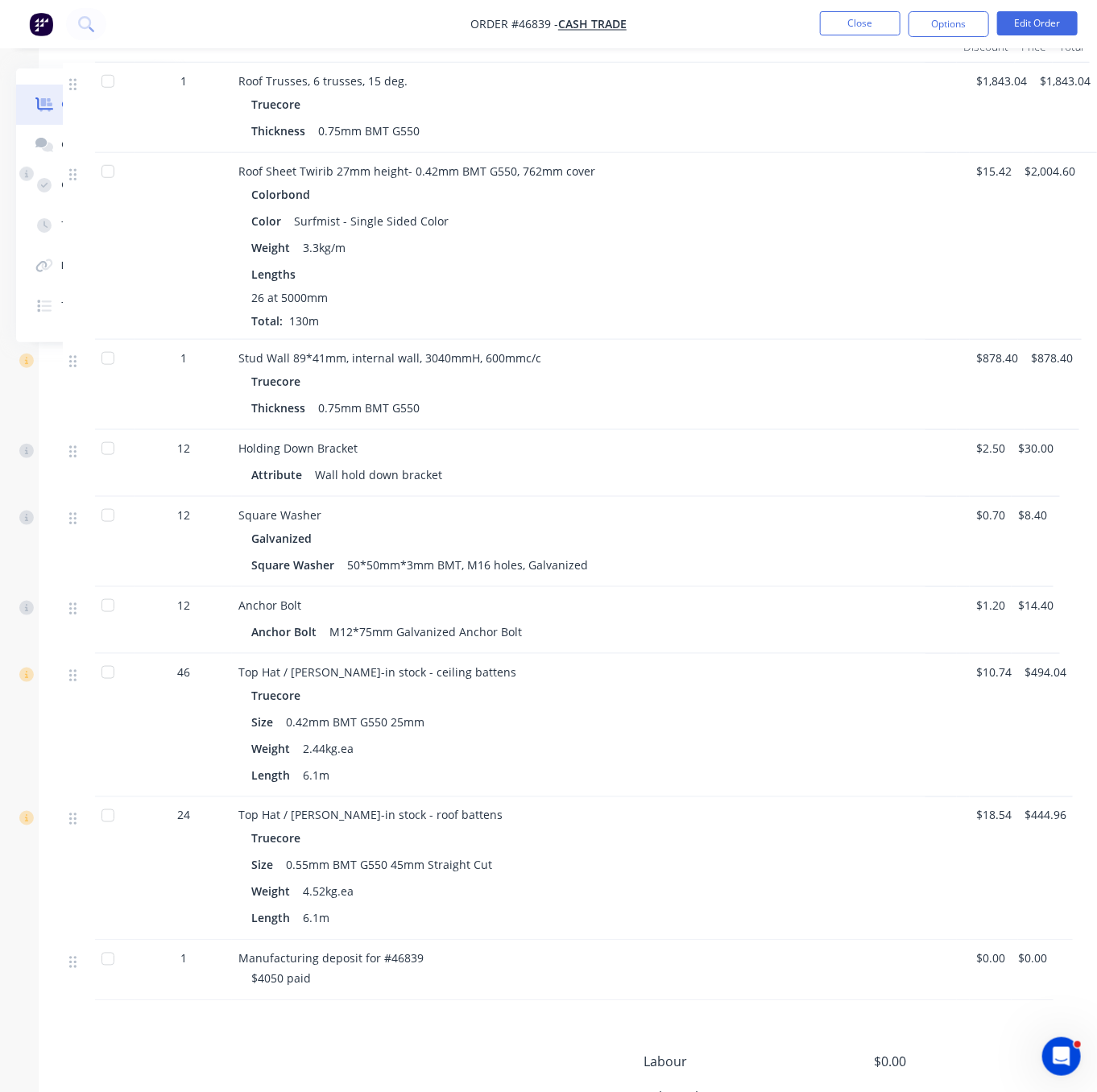
click at [759, 306] on div "26 at 5000mm" at bounding box center [594, 297] width 686 height 17
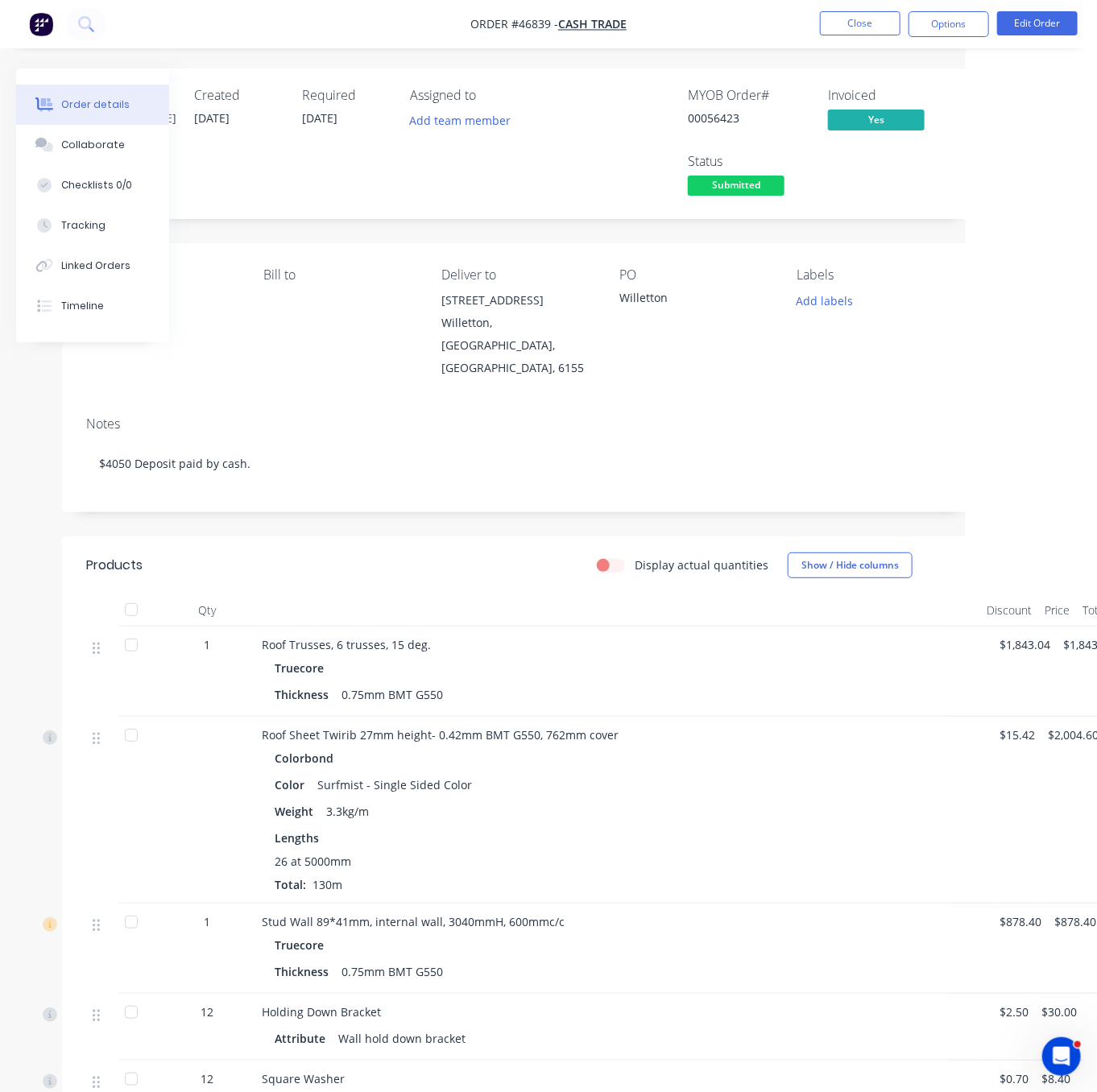
drag, startPoint x: 580, startPoint y: 401, endPoint x: 531, endPoint y: 401, distance: 49.0
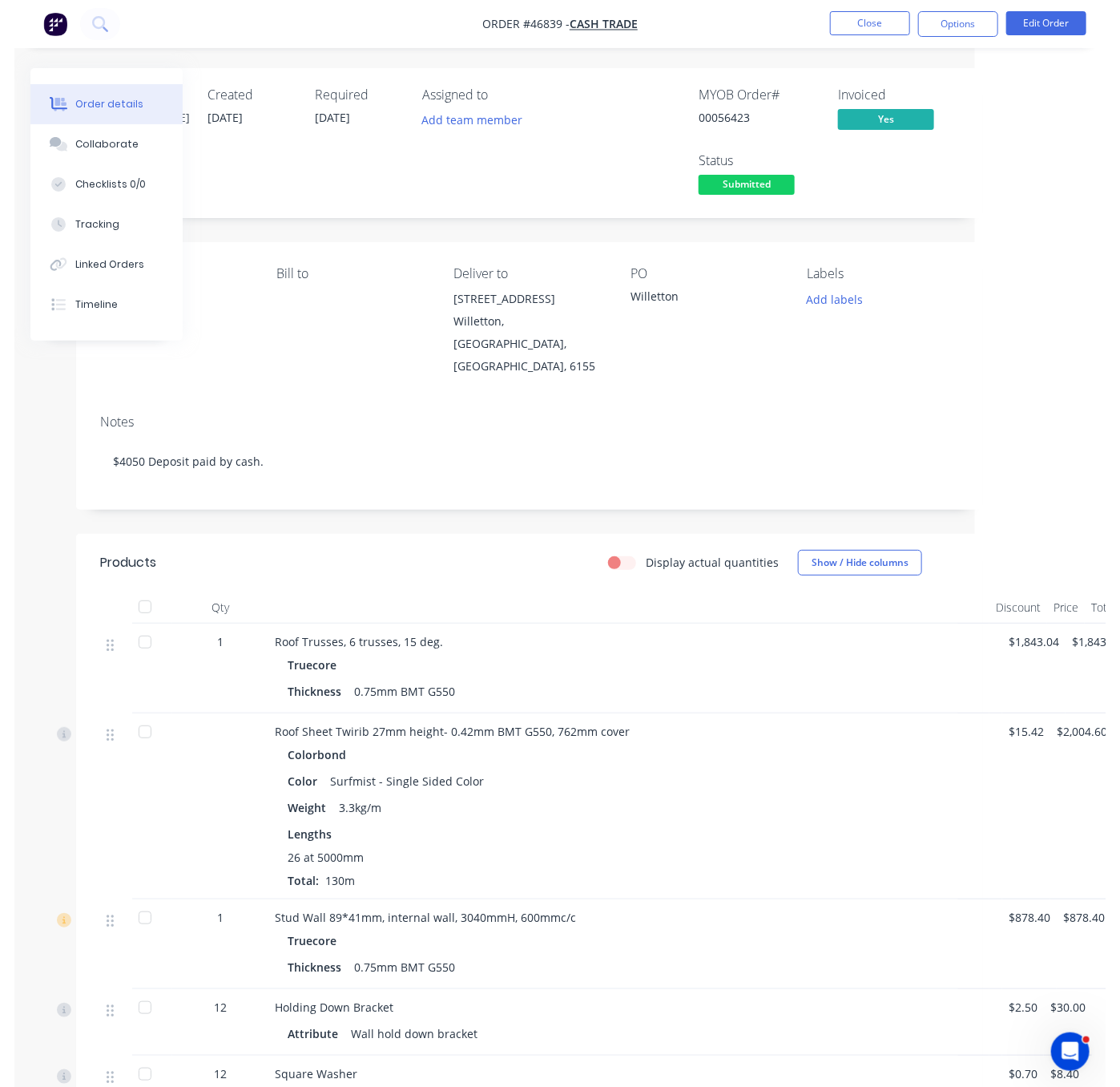
scroll to position [0, 121]
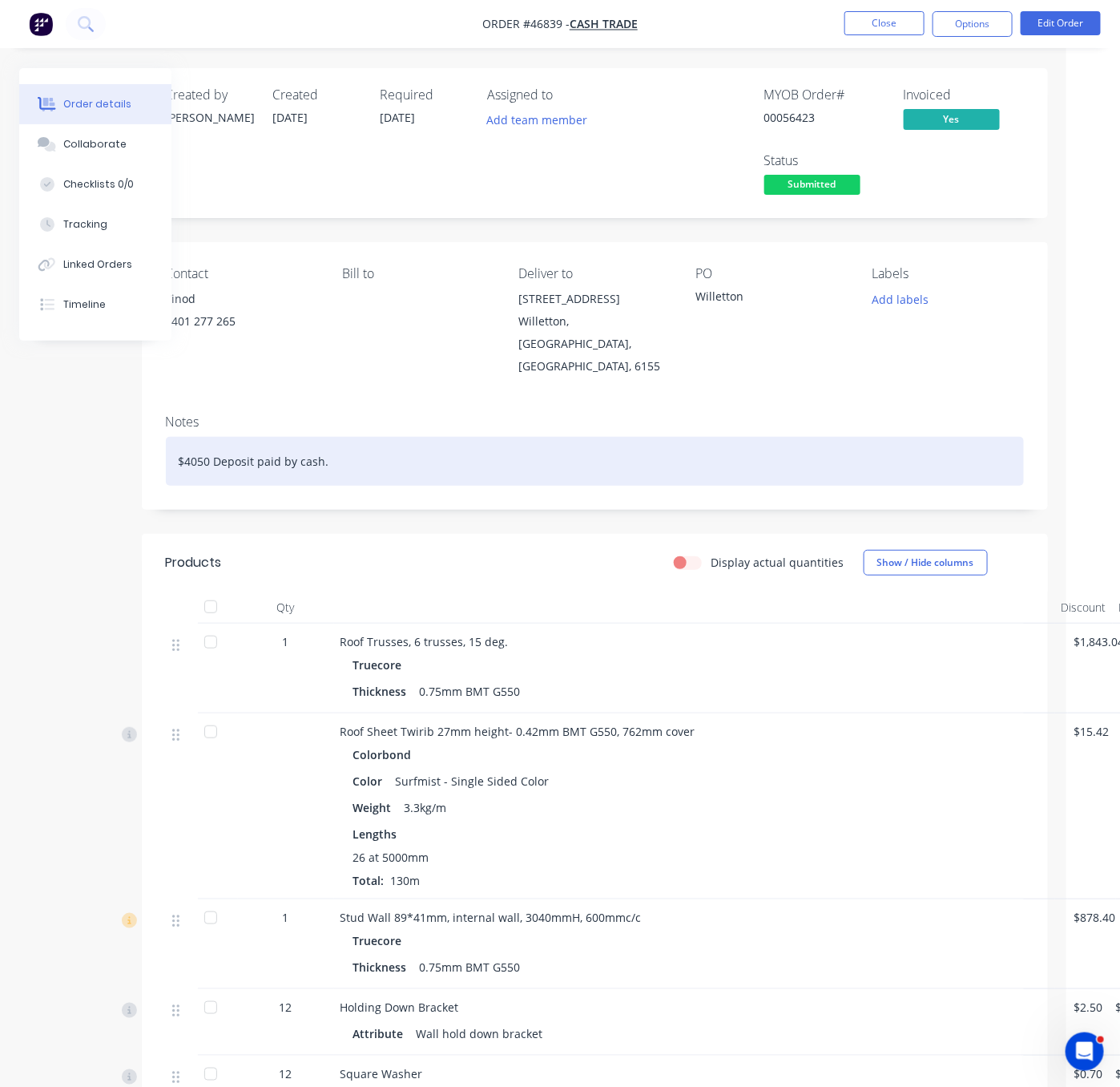
drag, startPoint x: 461, startPoint y: 454, endPoint x: 370, endPoint y: 479, distance: 94.4
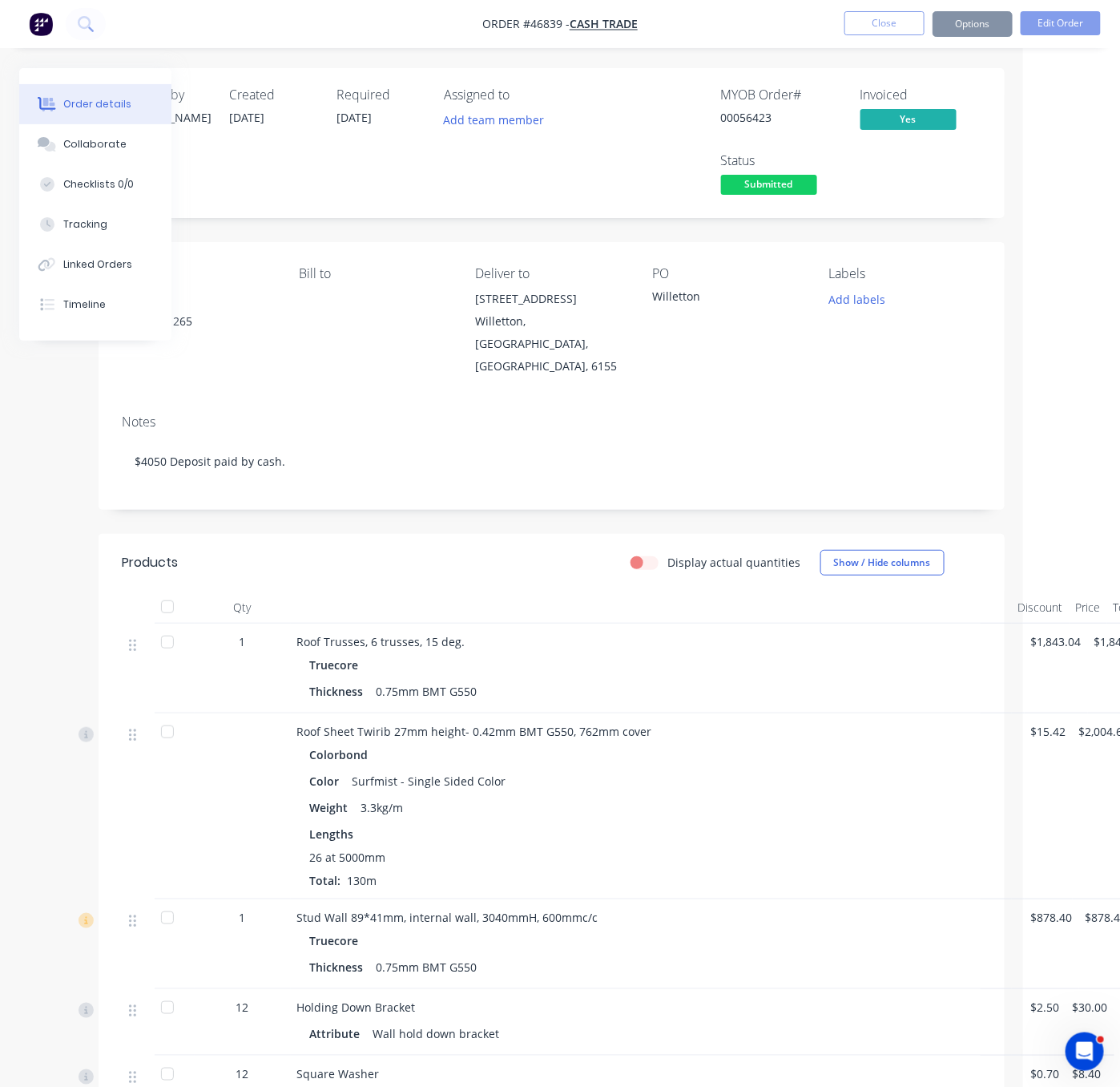
drag, startPoint x: 330, startPoint y: 579, endPoint x: 419, endPoint y: 576, distance: 89.1
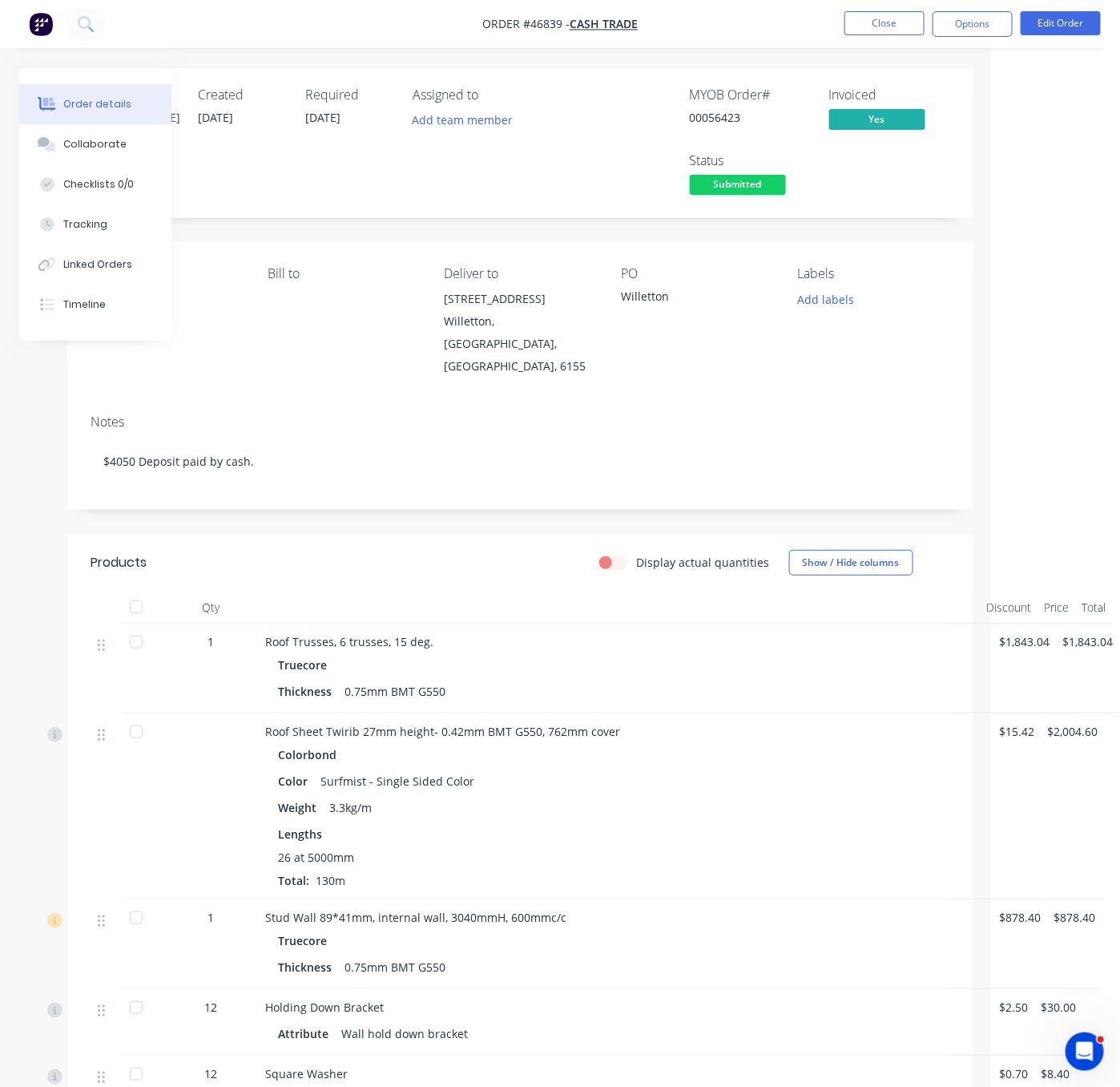
click at [613, 402] on div "Notes $4050 Deposit paid by cash." at bounding box center [520, 455] width 906 height 107
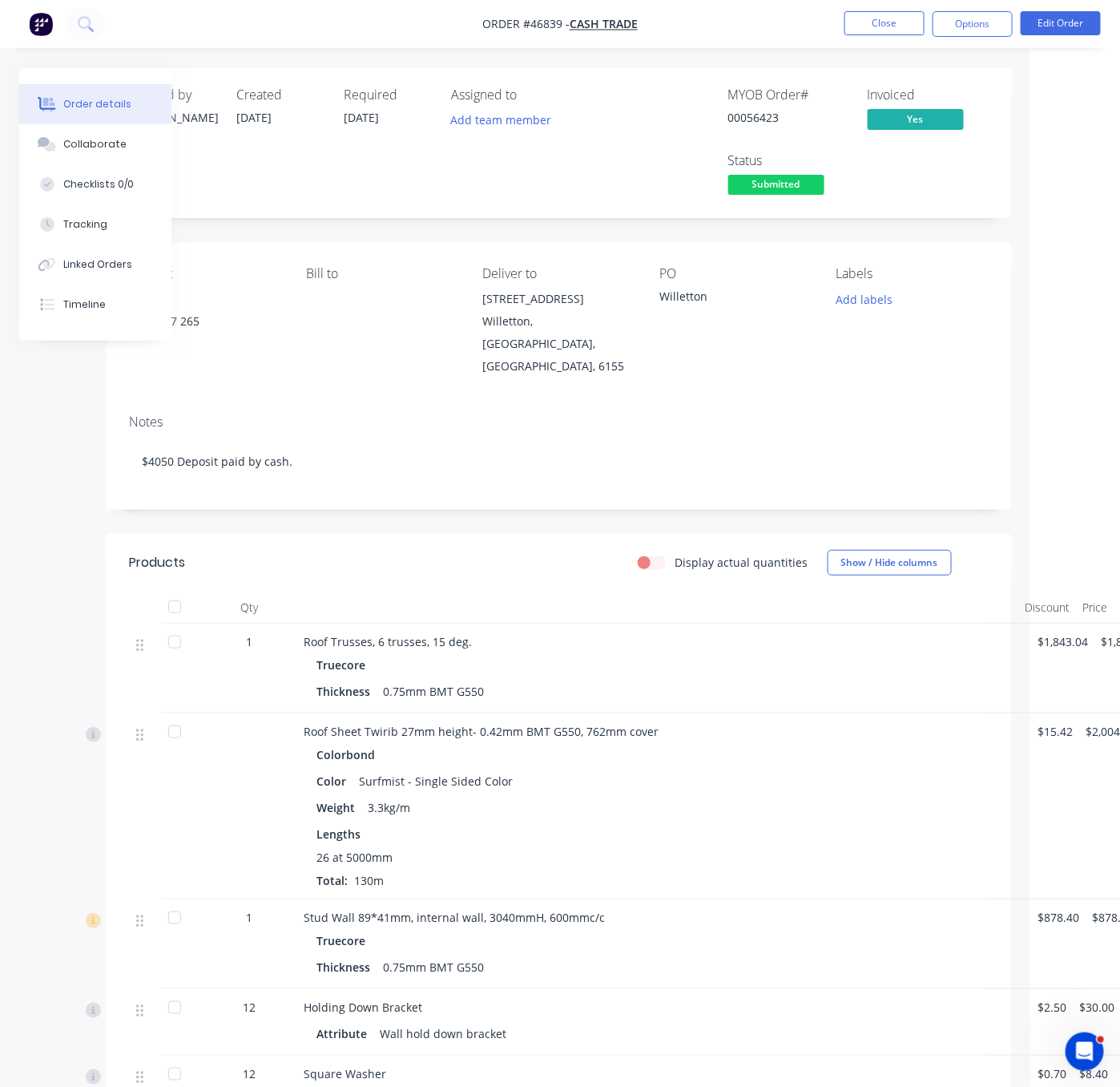
scroll to position [0, 0]
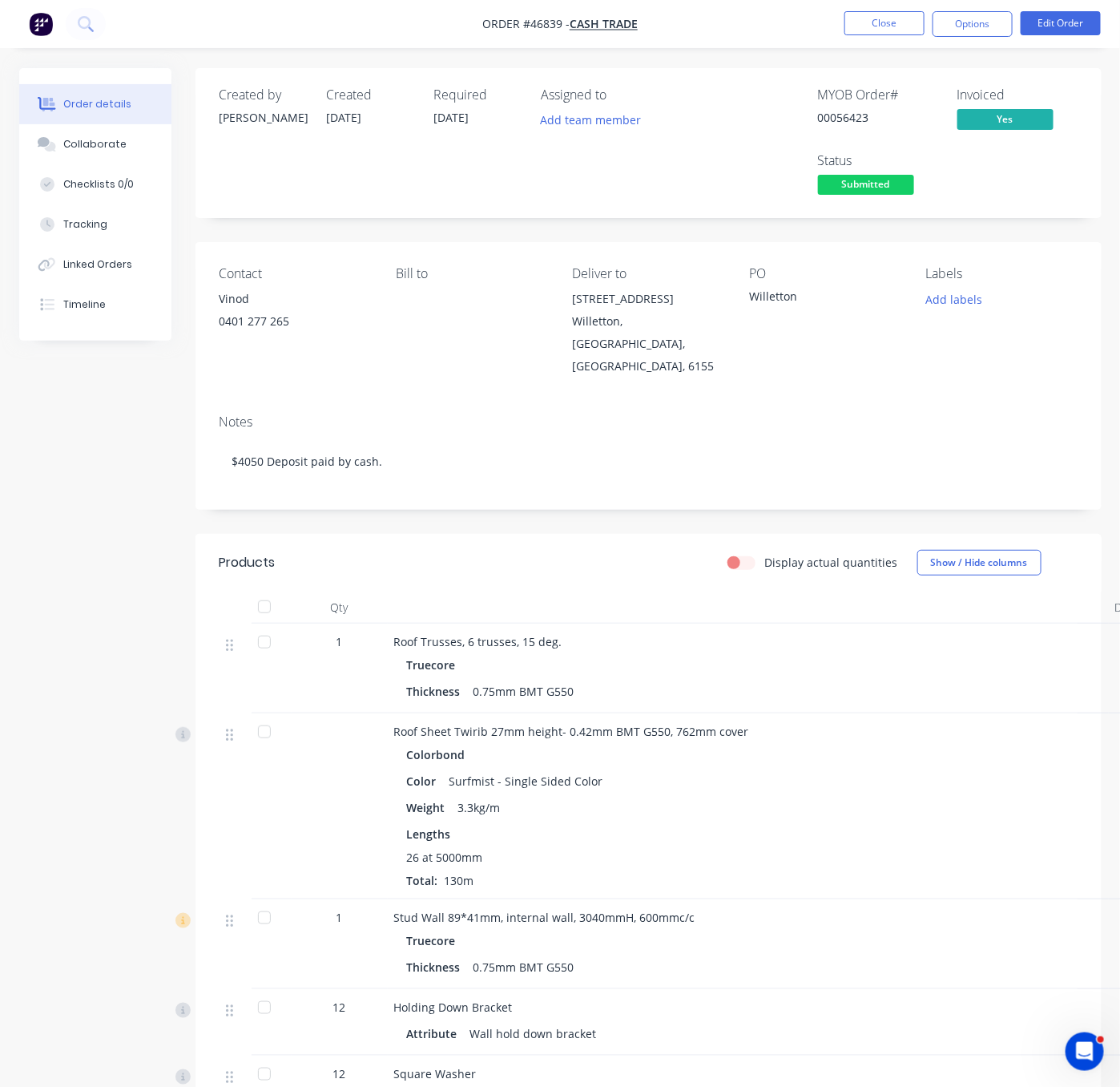
drag, startPoint x: 300, startPoint y: 402, endPoint x: 174, endPoint y: 399, distance: 126.0
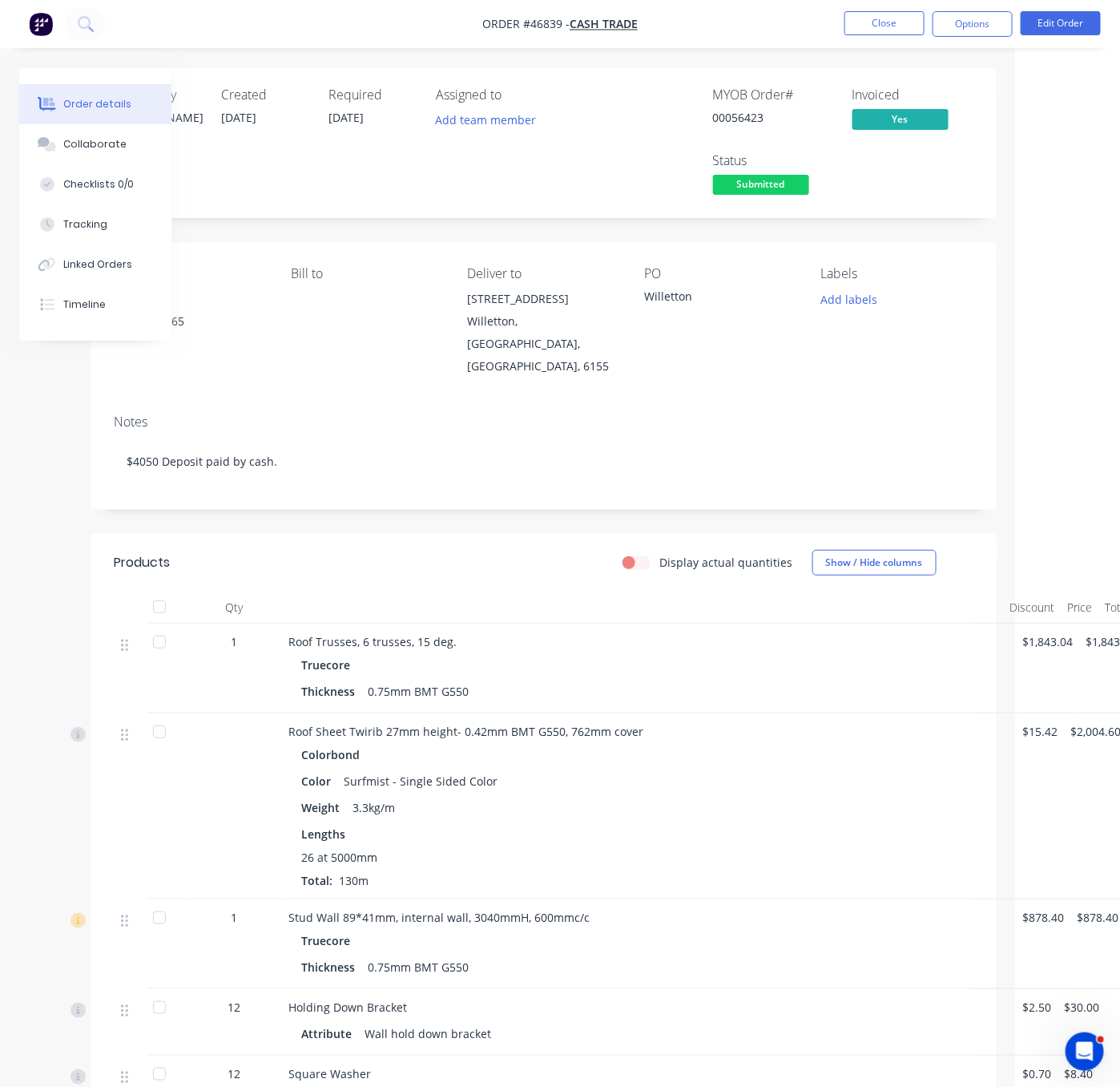
scroll to position [0, 139]
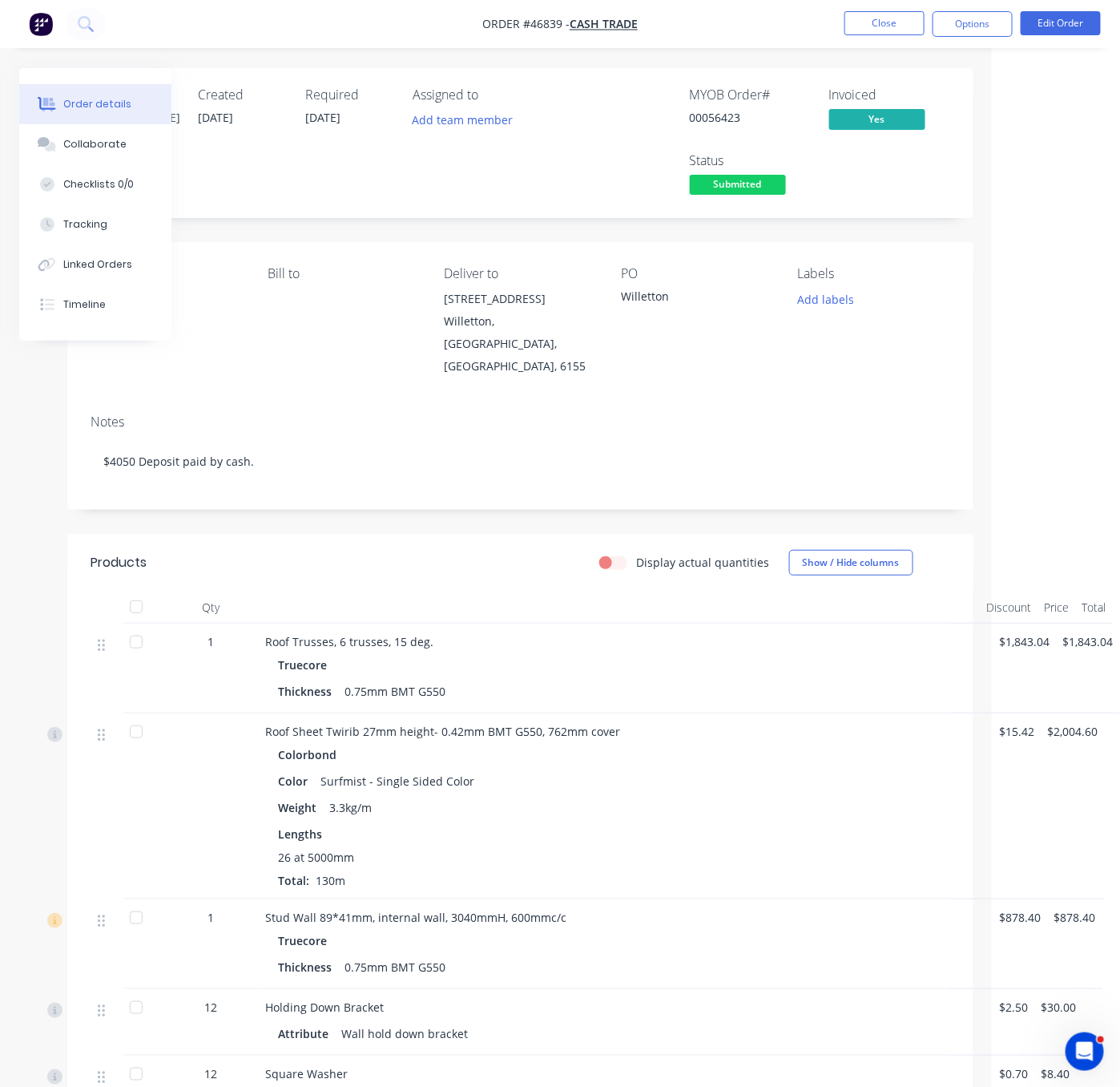
drag, startPoint x: 424, startPoint y: 536, endPoint x: 719, endPoint y: 545, distance: 295.1
drag, startPoint x: 452, startPoint y: 577, endPoint x: 464, endPoint y: 557, distance: 23.3
click at [452, 575] on div "Display actual quantities Show / Hide columns" at bounding box center [611, 562] width 675 height 26
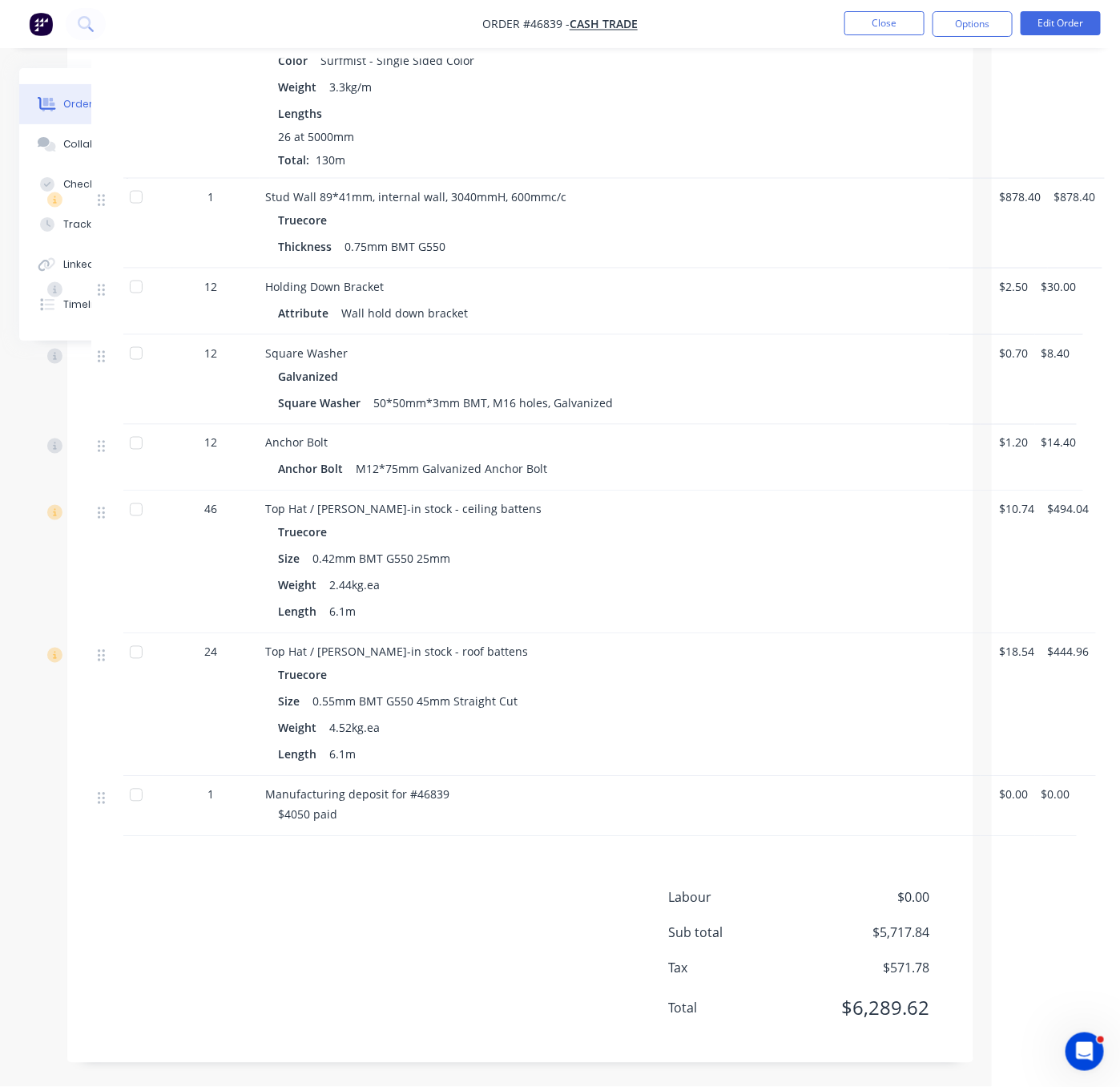
scroll to position [513, 139]
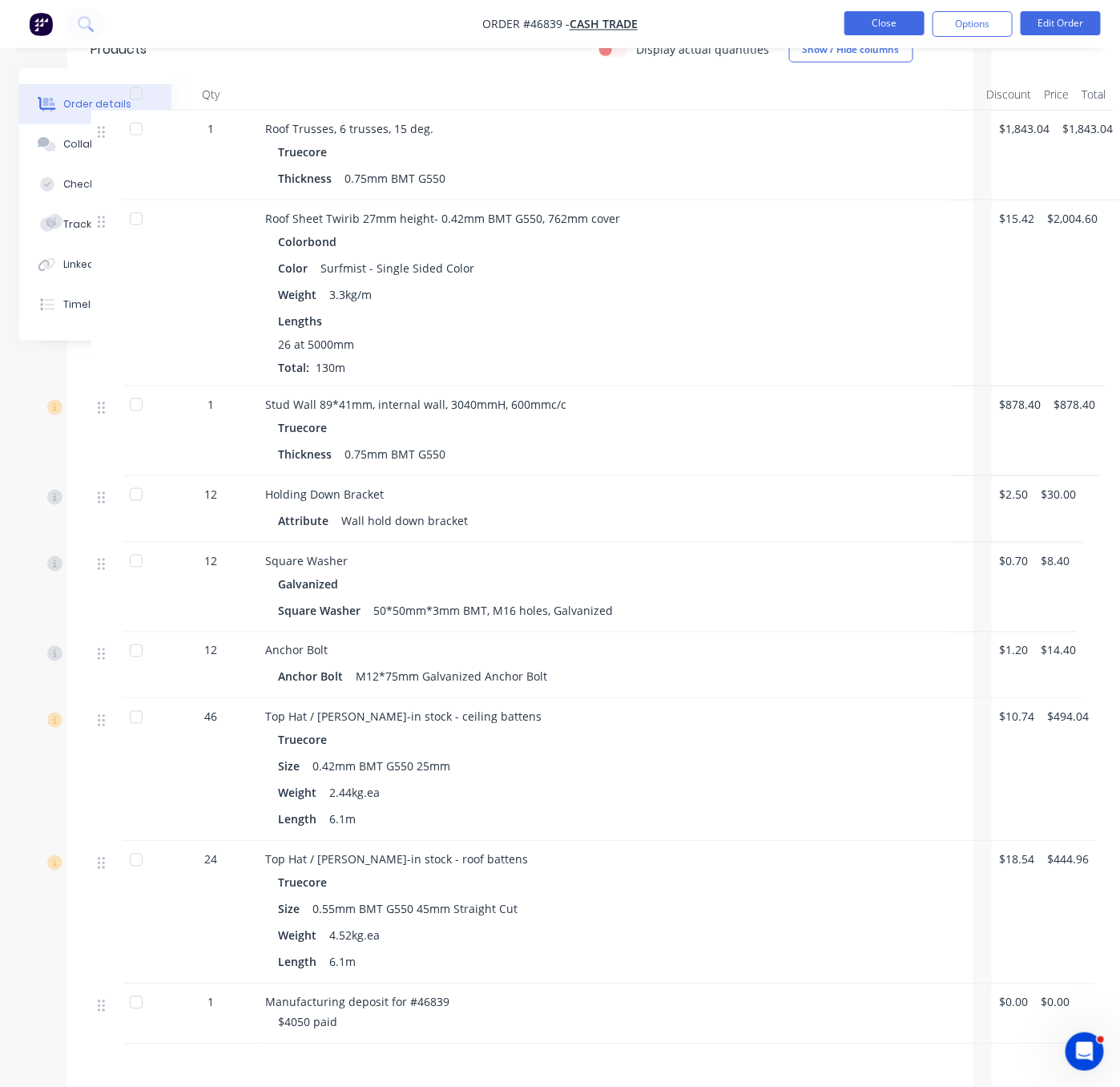
click at [896, 30] on button "Close" at bounding box center [884, 23] width 80 height 24
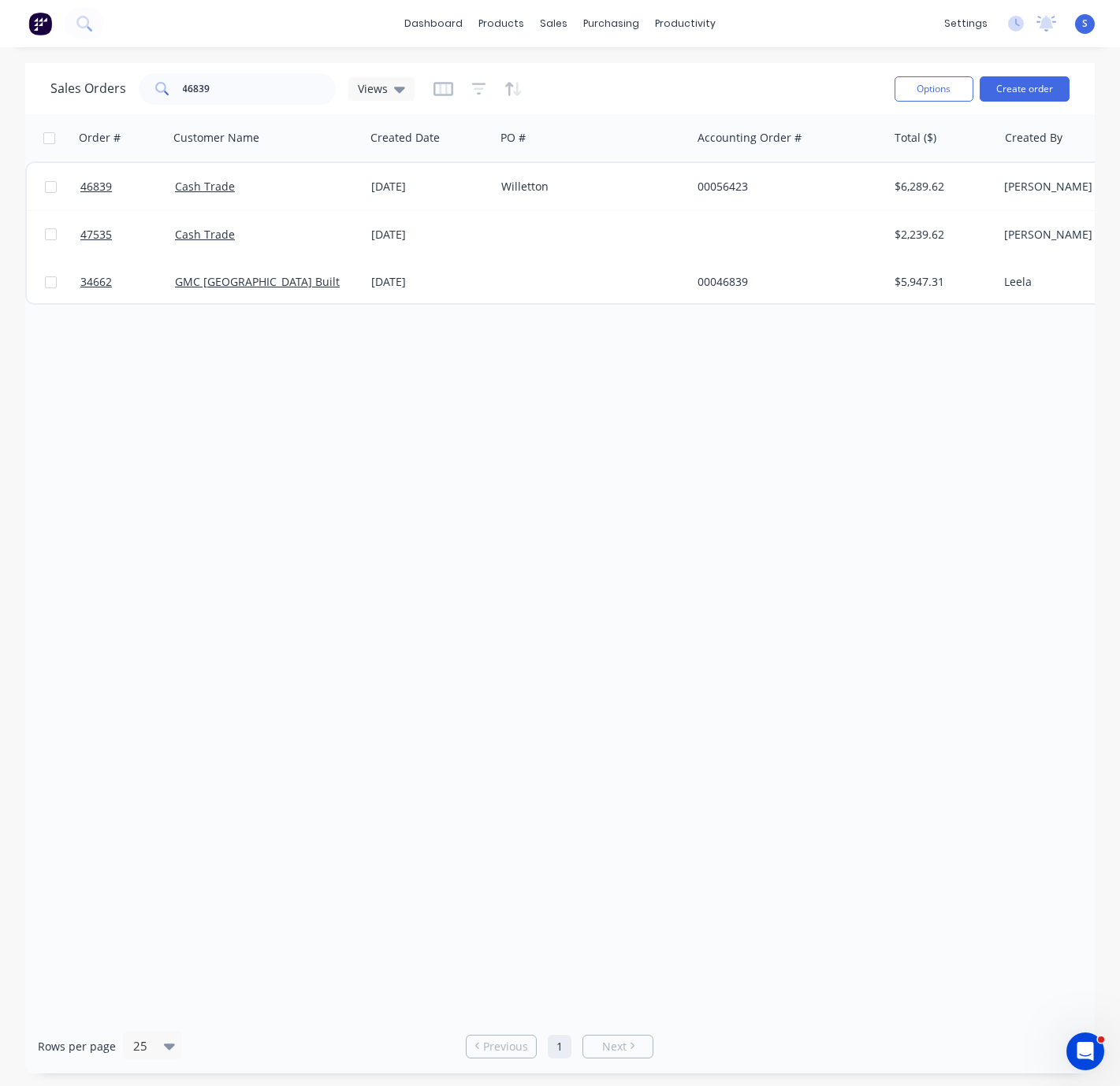
click at [525, 612] on div "Order # Customer Name Created Date PO # Accounting Order # Total ($) Created By…" at bounding box center [560, 566] width 1069 height 905
click at [269, 799] on div "Order # Customer Name Created Date PO # Accounting Order # Total ($) Created By…" at bounding box center [560, 566] width 1069 height 905
